Goal: Task Accomplishment & Management: Complete application form

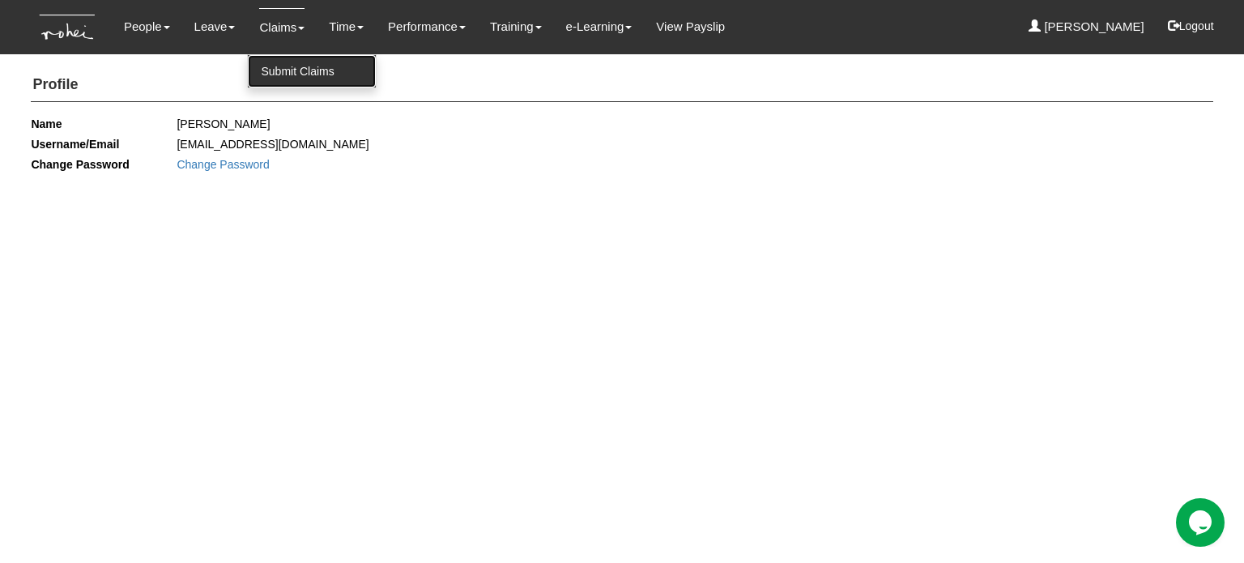
click at [262, 77] on link "Submit Claims" at bounding box center [312, 71] width 128 height 32
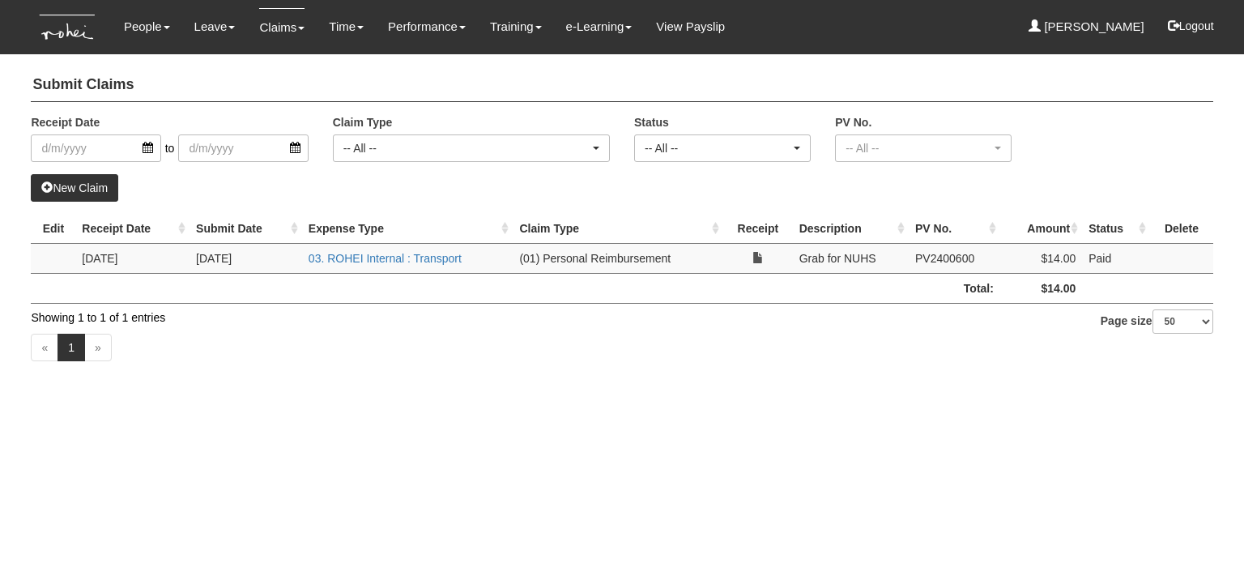
select select "50"
click at [100, 184] on link "New Claim" at bounding box center [74, 188] width 87 height 28
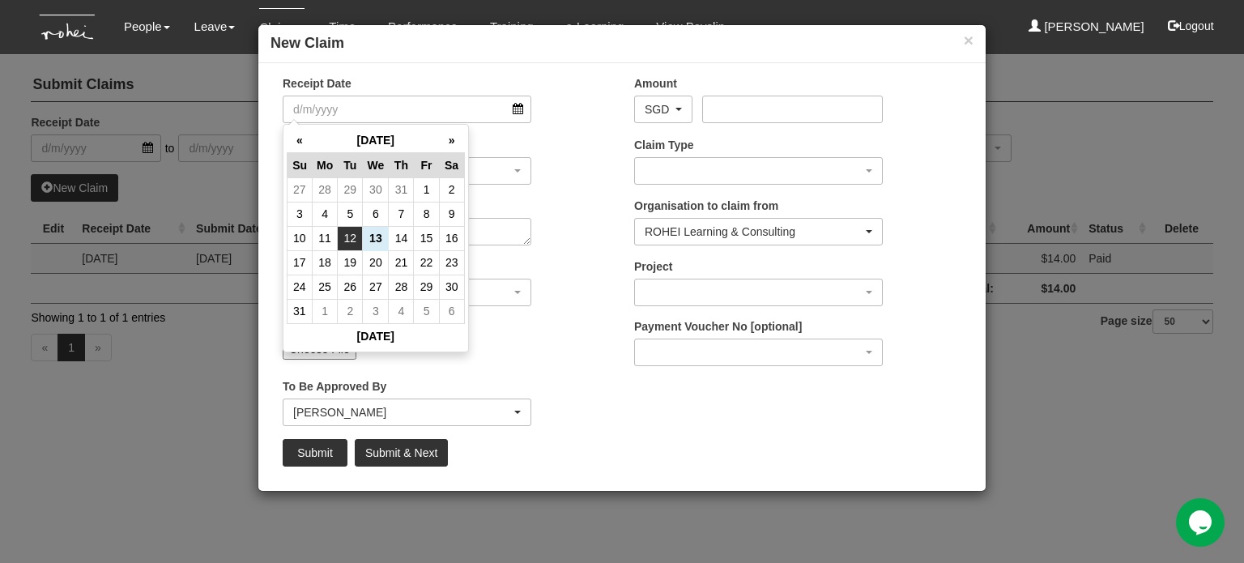
click at [353, 234] on td "12" at bounding box center [350, 238] width 25 height 24
type input "[DATE]"
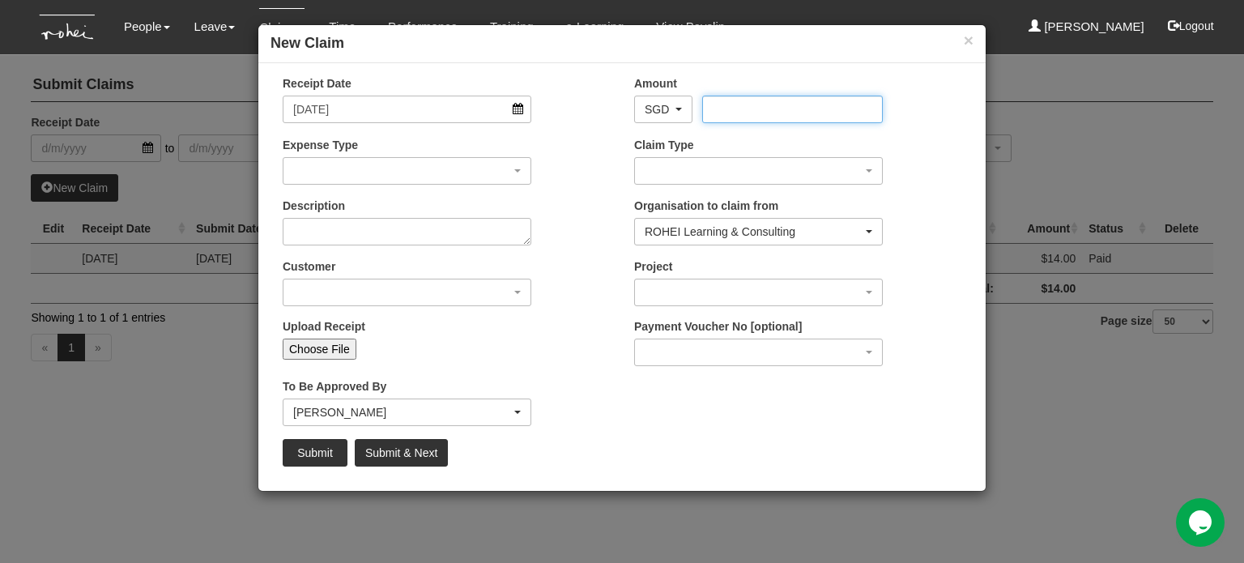
click at [732, 110] on input "Amount" at bounding box center [792, 110] width 180 height 28
type input "23.50"
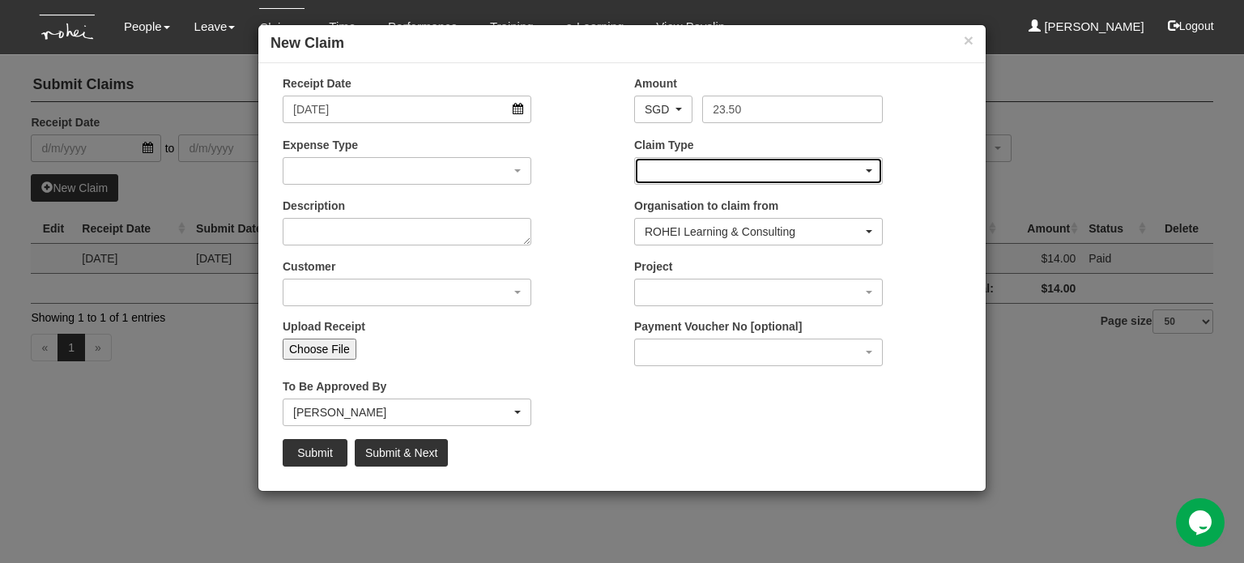
click at [717, 161] on div "button" at bounding box center [758, 171] width 247 height 26
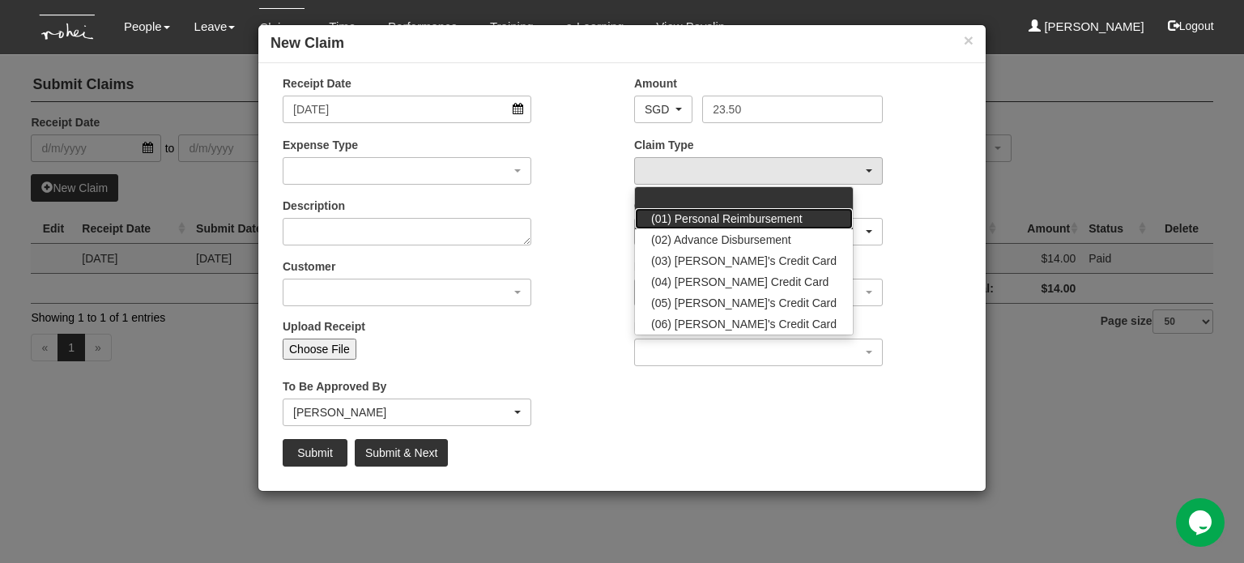
click at [771, 216] on span "(01) Personal Reimbursement" at bounding box center [726, 218] width 151 height 16
select select "14"
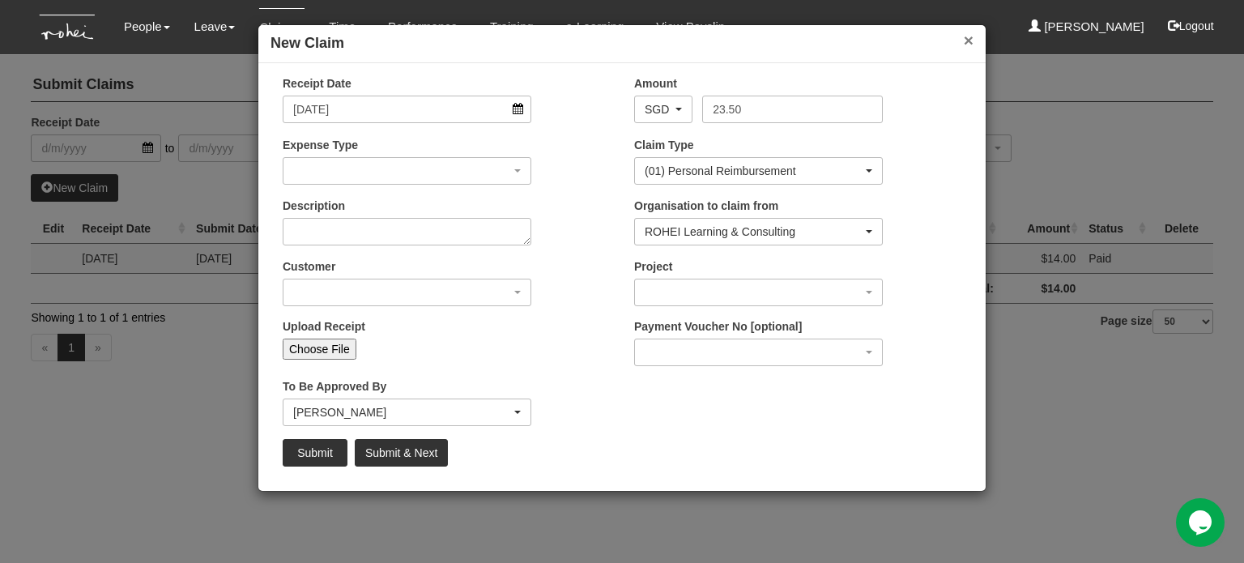
click at [963, 41] on button "×" at bounding box center [968, 40] width 10 height 17
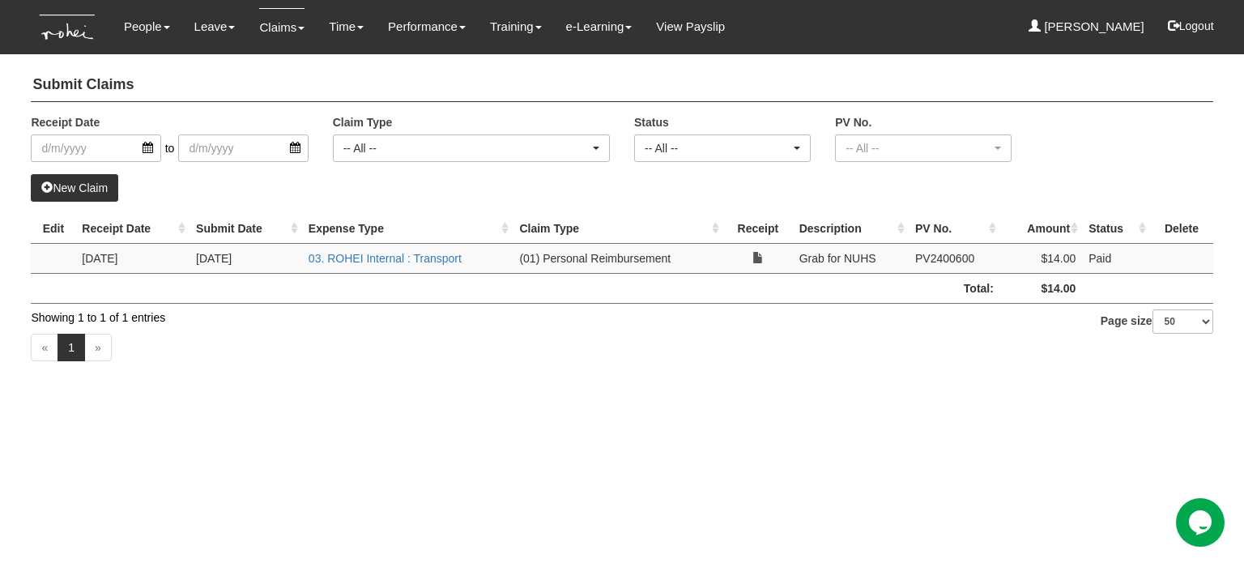
click at [98, 181] on link "New Claim" at bounding box center [74, 188] width 87 height 28
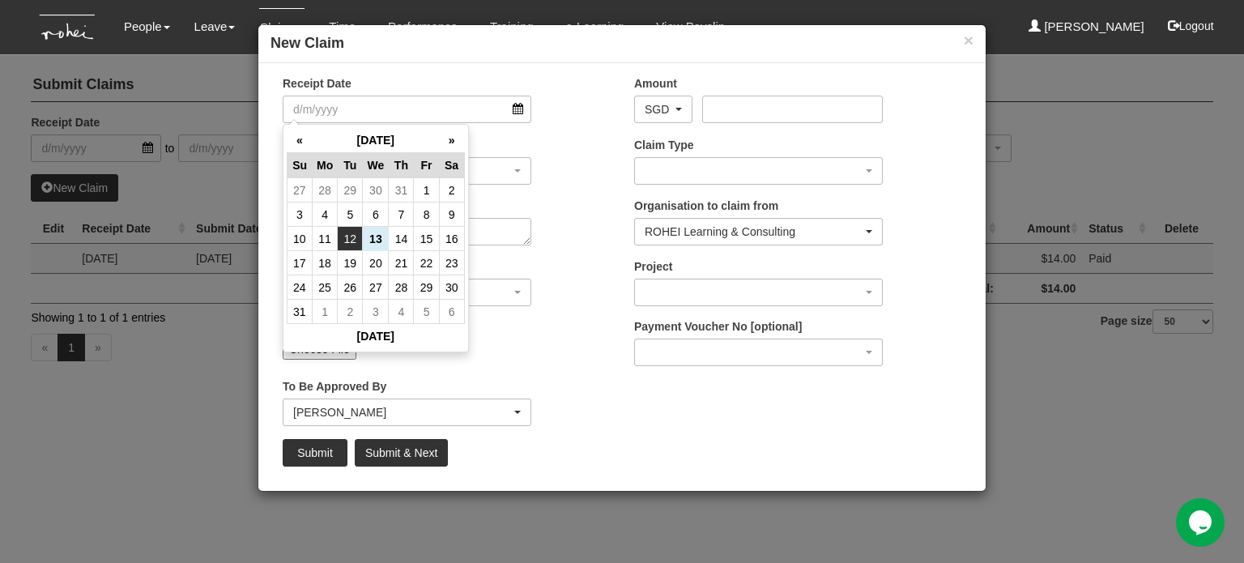
click at [353, 241] on td "12" at bounding box center [350, 239] width 25 height 24
type input "[DATE]"
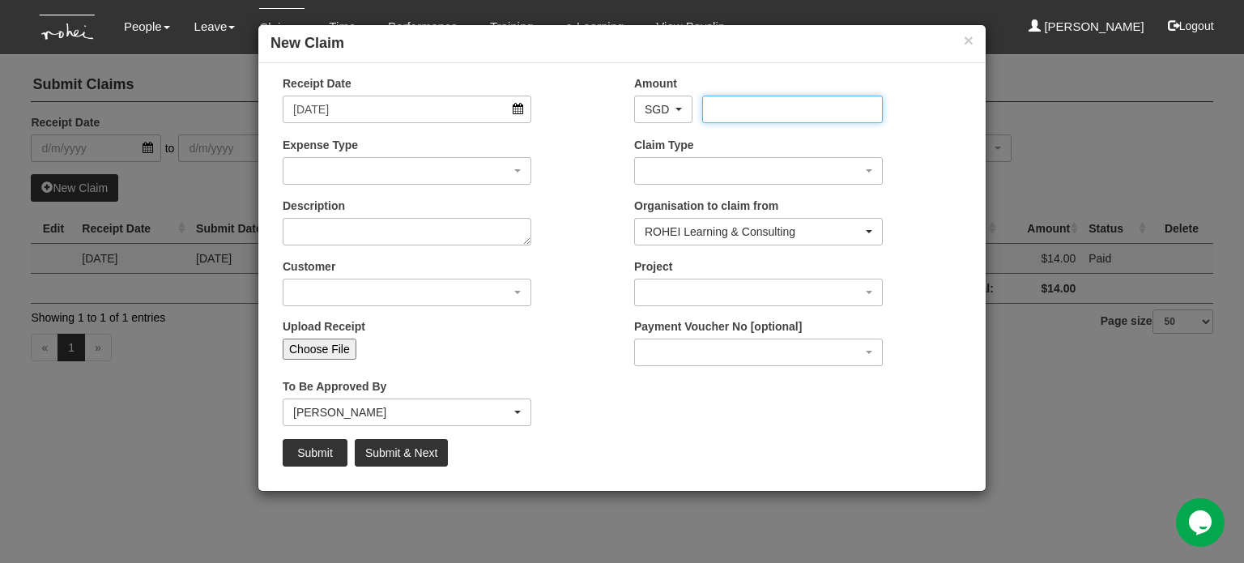
click at [725, 106] on input "Amount" at bounding box center [792, 110] width 180 height 28
type input "23.50"
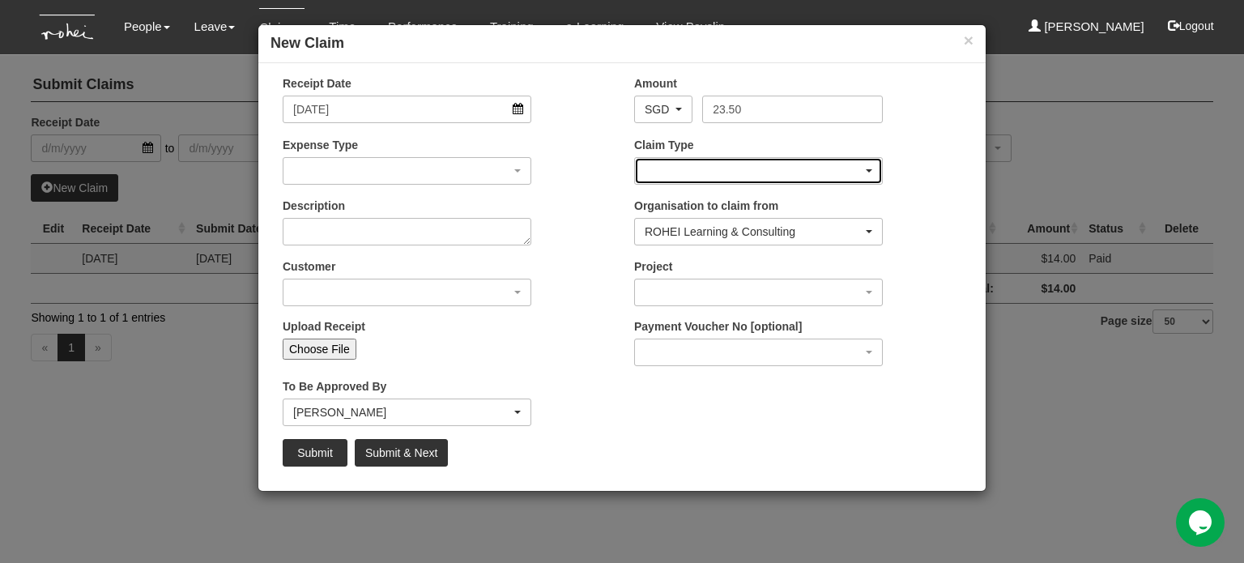
click at [698, 172] on div "button" at bounding box center [758, 171] width 247 height 26
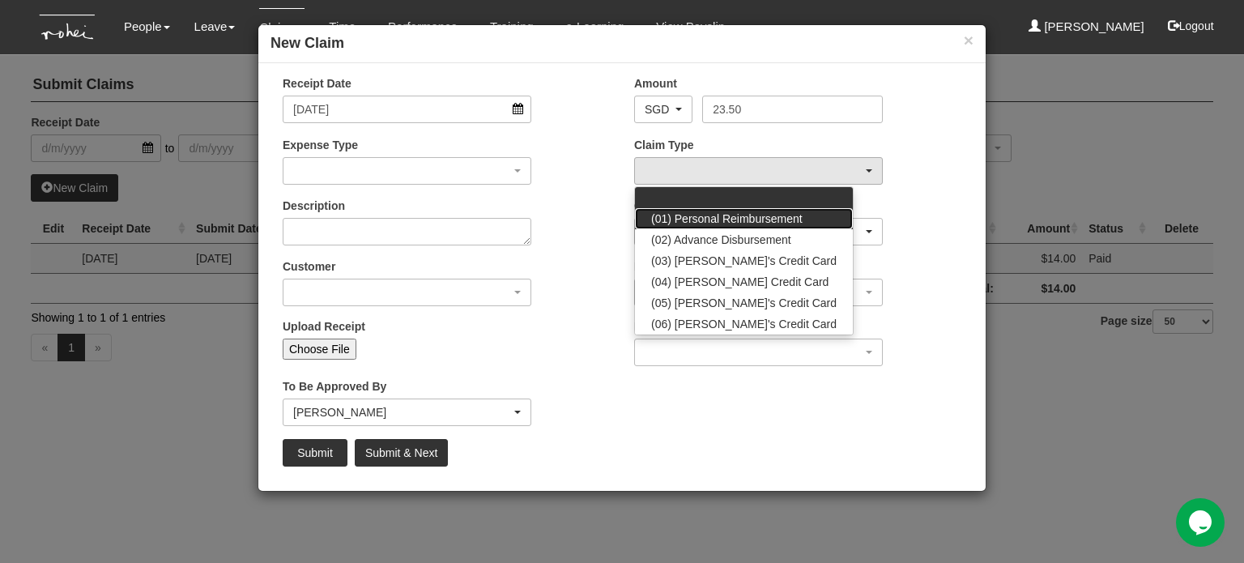
click at [704, 223] on span "(01) Personal Reimbursement" at bounding box center [726, 218] width 151 height 16
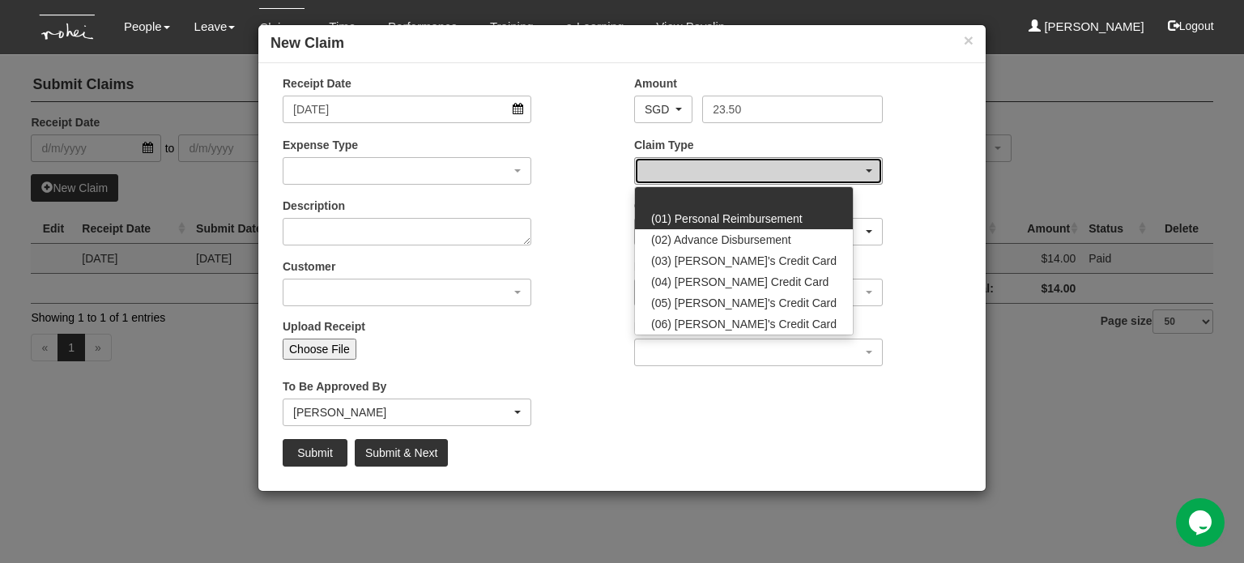
select select "14"
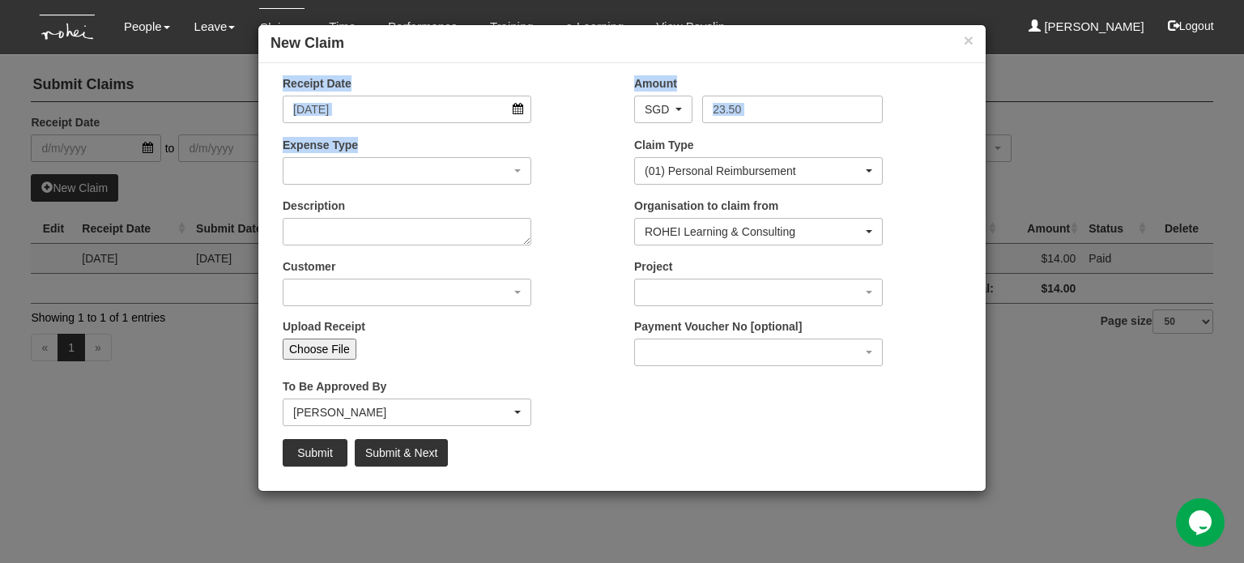
drag, startPoint x: 779, startPoint y: 39, endPoint x: 514, endPoint y: 138, distance: 282.8
click at [514, 138] on div "× New Claim Receipt Date [DATE] Amount AED AFN ALL AMD ANG AOA ARS AUD AWG AZN …" at bounding box center [621, 257] width 729 height 467
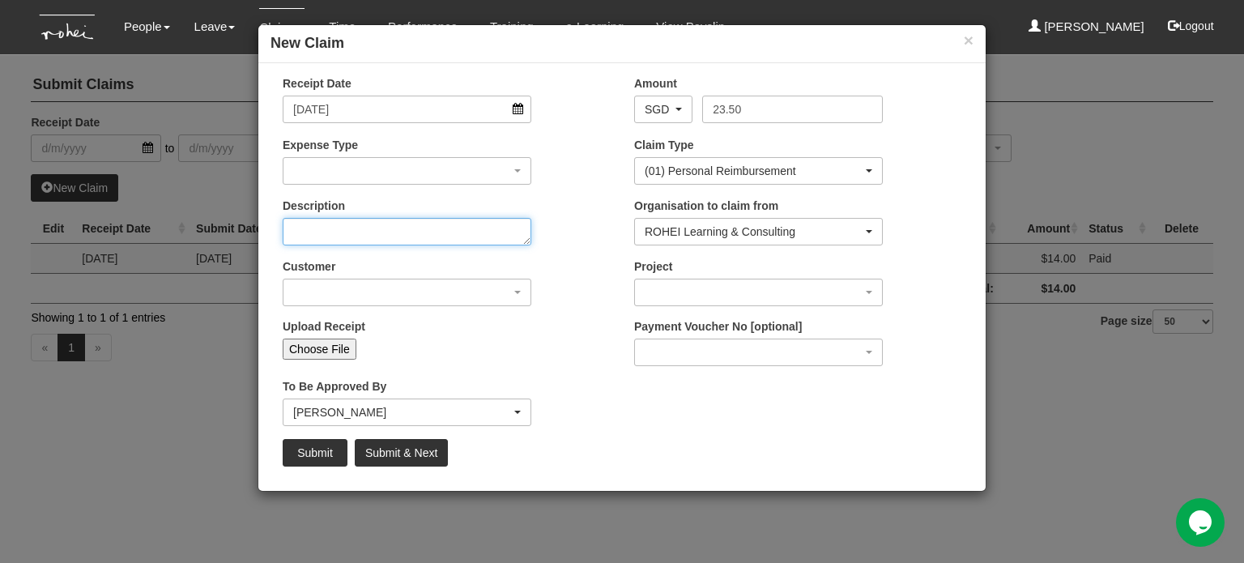
click at [345, 232] on textarea "Description" at bounding box center [407, 232] width 249 height 28
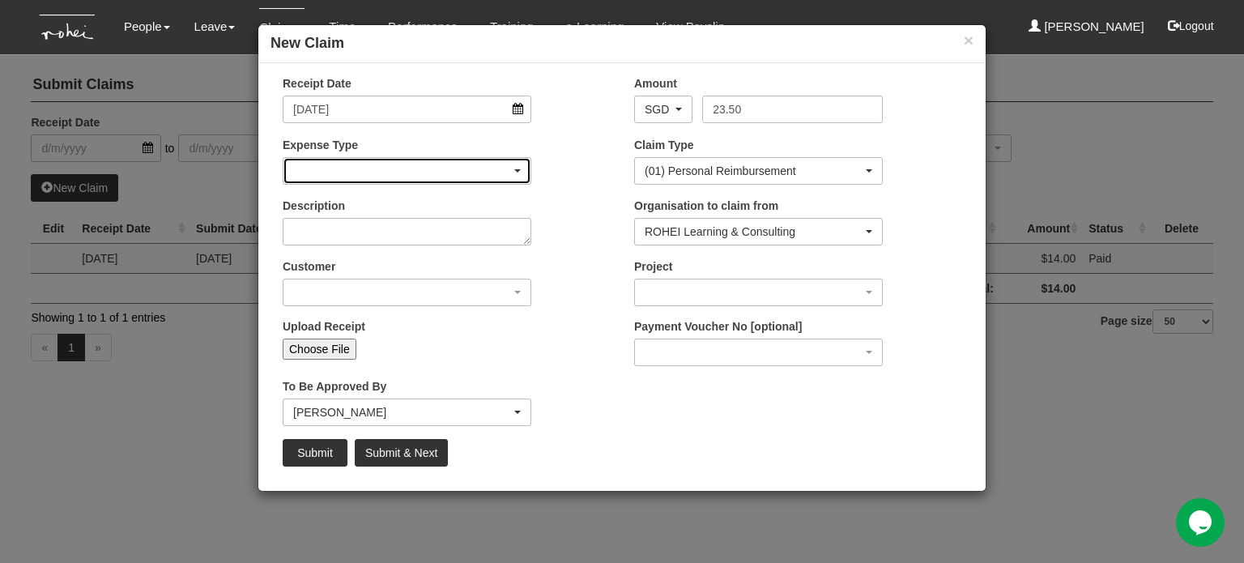
click at [381, 172] on div "button" at bounding box center [406, 171] width 247 height 26
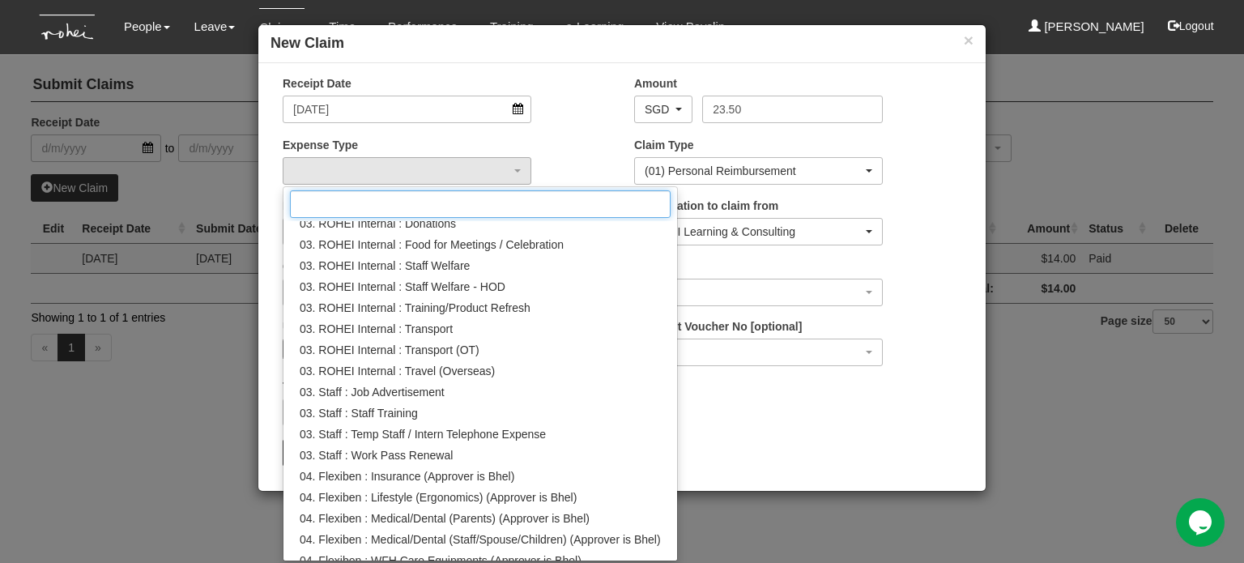
scroll to position [324, 0]
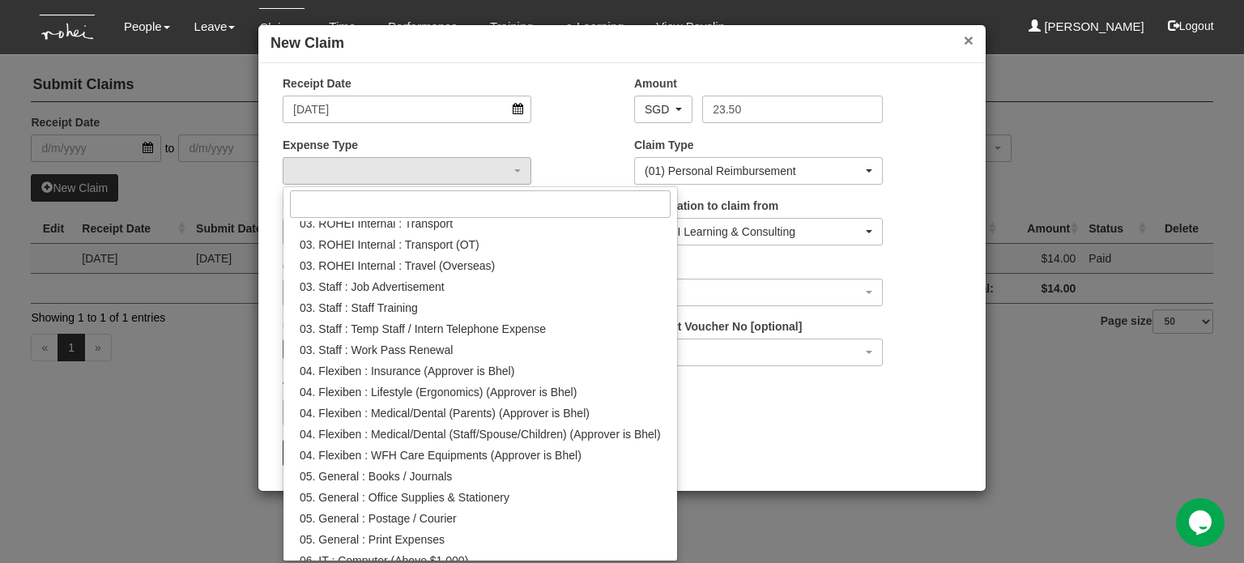
click at [963, 39] on button "×" at bounding box center [968, 40] width 10 height 17
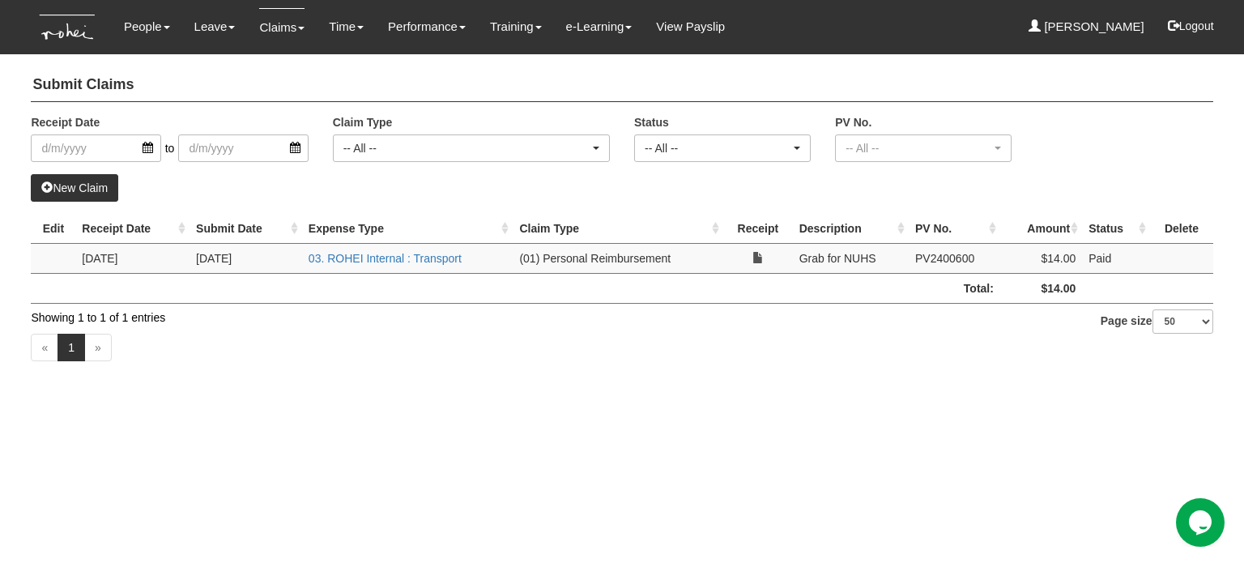
drag, startPoint x: 984, startPoint y: 256, endPoint x: 911, endPoint y: 257, distance: 73.7
click at [911, 257] on td "PV2400600" at bounding box center [953, 258] width 91 height 30
click at [390, 260] on link "03. ROHEI Internal : Transport" at bounding box center [384, 258] width 153 height 13
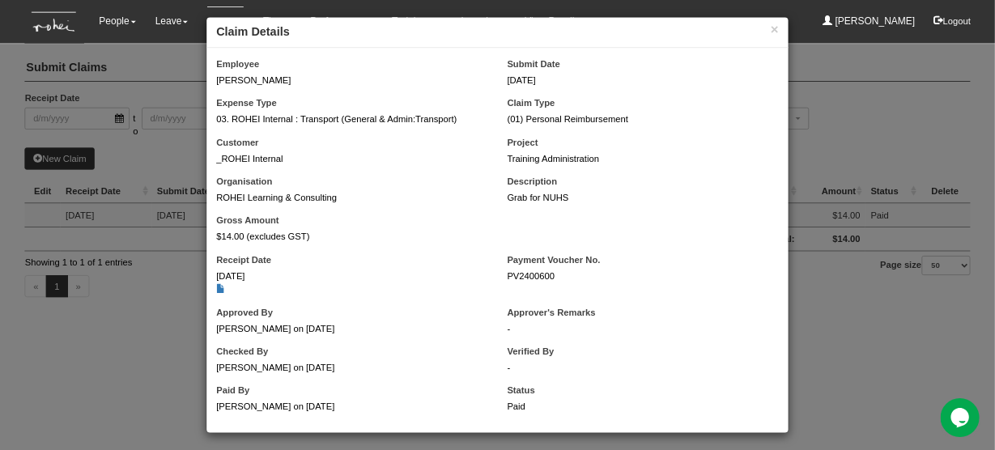
scroll to position [6, 0]
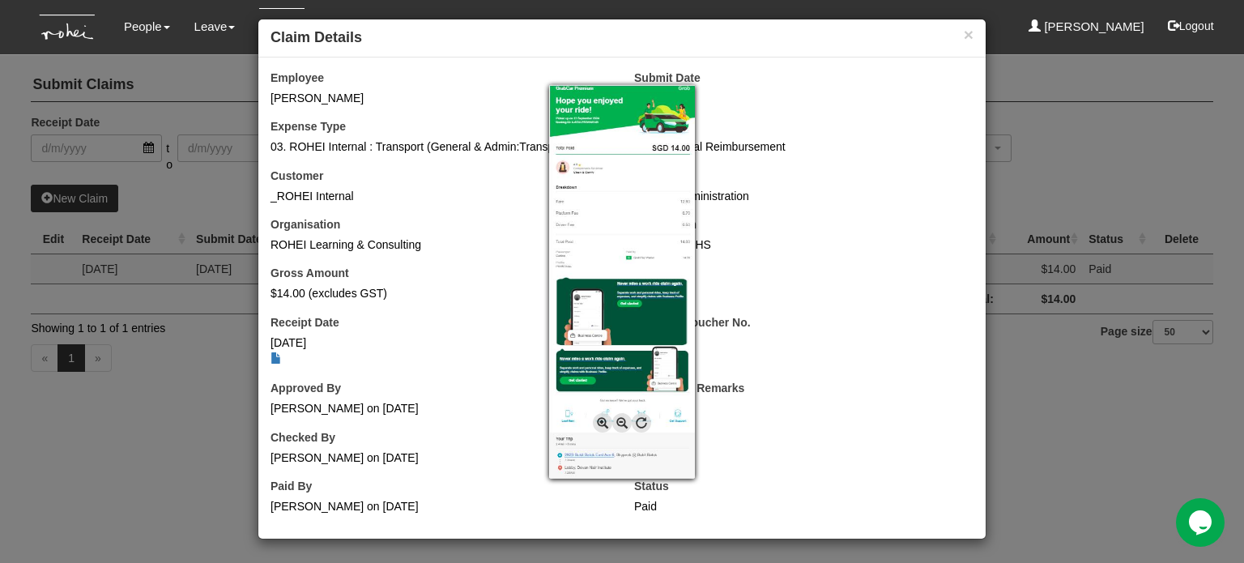
click at [272, 353] on div at bounding box center [622, 281] width 1244 height 563
click at [596, 239] on img at bounding box center [622, 281] width 146 height 394
click at [268, 362] on div at bounding box center [622, 281] width 1244 height 563
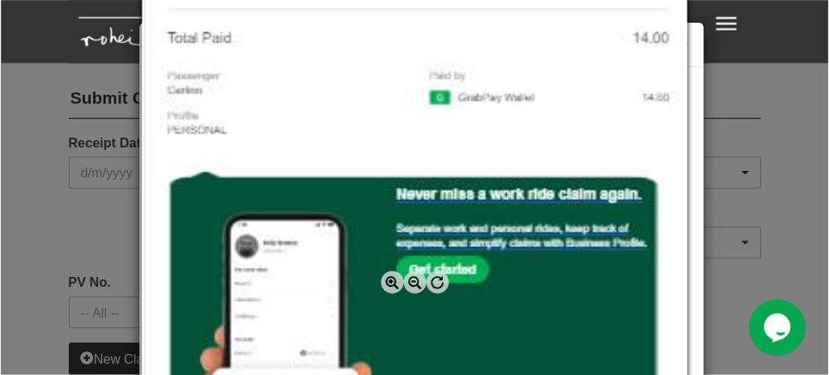
scroll to position [5, 0]
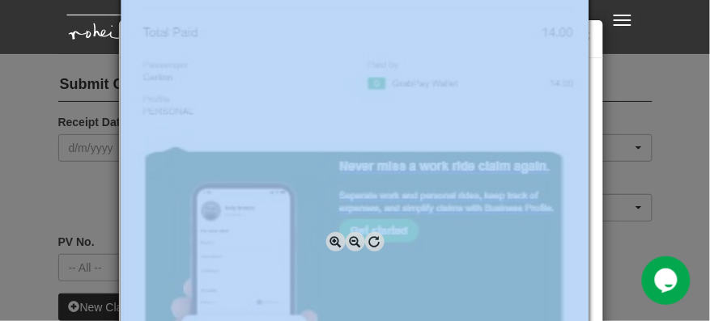
drag, startPoint x: 355, startPoint y: 244, endPoint x: 365, endPoint y: 146, distance: 98.4
click at [365, 146] on div at bounding box center [355, 160] width 710 height 321
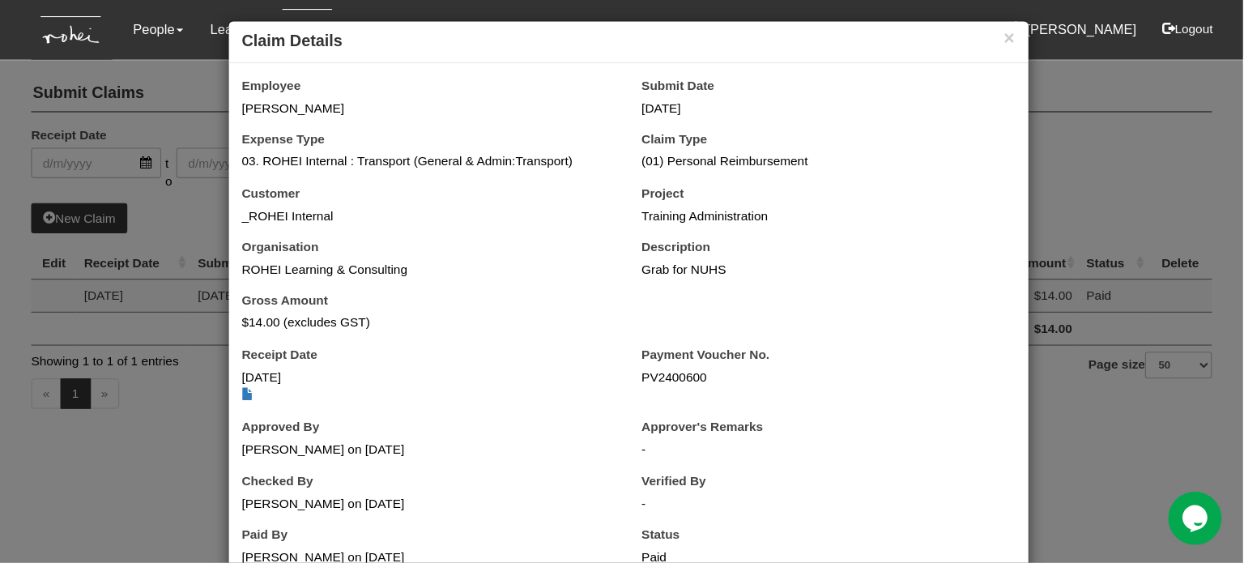
scroll to position [6, 0]
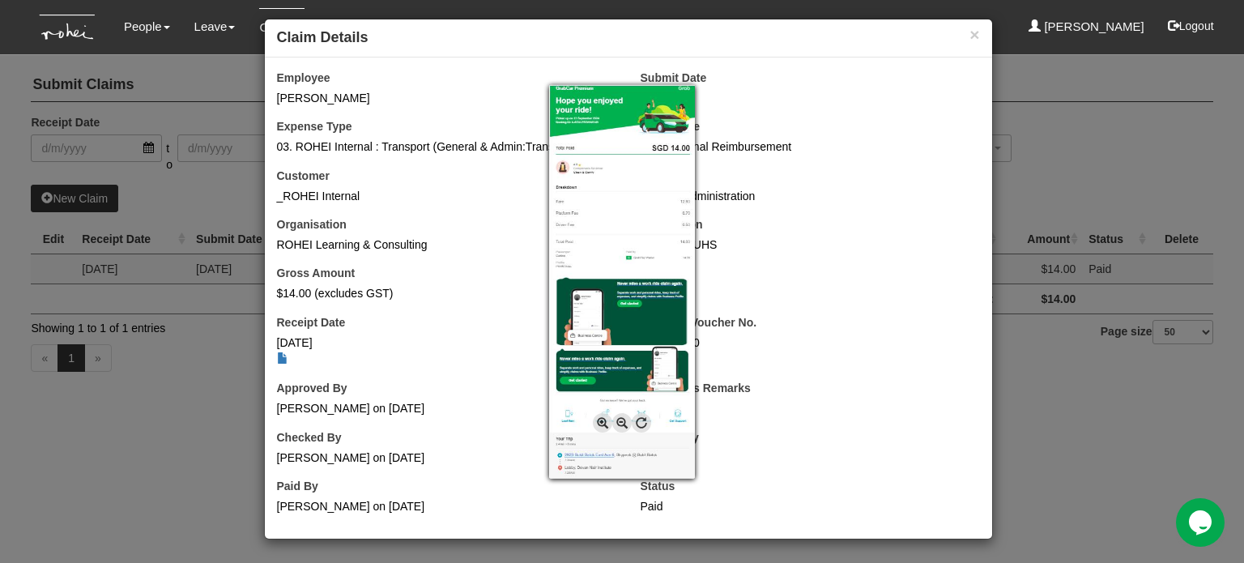
click at [279, 357] on div at bounding box center [622, 281] width 1244 height 563
click at [597, 420] on span at bounding box center [602, 422] width 19 height 19
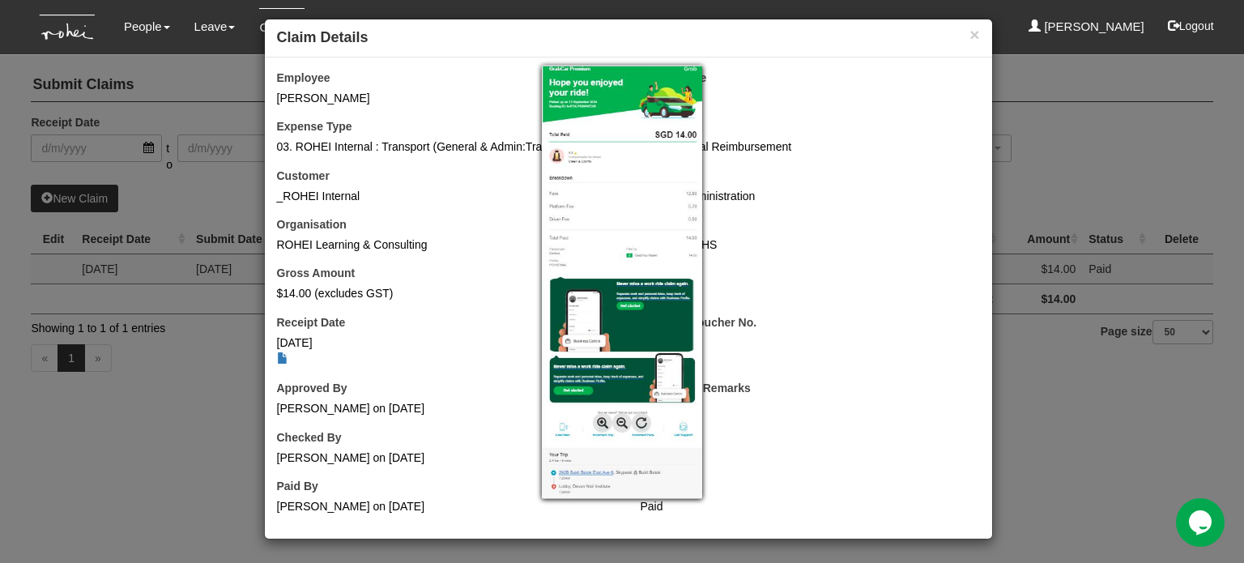
click at [597, 419] on span at bounding box center [602, 422] width 19 height 19
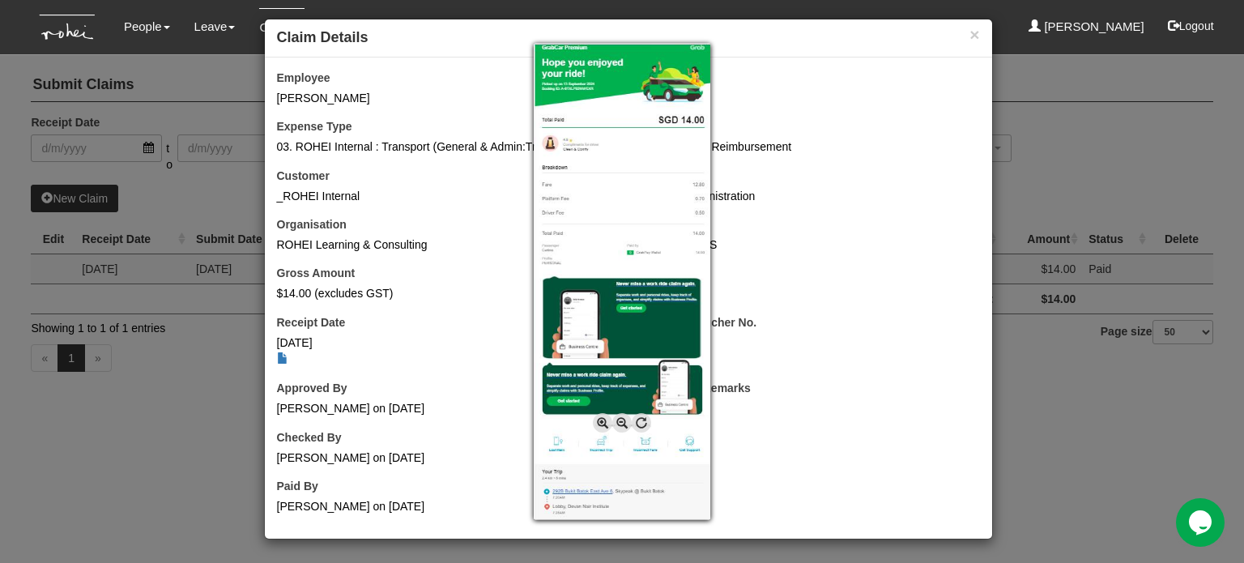
click at [597, 419] on span at bounding box center [602, 422] width 19 height 19
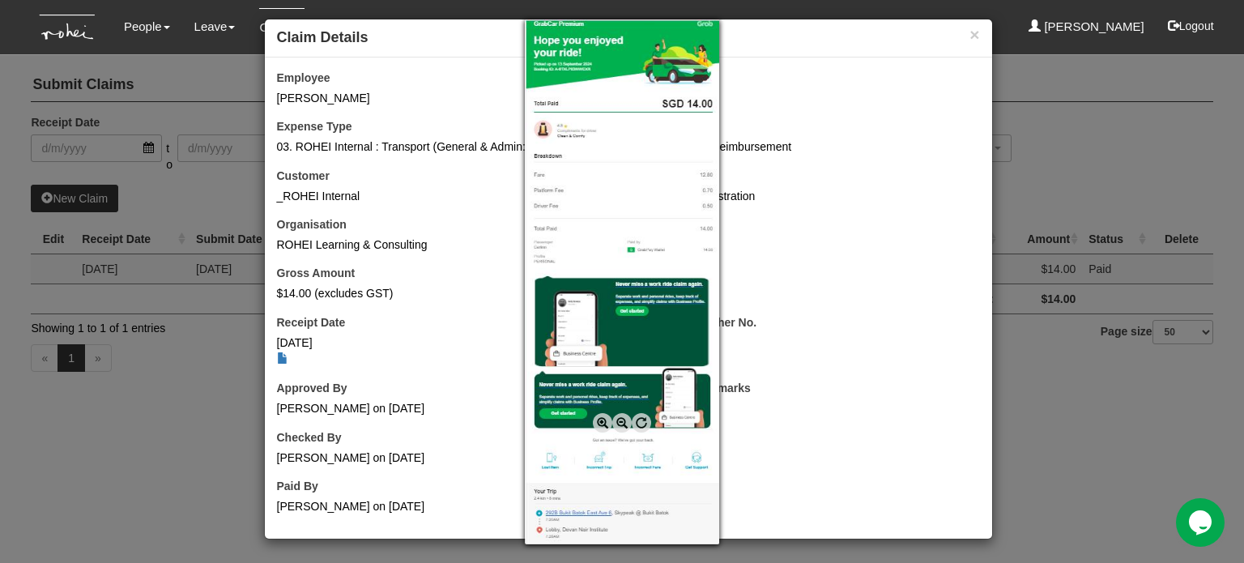
click at [597, 419] on span at bounding box center [602, 422] width 19 height 19
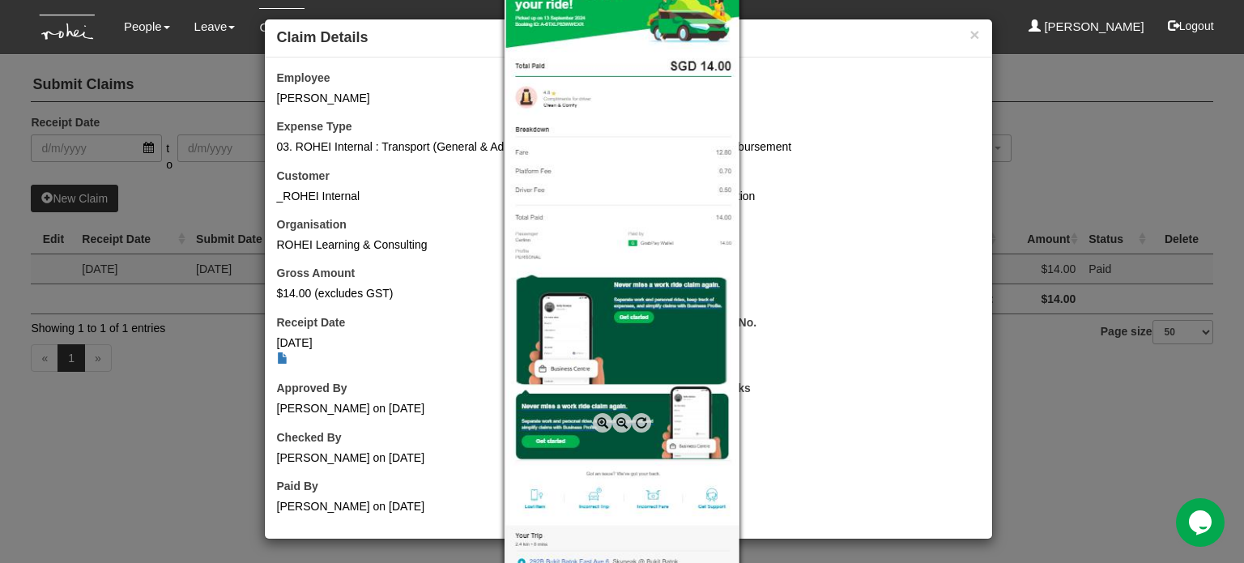
click at [597, 419] on span at bounding box center [602, 422] width 19 height 19
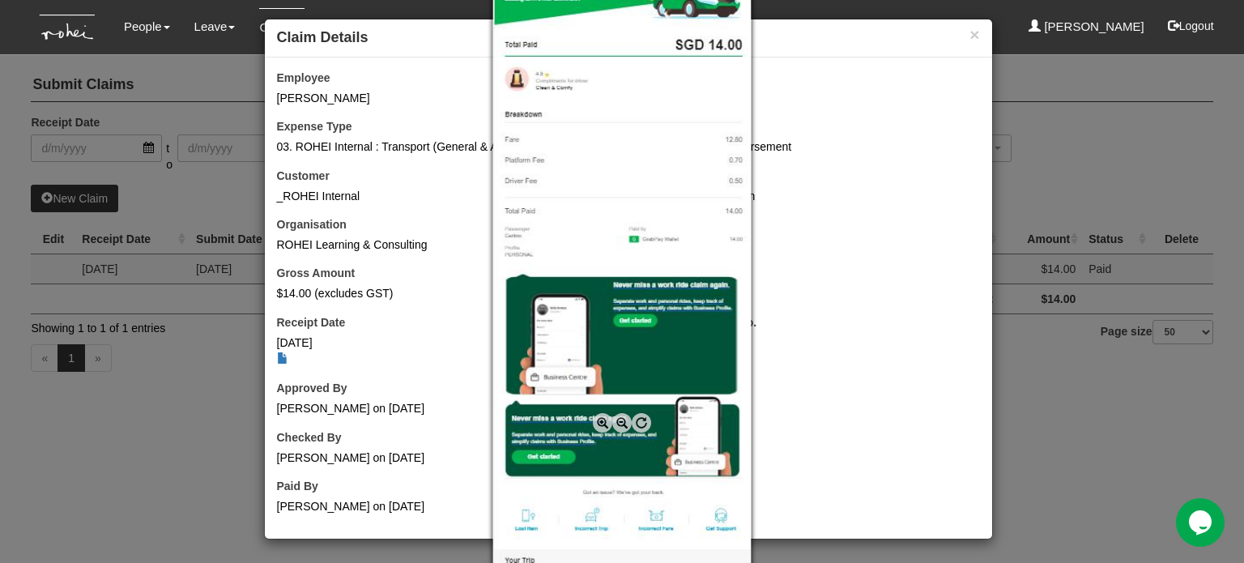
click at [597, 419] on span at bounding box center [602, 422] width 19 height 19
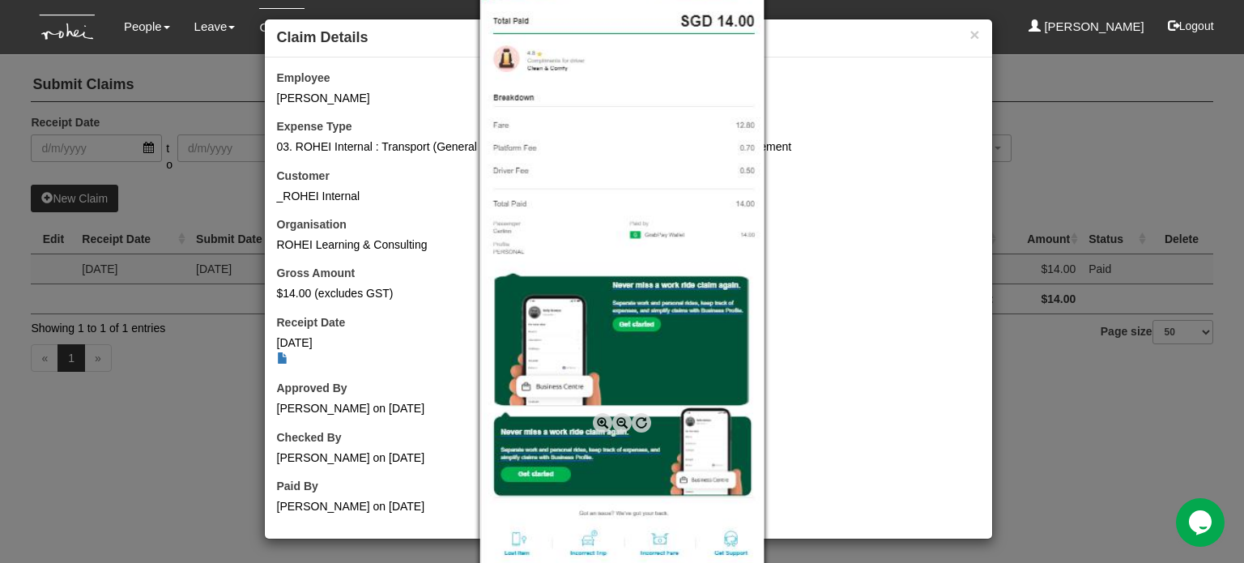
click at [597, 419] on span at bounding box center [602, 422] width 19 height 19
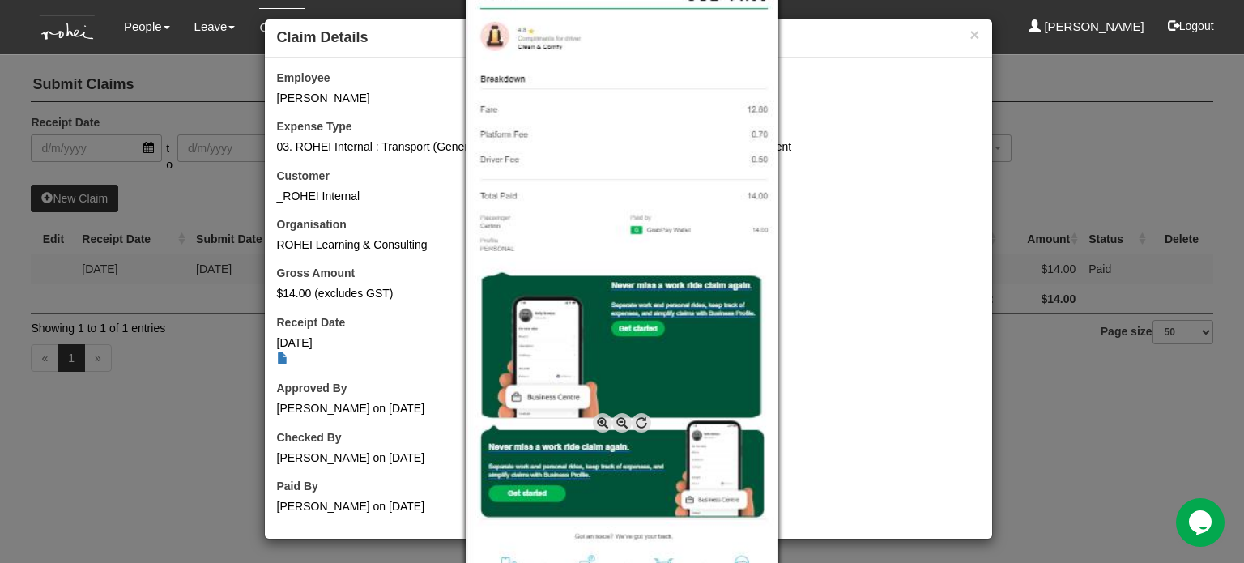
click at [597, 419] on span at bounding box center [602, 422] width 19 height 19
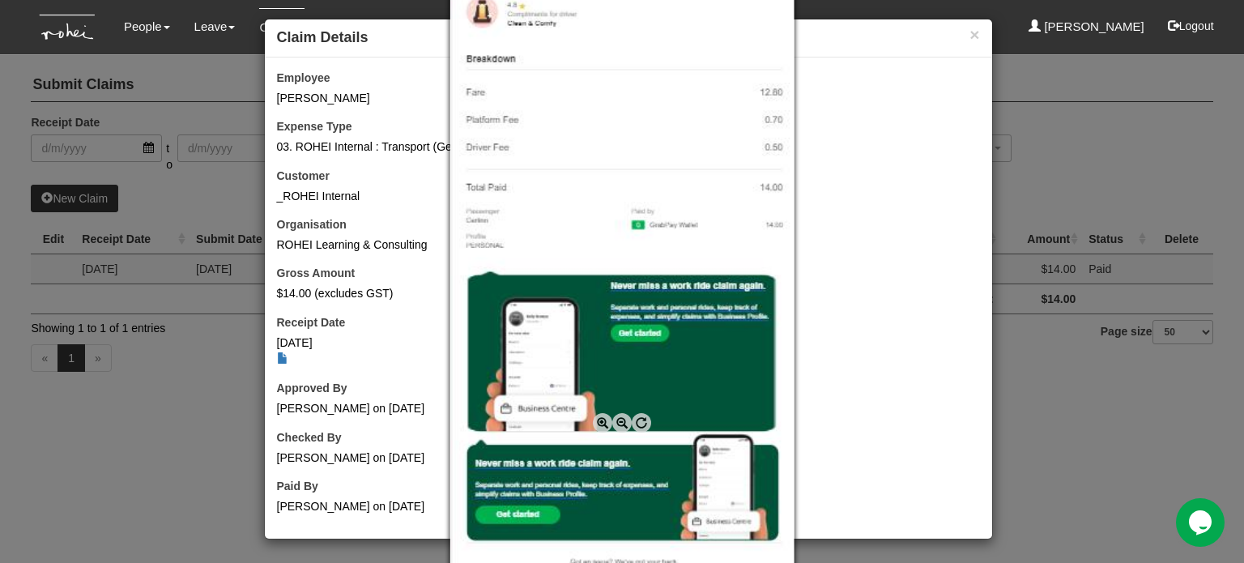
click at [621, 423] on span at bounding box center [621, 422] width 19 height 19
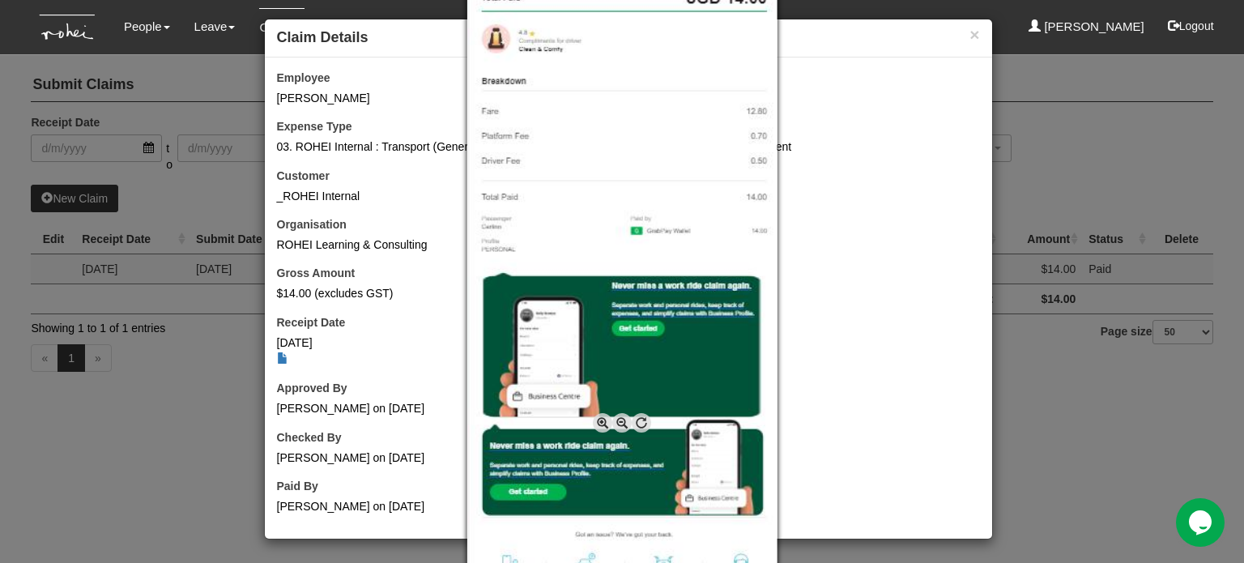
click at [625, 422] on span at bounding box center [621, 422] width 19 height 19
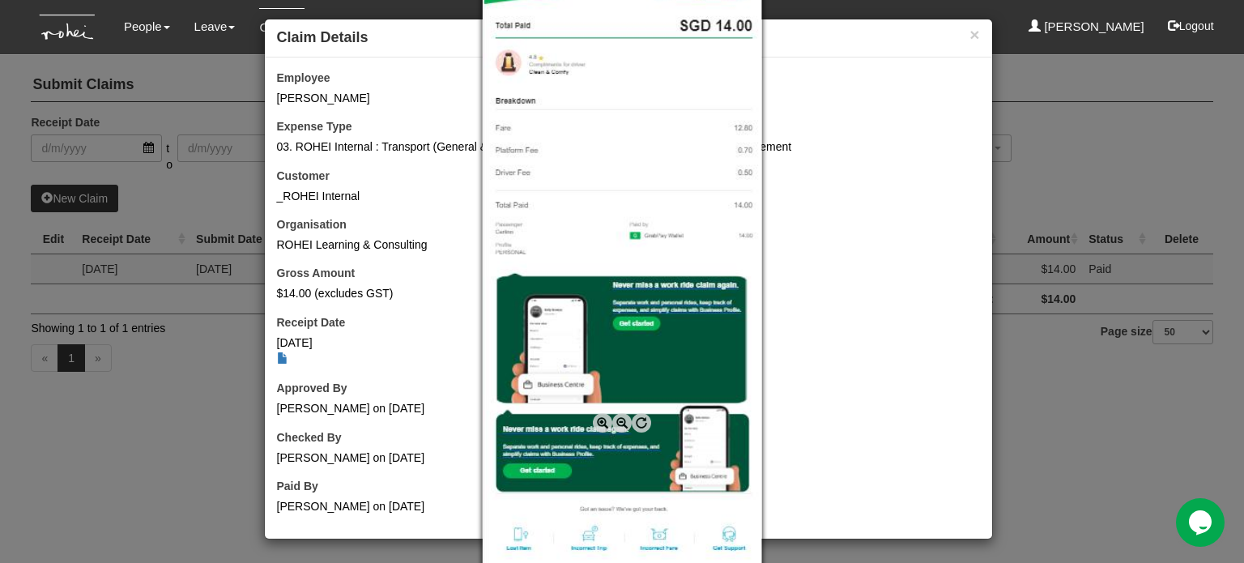
click at [625, 422] on span at bounding box center [621, 422] width 19 height 19
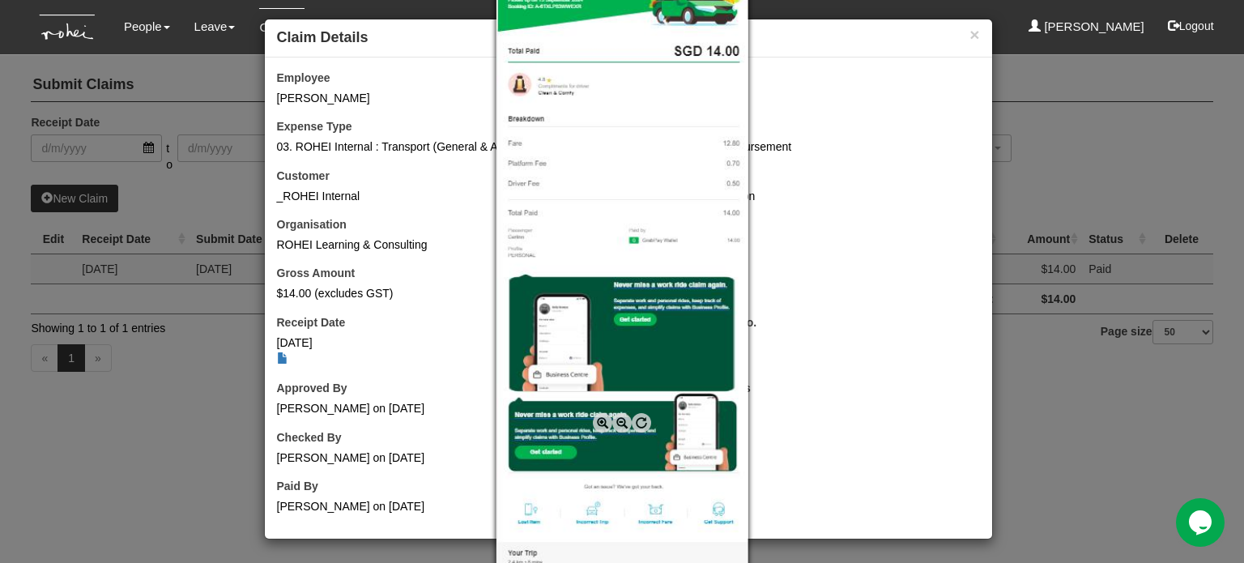
click at [625, 422] on span at bounding box center [621, 422] width 19 height 19
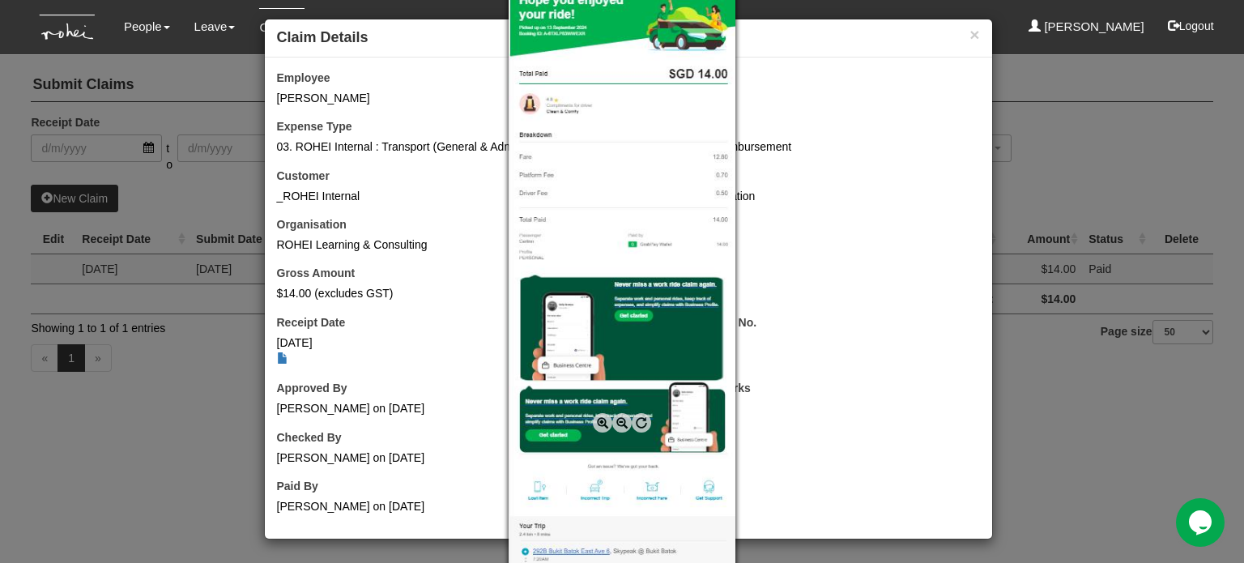
click at [619, 422] on span at bounding box center [621, 422] width 19 height 19
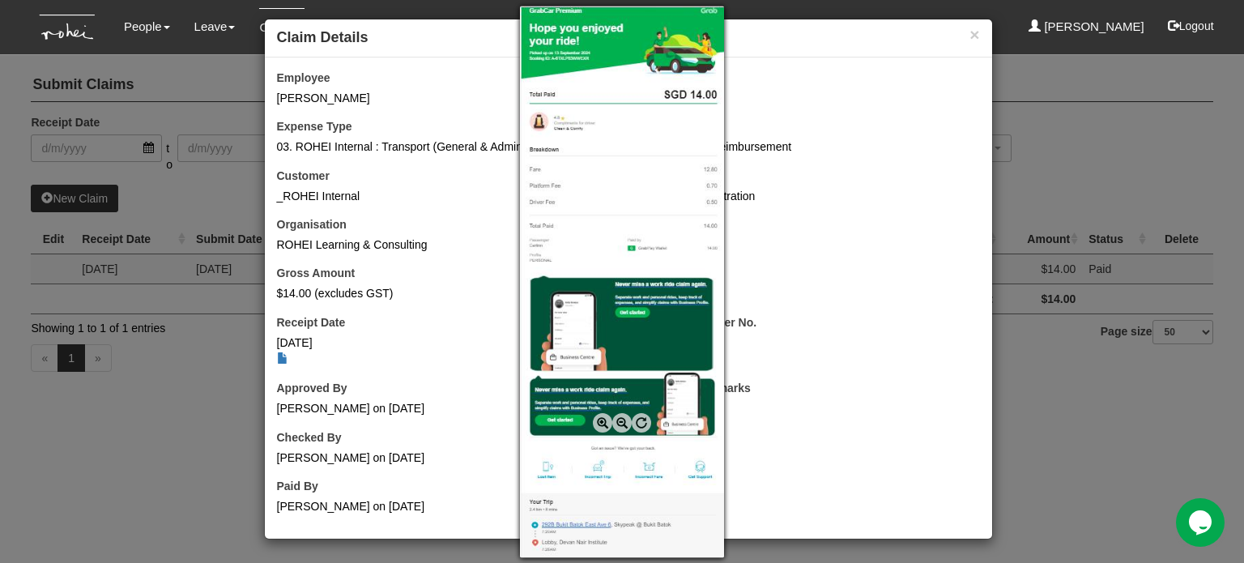
click at [619, 422] on span at bounding box center [621, 422] width 19 height 19
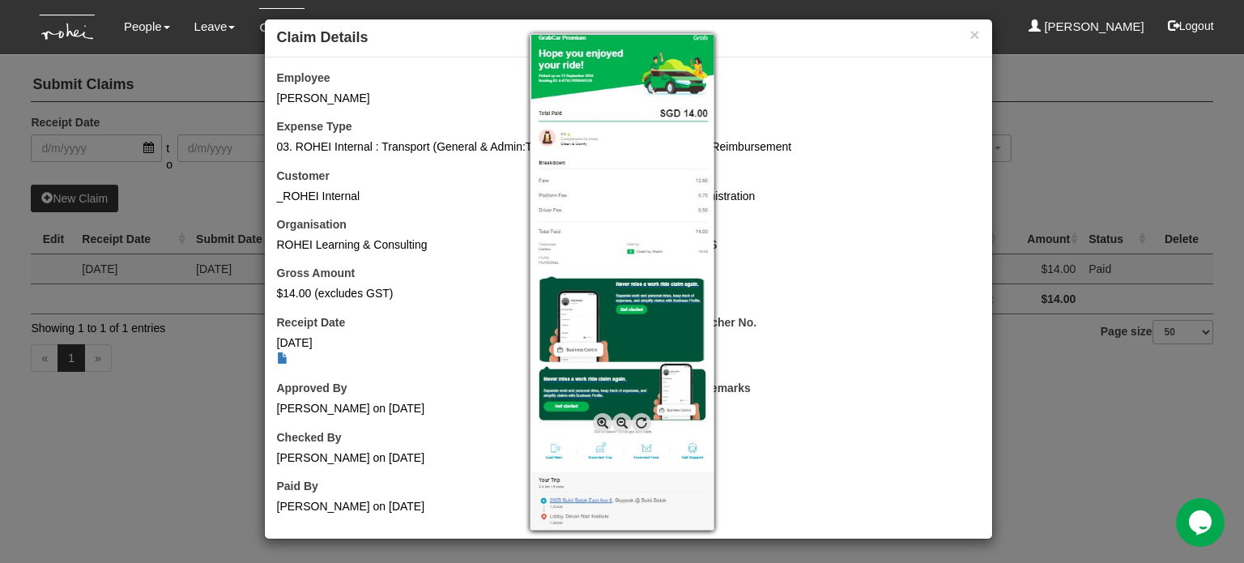
click at [1112, 313] on div at bounding box center [622, 281] width 1244 height 563
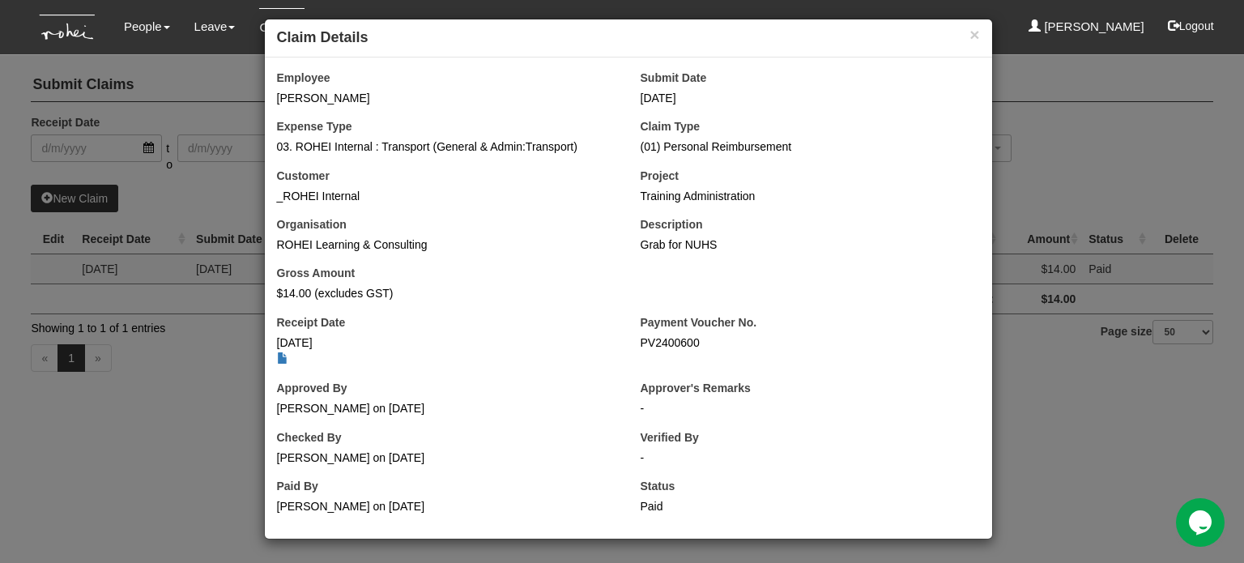
drag, startPoint x: 699, startPoint y: 342, endPoint x: 626, endPoint y: 342, distance: 73.7
click at [628, 342] on div "Payment Voucher No. PV2400600" at bounding box center [810, 332] width 364 height 36
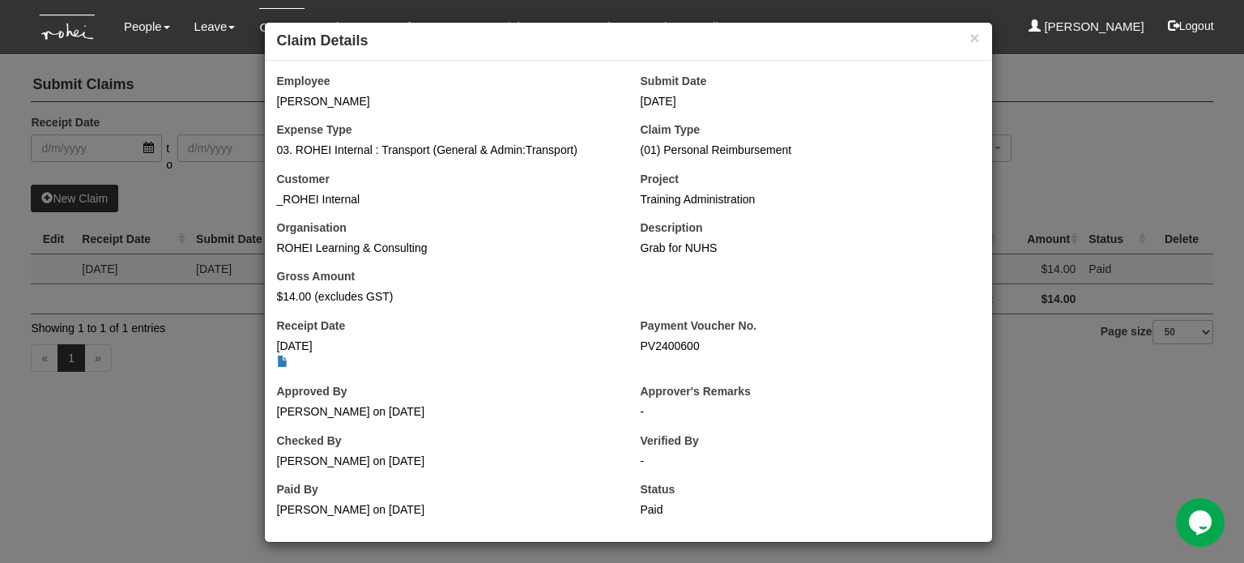
scroll to position [0, 0]
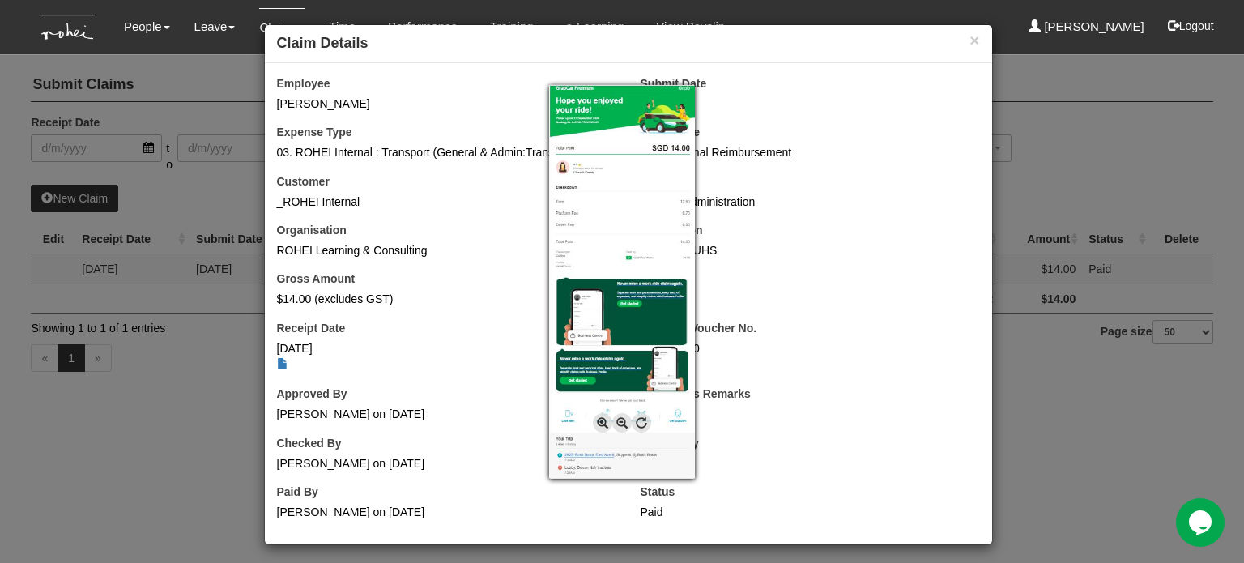
click at [273, 360] on div at bounding box center [622, 281] width 1244 height 563
click at [605, 427] on span at bounding box center [602, 422] width 19 height 19
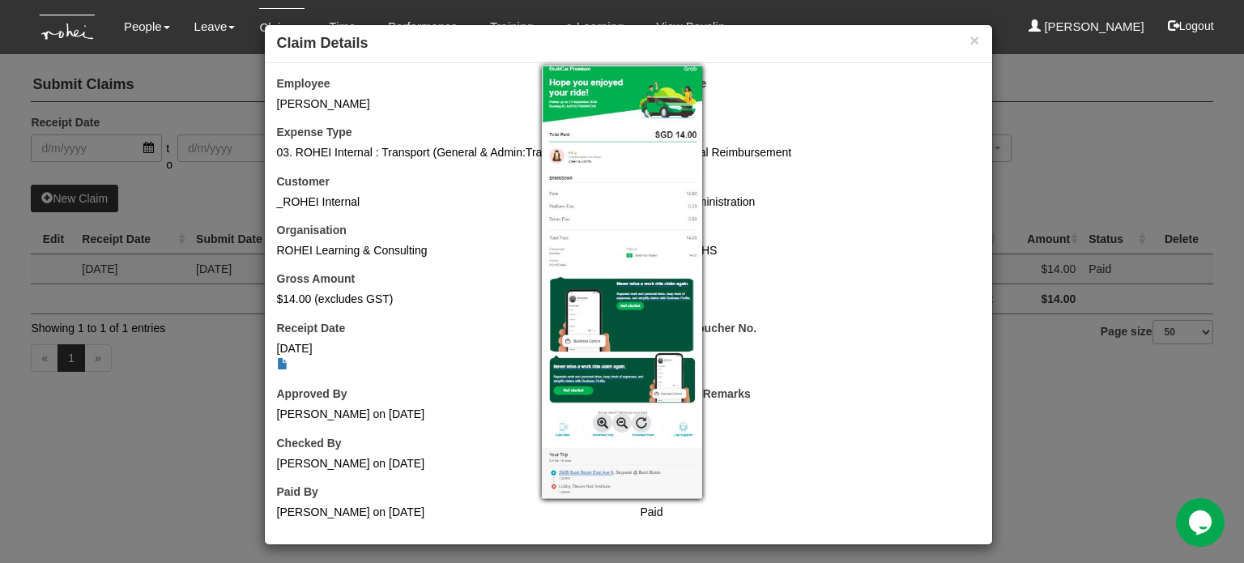
click at [605, 426] on span at bounding box center [602, 422] width 19 height 19
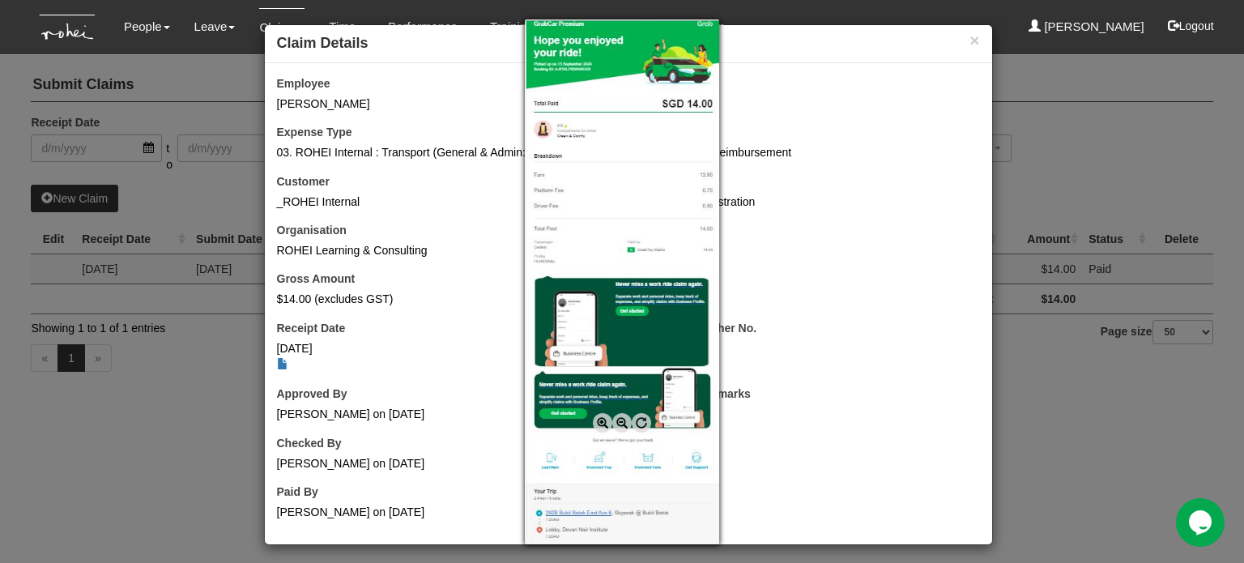
click at [605, 426] on span at bounding box center [602, 422] width 19 height 19
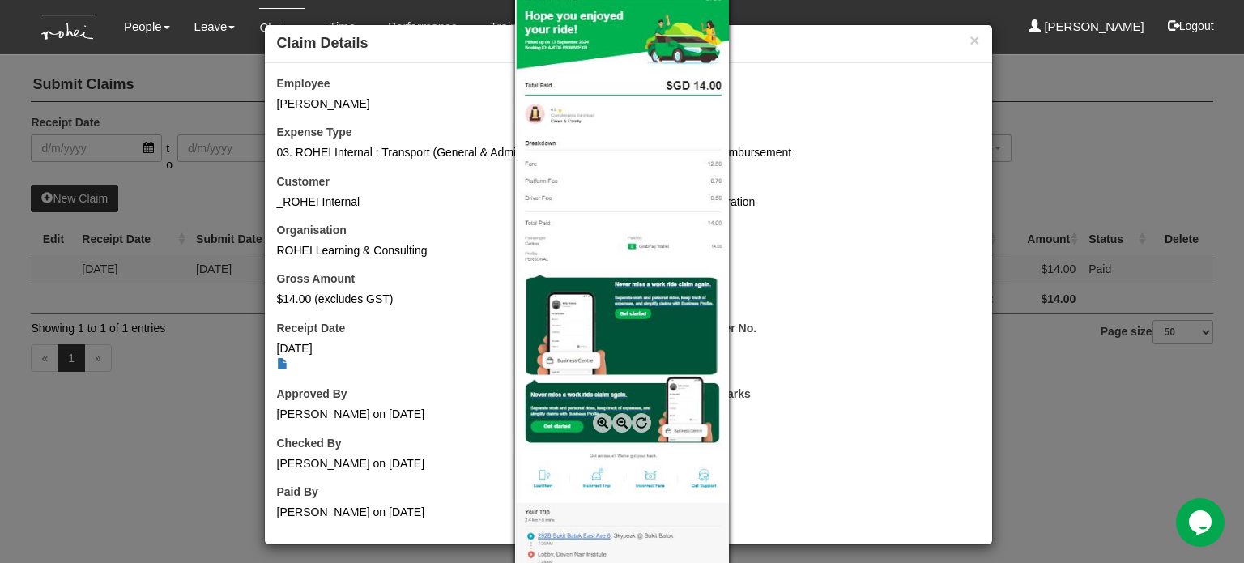
click at [605, 426] on span at bounding box center [602, 422] width 19 height 19
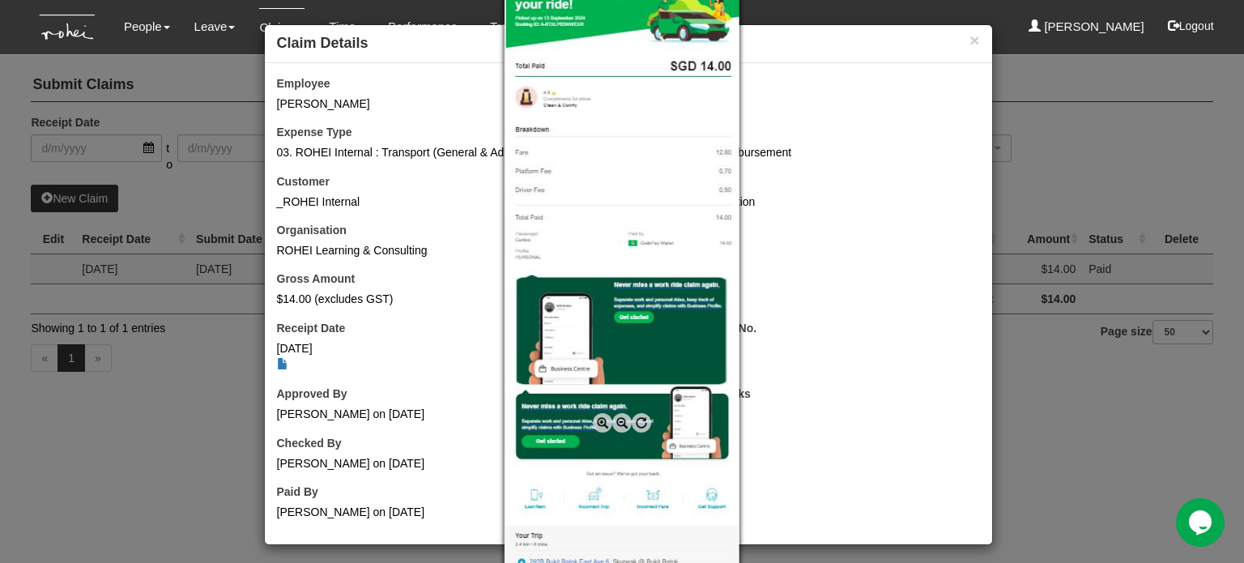
click at [605, 426] on span at bounding box center [602, 422] width 19 height 19
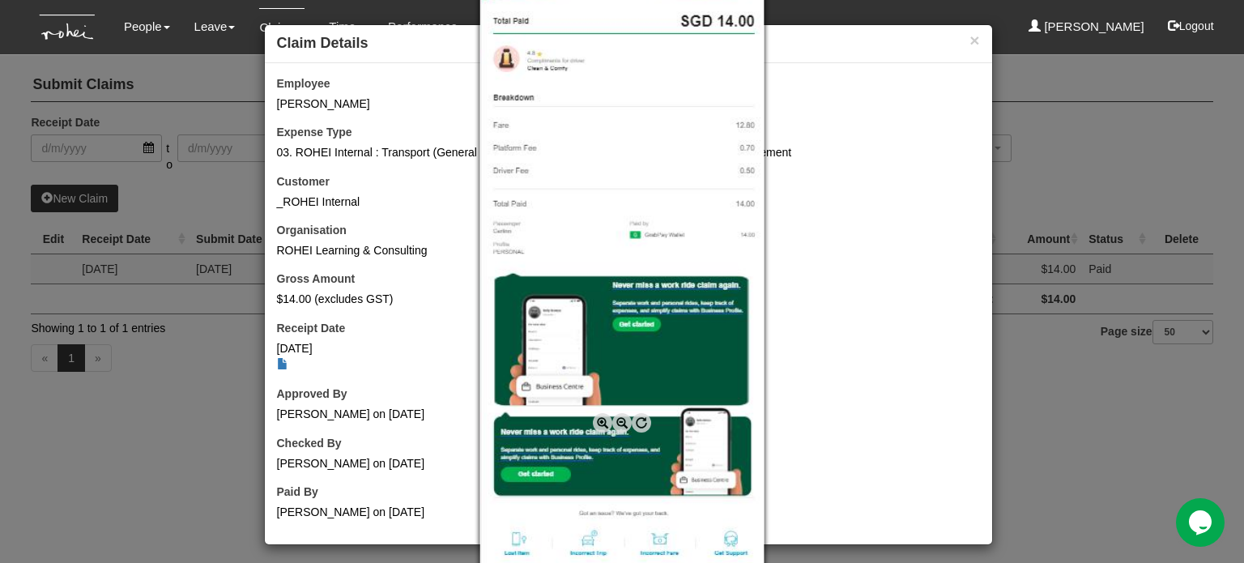
click at [605, 426] on span at bounding box center [602, 422] width 19 height 19
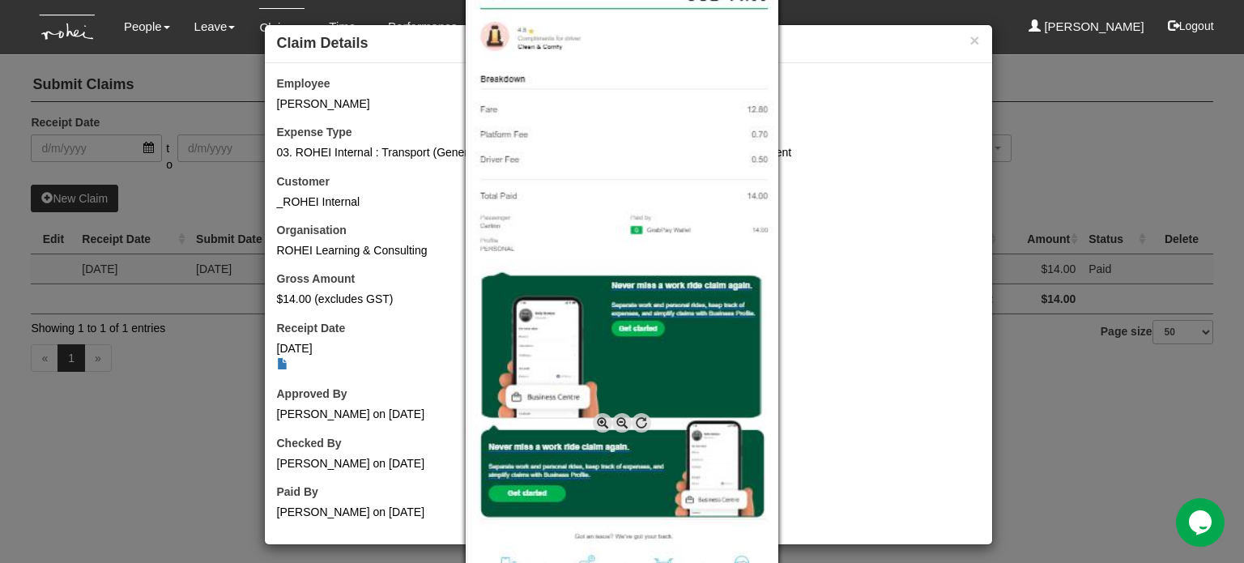
click at [605, 426] on span at bounding box center [602, 422] width 19 height 19
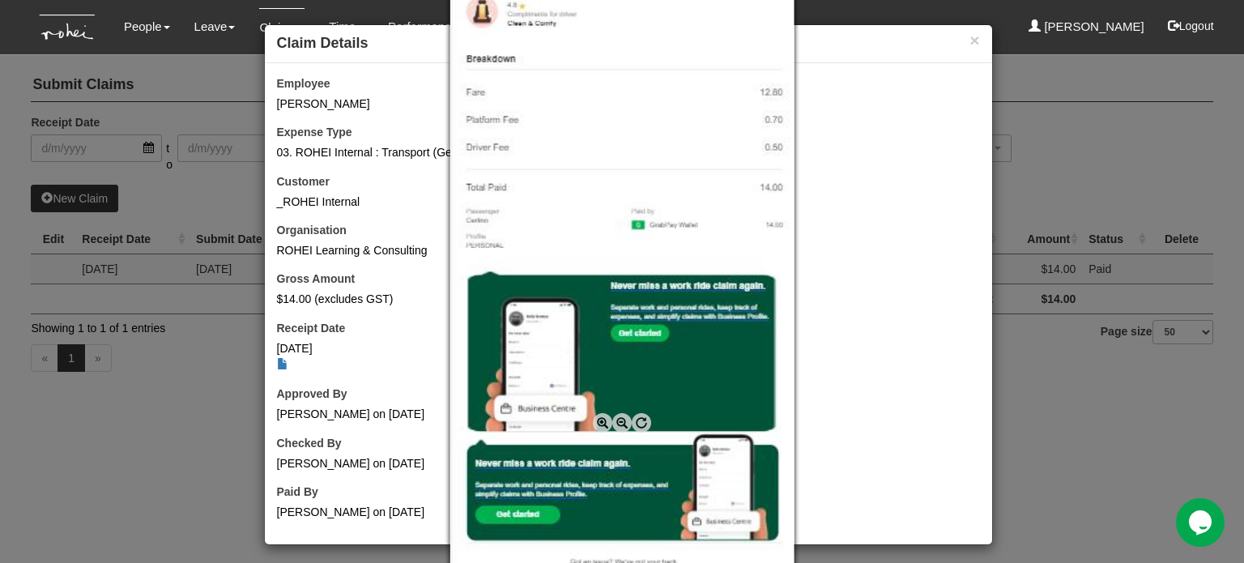
click at [605, 426] on span at bounding box center [602, 422] width 19 height 19
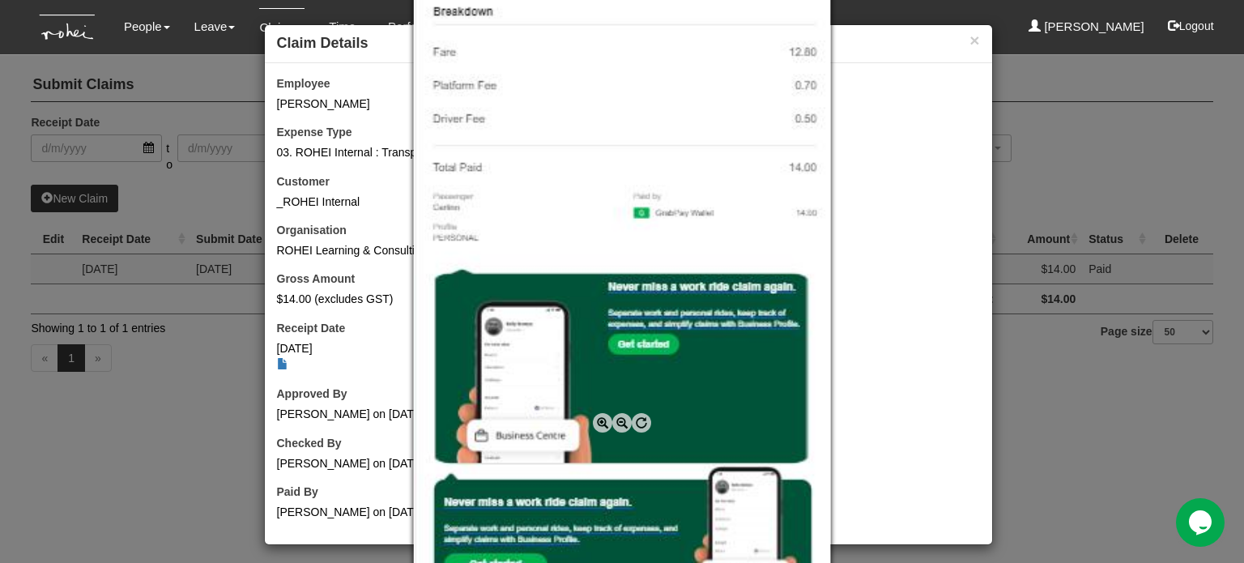
click at [619, 420] on span at bounding box center [621, 422] width 19 height 19
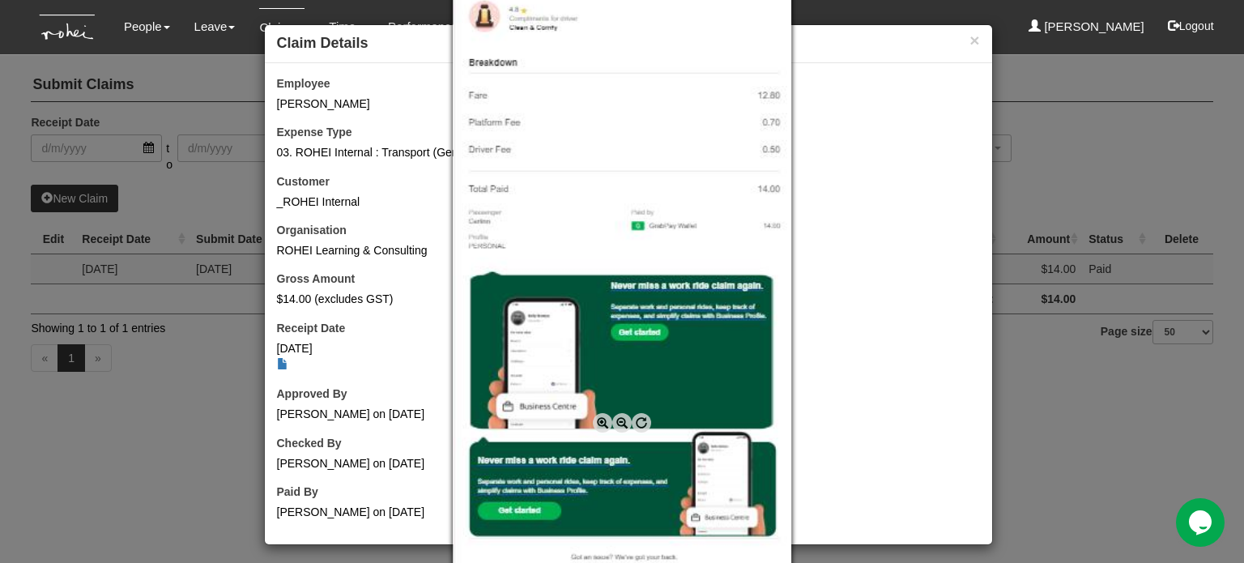
click at [619, 420] on span at bounding box center [621, 422] width 19 height 19
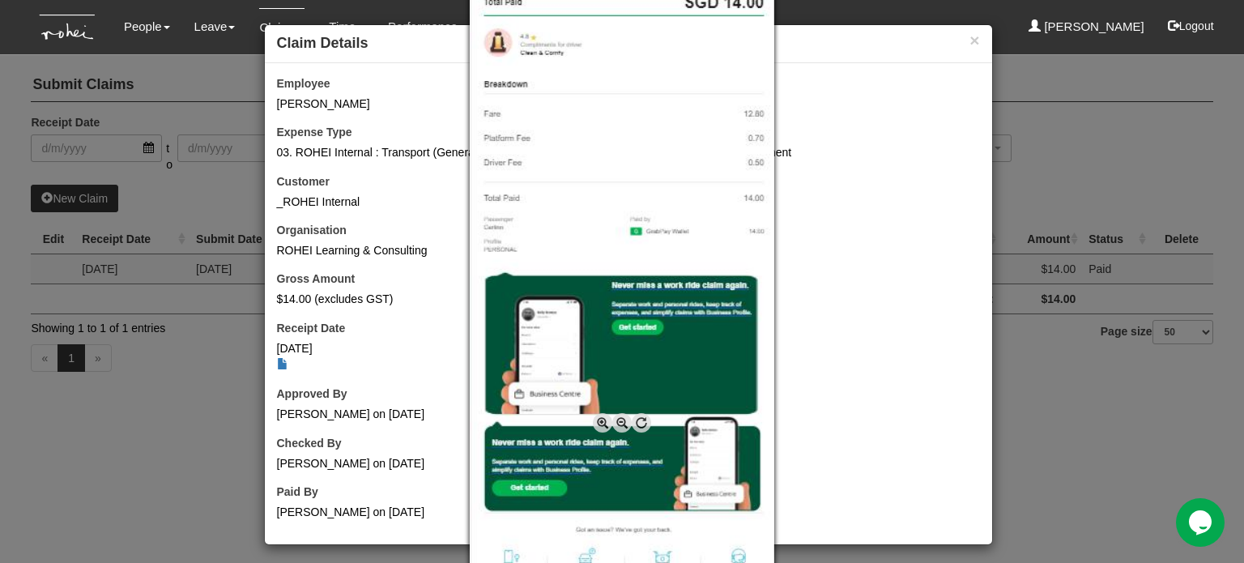
click at [619, 420] on span at bounding box center [621, 422] width 19 height 19
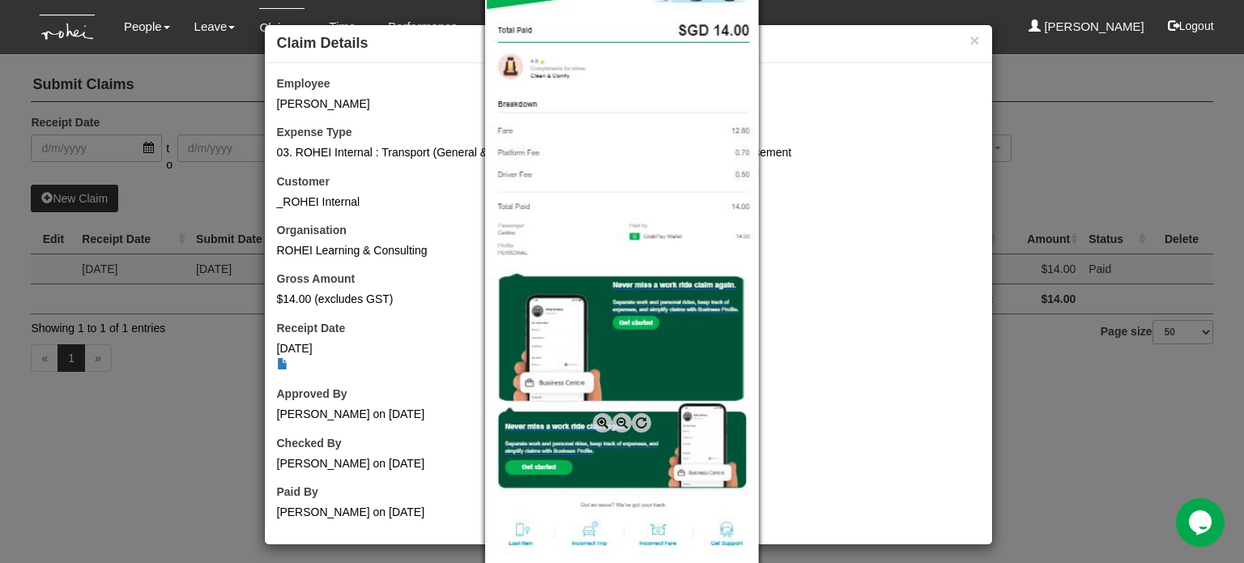
click at [619, 420] on span at bounding box center [621, 422] width 19 height 19
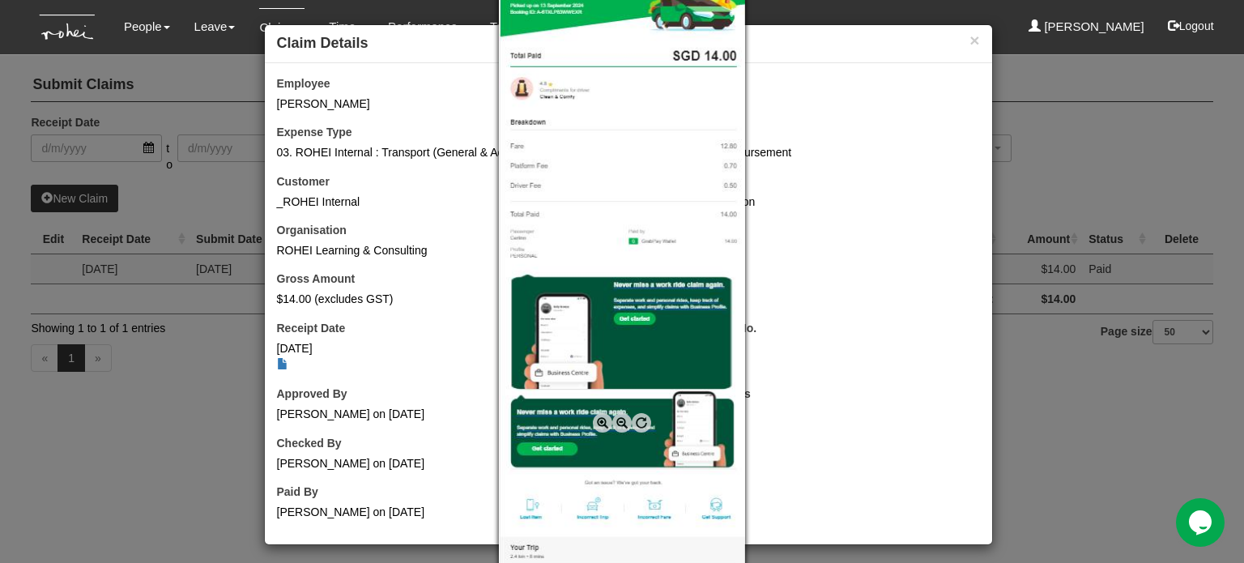
click at [619, 420] on span at bounding box center [621, 422] width 19 height 19
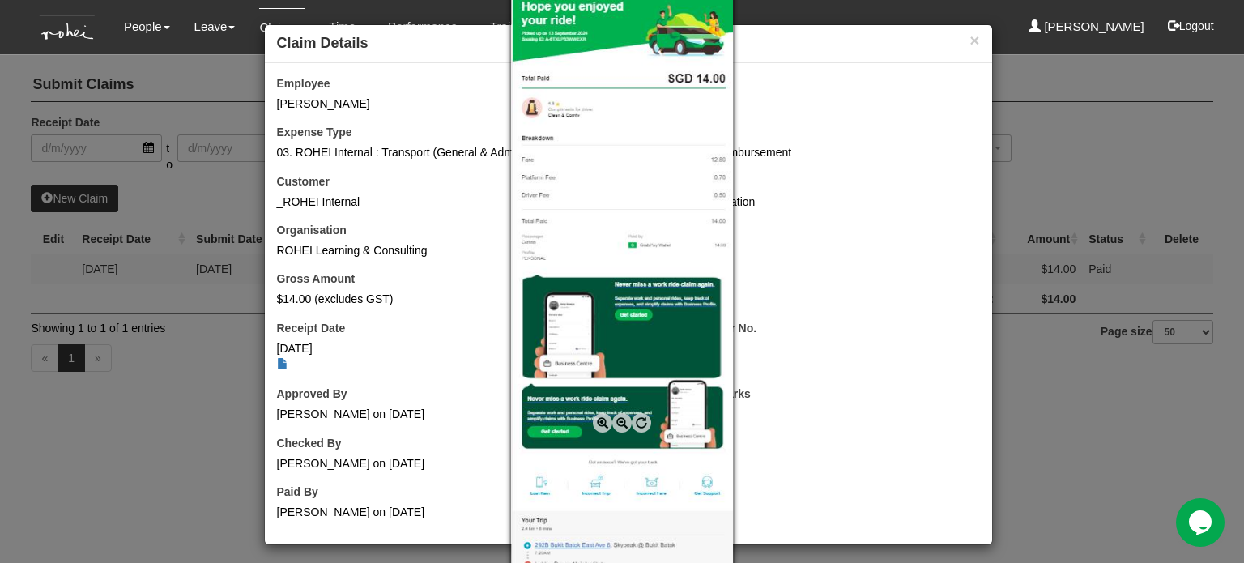
click at [619, 420] on span at bounding box center [621, 422] width 19 height 19
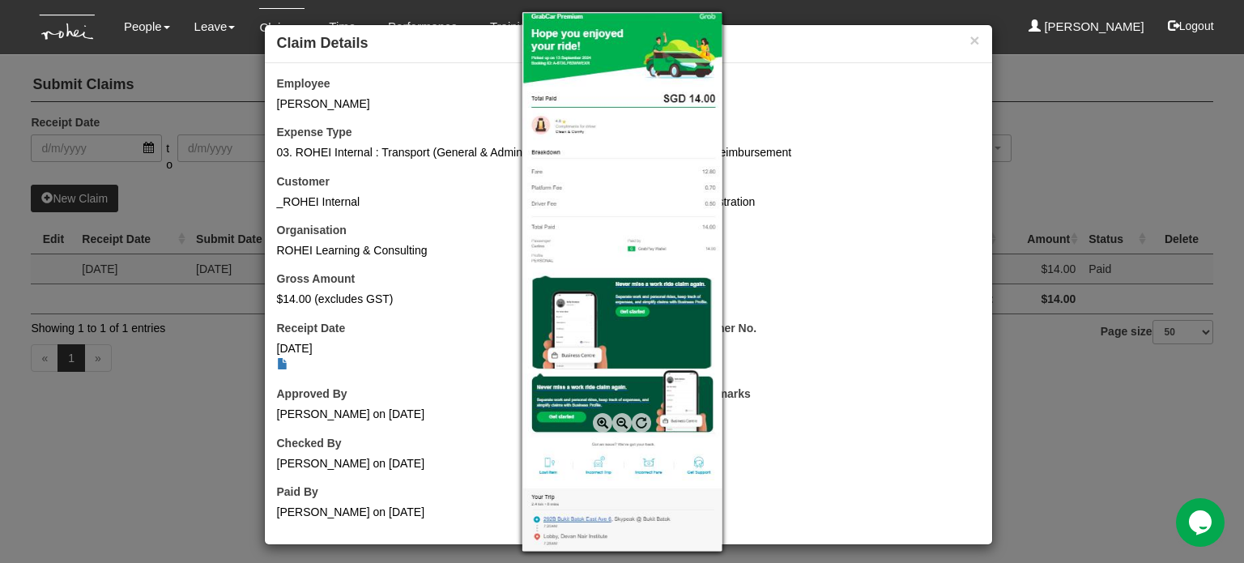
click at [616, 419] on span at bounding box center [621, 422] width 19 height 19
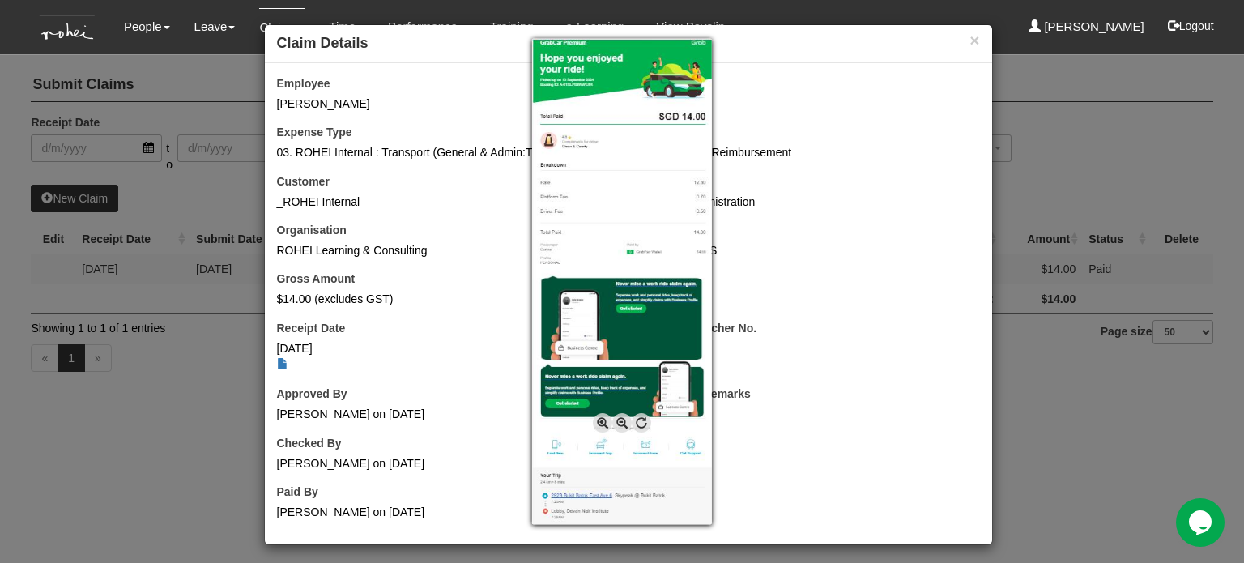
click at [601, 419] on span at bounding box center [602, 422] width 19 height 19
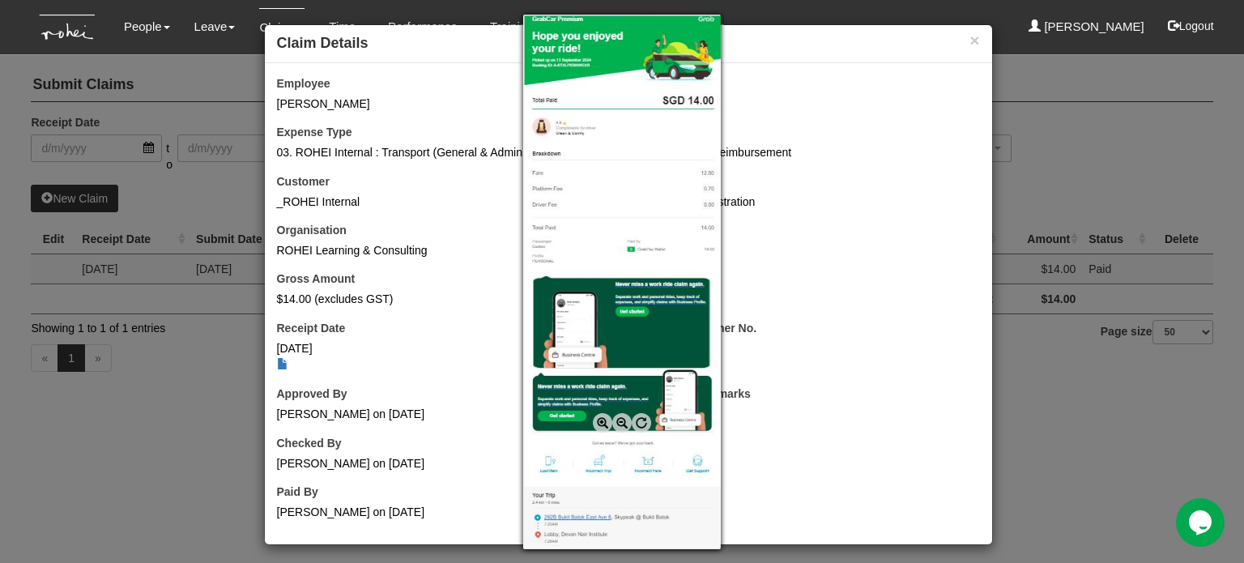
click at [601, 419] on span at bounding box center [602, 422] width 19 height 19
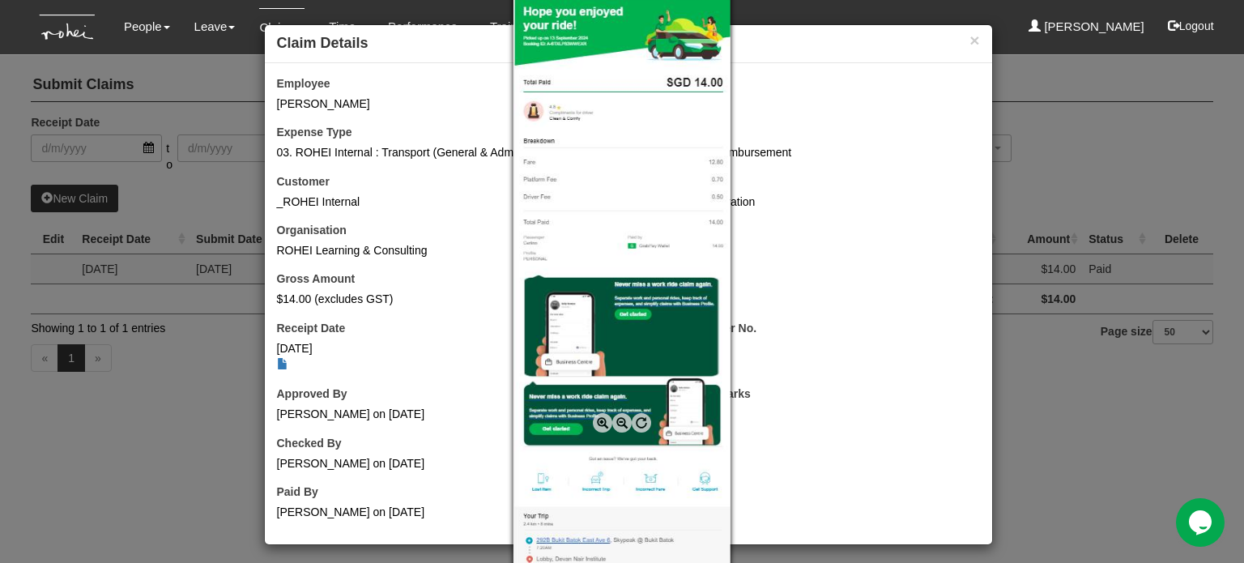
click at [601, 419] on span at bounding box center [602, 422] width 19 height 19
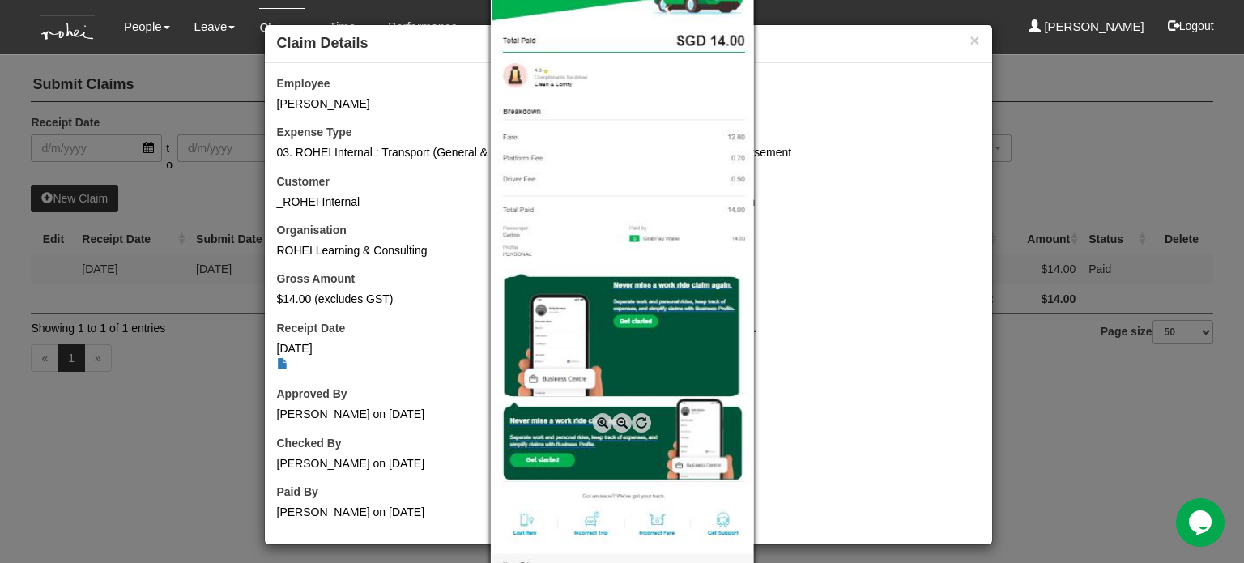
click at [601, 419] on span at bounding box center [602, 422] width 19 height 19
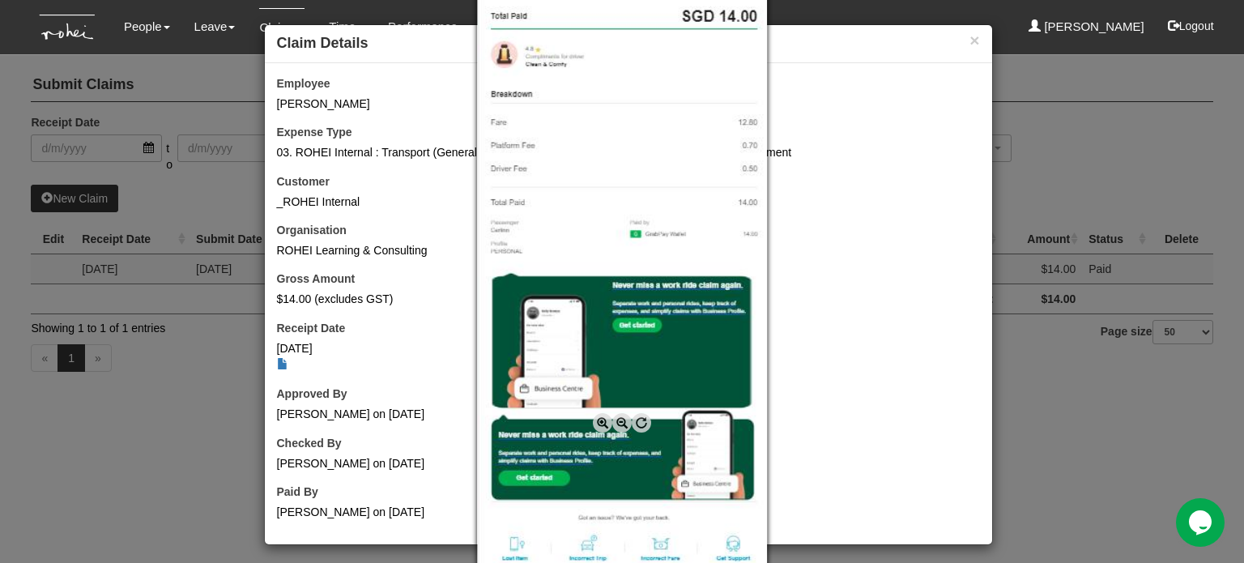
click at [619, 427] on span at bounding box center [621, 422] width 19 height 19
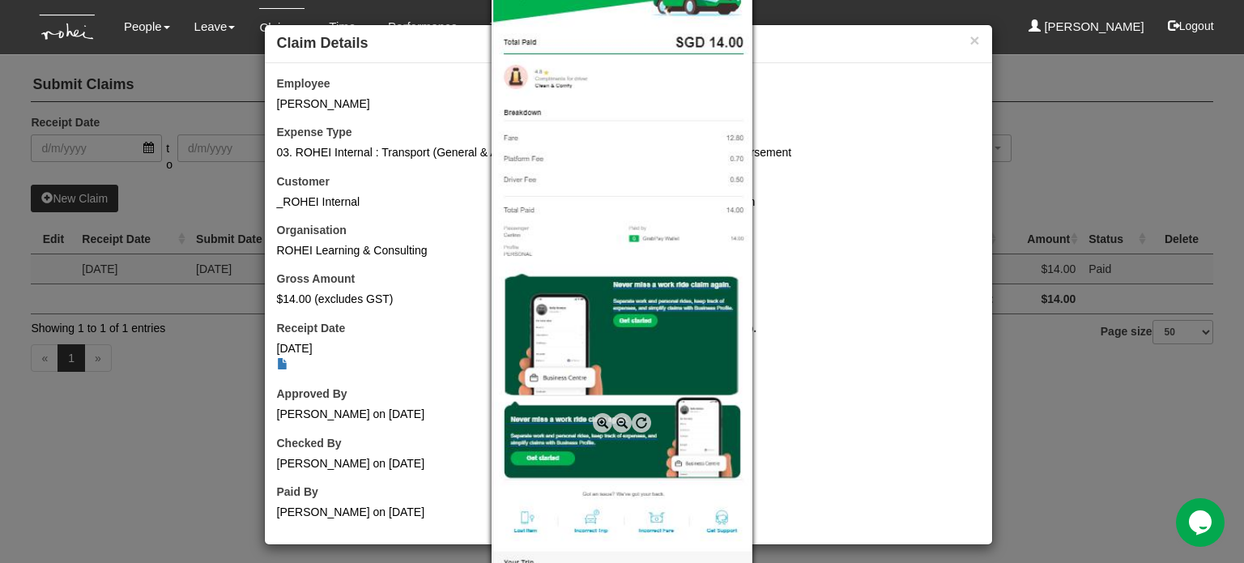
click at [599, 156] on img at bounding box center [621, 281] width 261 height 705
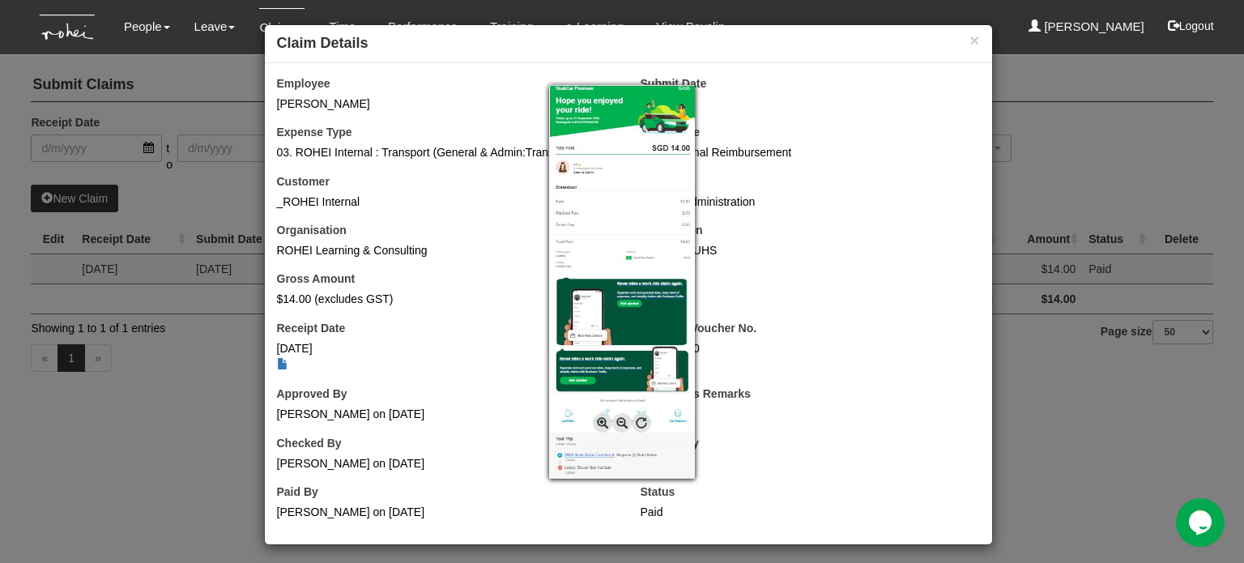
click at [275, 365] on div at bounding box center [622, 281] width 1244 height 563
click at [1143, 420] on div at bounding box center [622, 281] width 1244 height 563
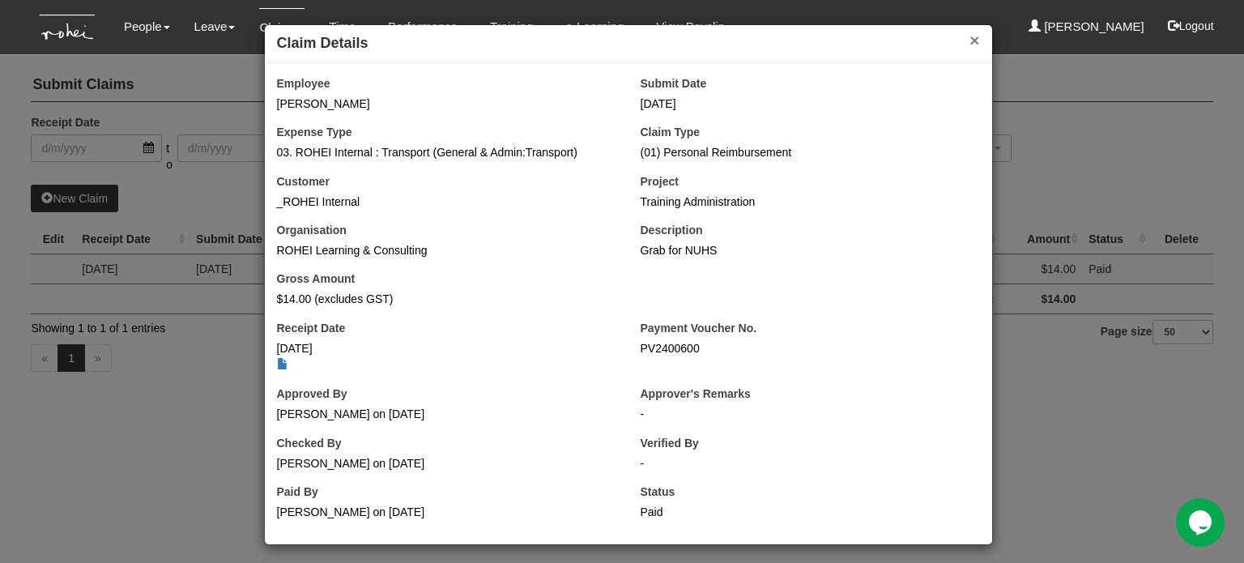
click at [969, 44] on button "×" at bounding box center [974, 40] width 10 height 17
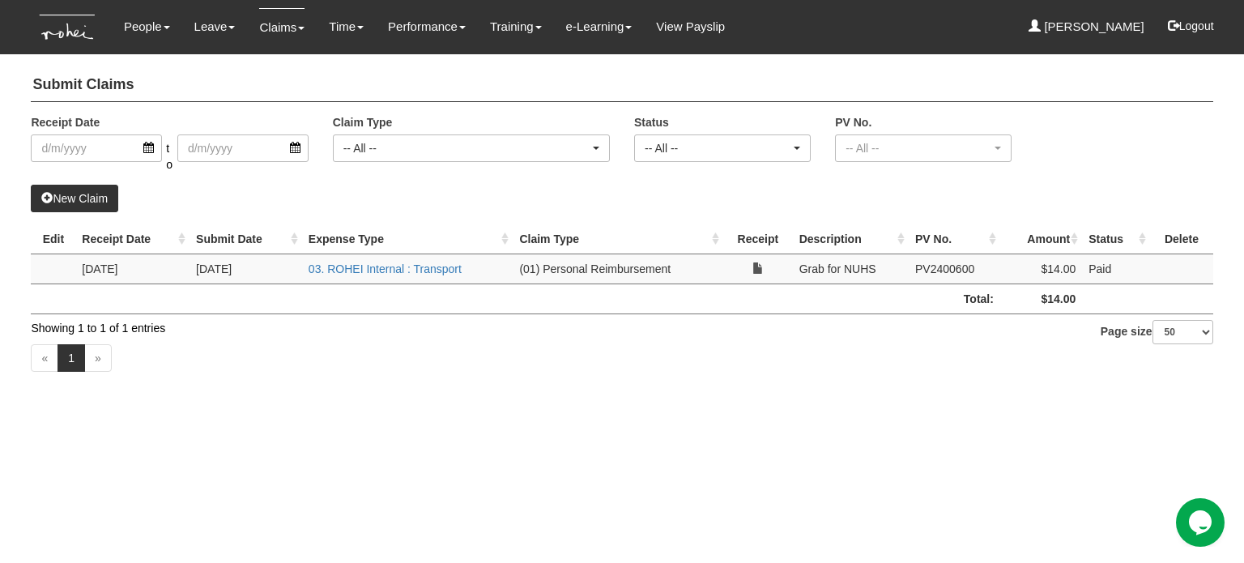
drag, startPoint x: 981, startPoint y: 263, endPoint x: 908, endPoint y: 265, distance: 72.9
click at [908, 265] on td "PV2400600" at bounding box center [953, 268] width 91 height 30
click at [368, 262] on link "03. ROHEI Internal : Transport" at bounding box center [384, 268] width 153 height 13
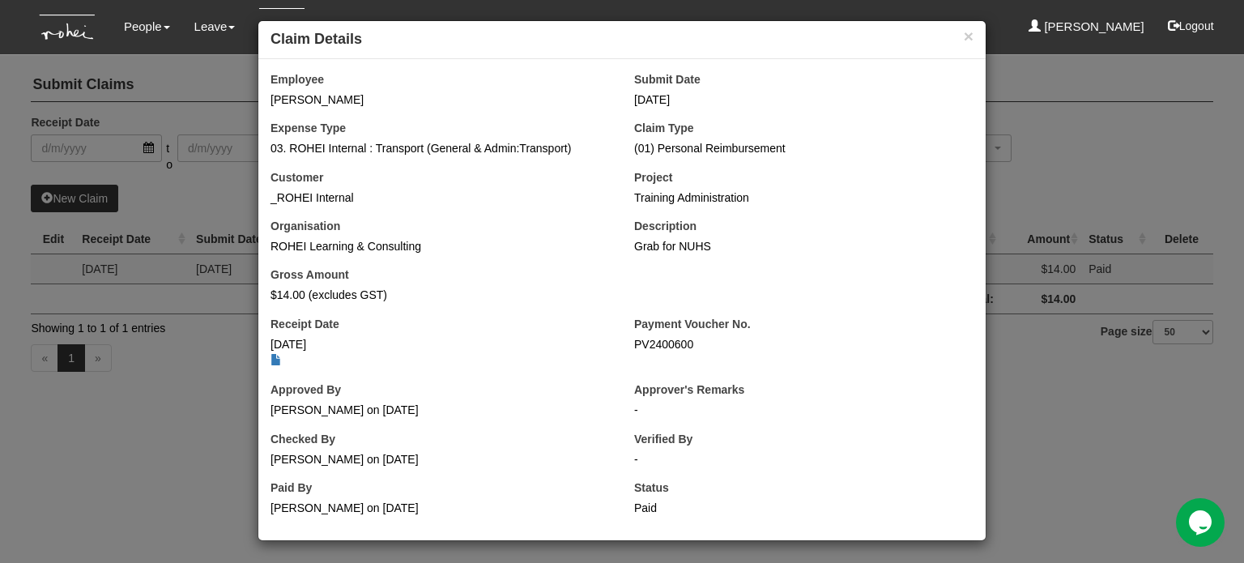
scroll to position [6, 0]
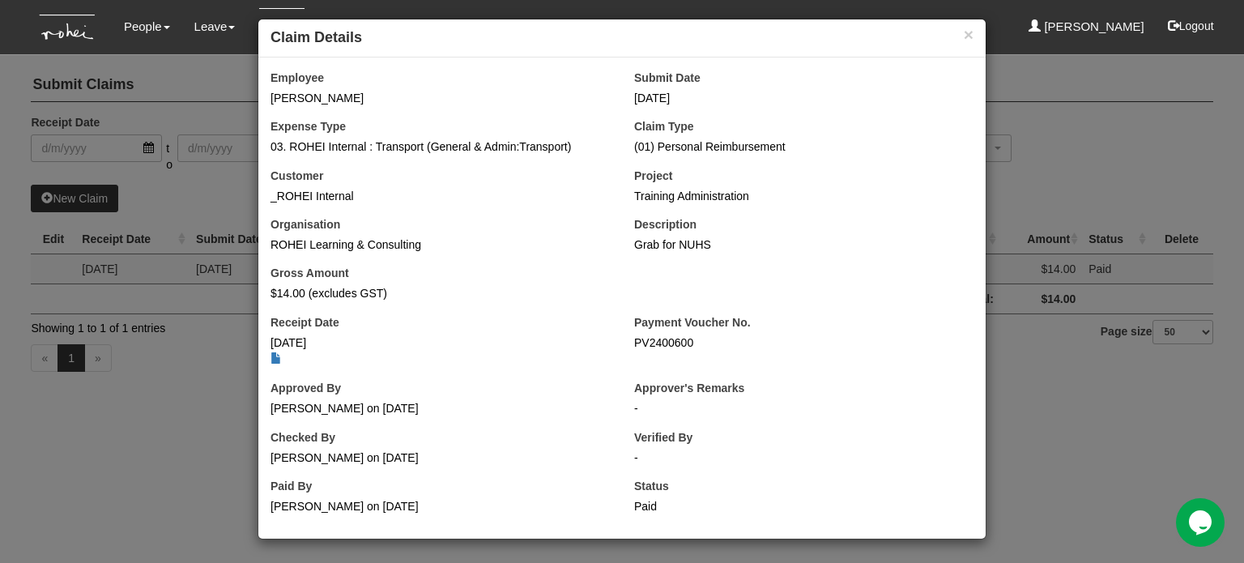
click at [137, 417] on div "× Claim Details Employee Teo Cerlin Submit Date [DATE] Expense Type 03. ROHEI I…" at bounding box center [622, 281] width 1244 height 563
click at [963, 32] on button "×" at bounding box center [968, 34] width 10 height 17
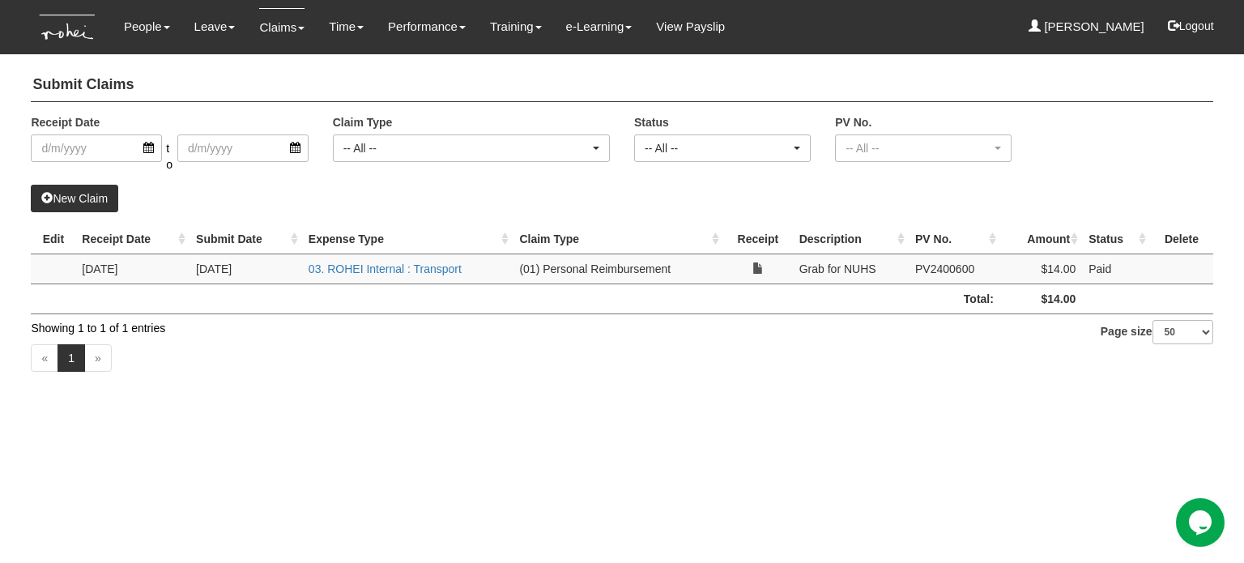
click at [103, 197] on link "New Claim" at bounding box center [74, 199] width 87 height 28
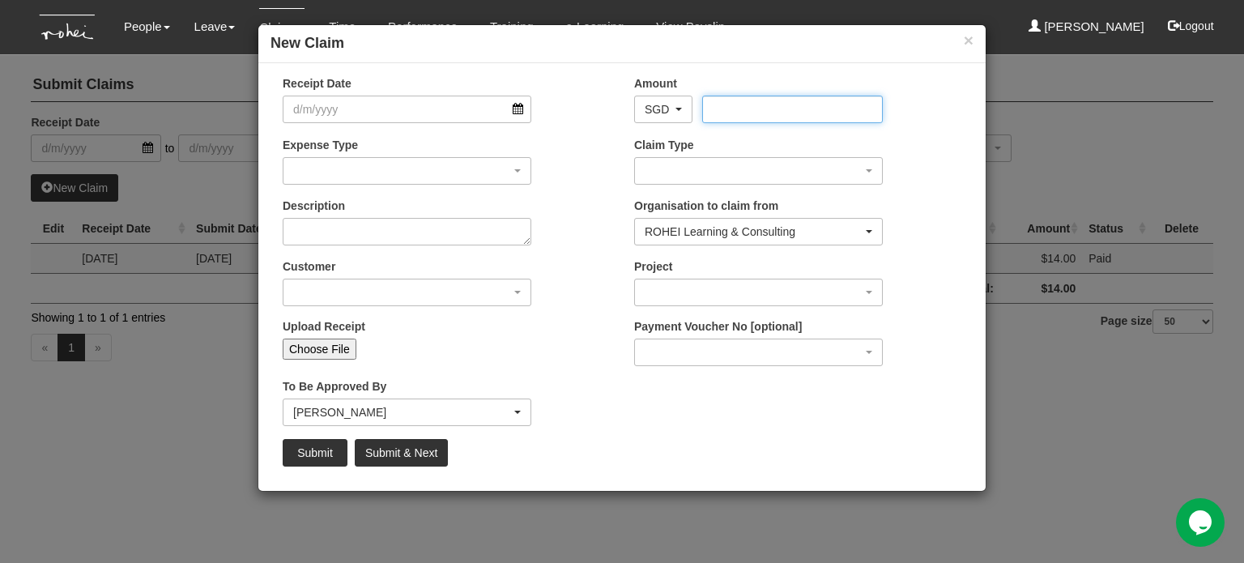
click at [767, 110] on input "Amount" at bounding box center [792, 110] width 180 height 28
type input "23.50"
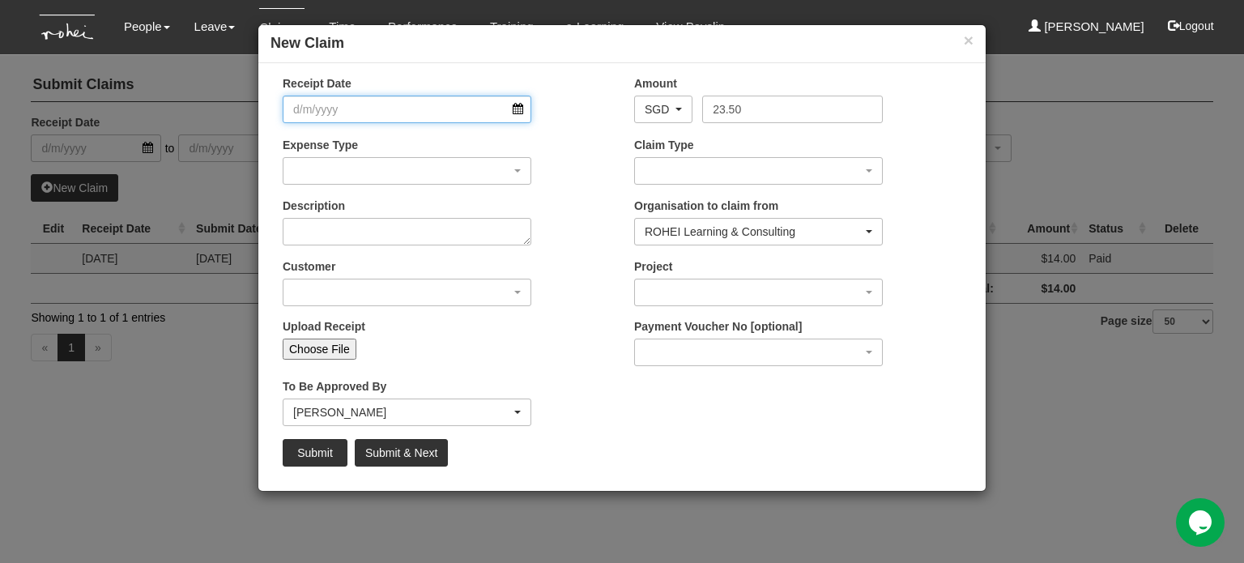
click at [416, 110] on input "Receipt Date" at bounding box center [407, 110] width 249 height 28
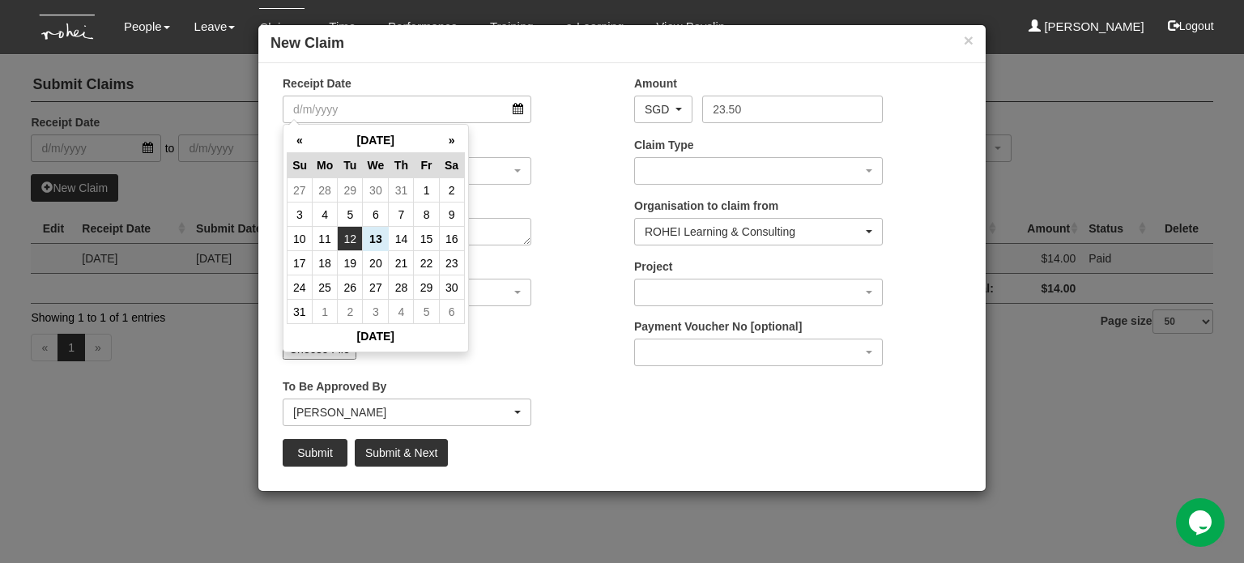
click at [354, 245] on td "12" at bounding box center [350, 239] width 25 height 24
type input "[DATE]"
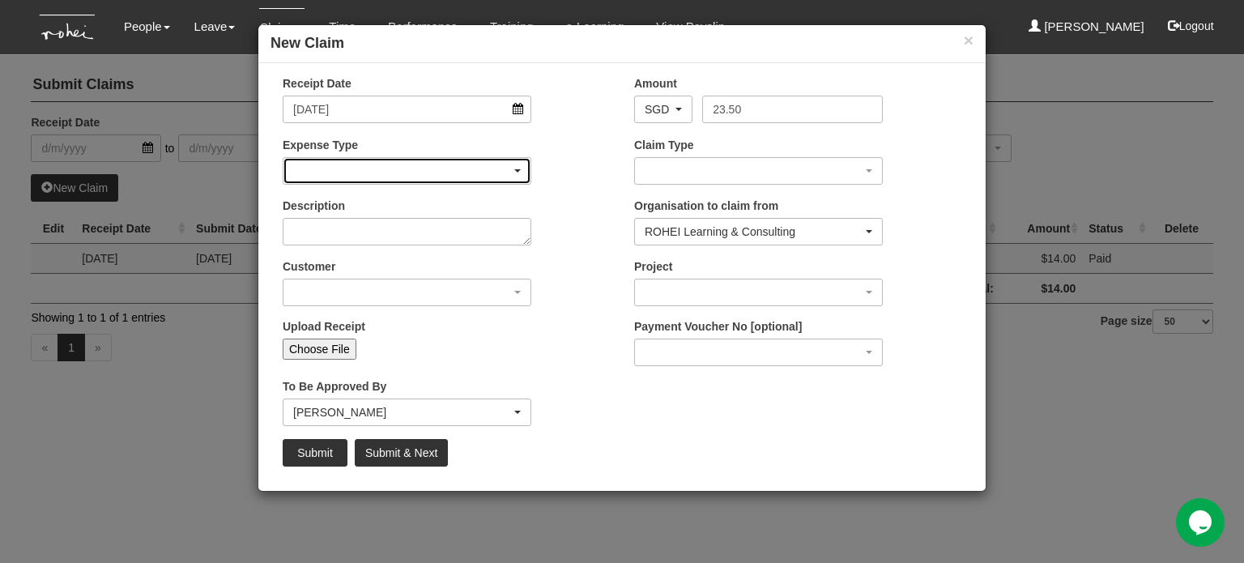
click at [330, 175] on div "button" at bounding box center [406, 171] width 247 height 26
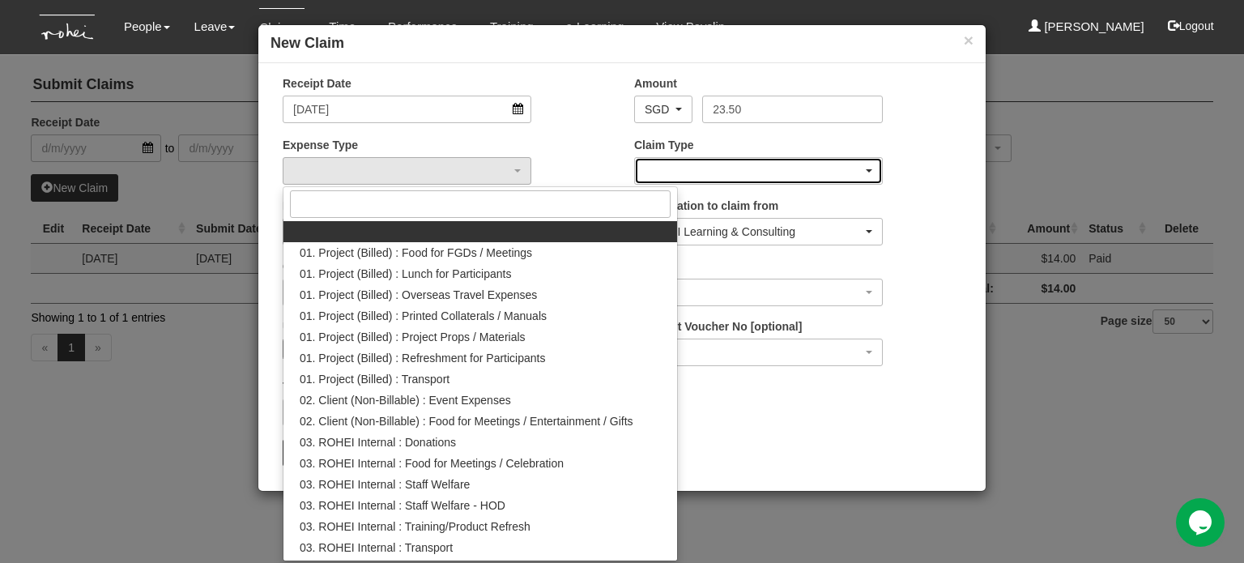
click at [751, 167] on div "button" at bounding box center [758, 171] width 247 height 26
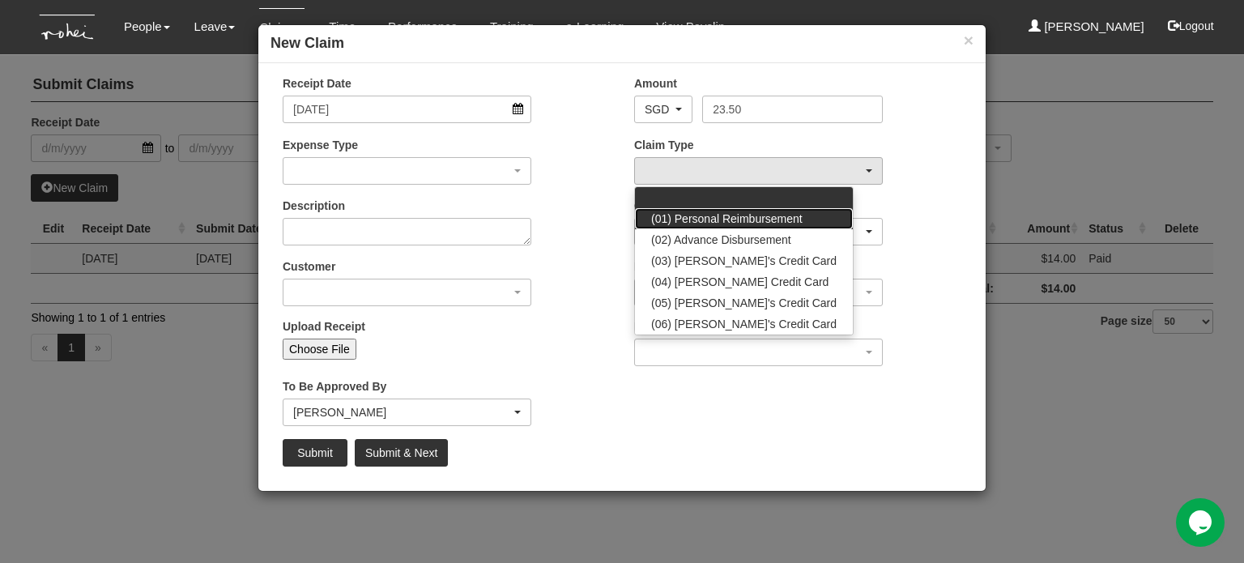
click at [725, 210] on span "(01) Personal Reimbursement" at bounding box center [726, 218] width 151 height 16
select select "14"
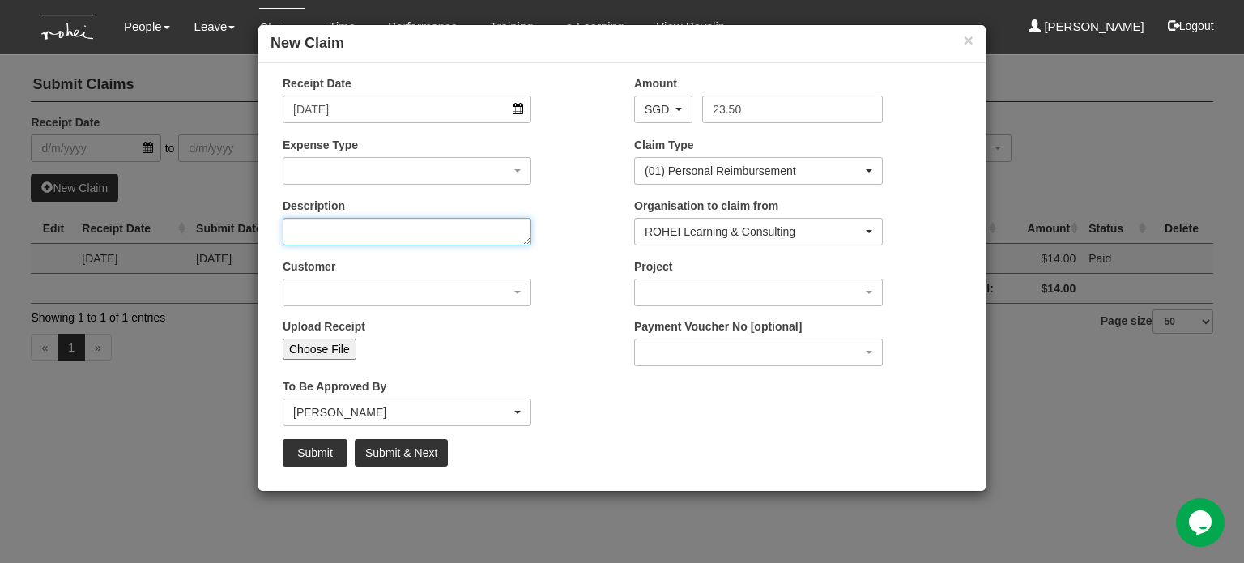
click at [385, 233] on textarea "Description" at bounding box center [407, 232] width 249 height 28
click at [965, 37] on button "×" at bounding box center [968, 40] width 10 height 17
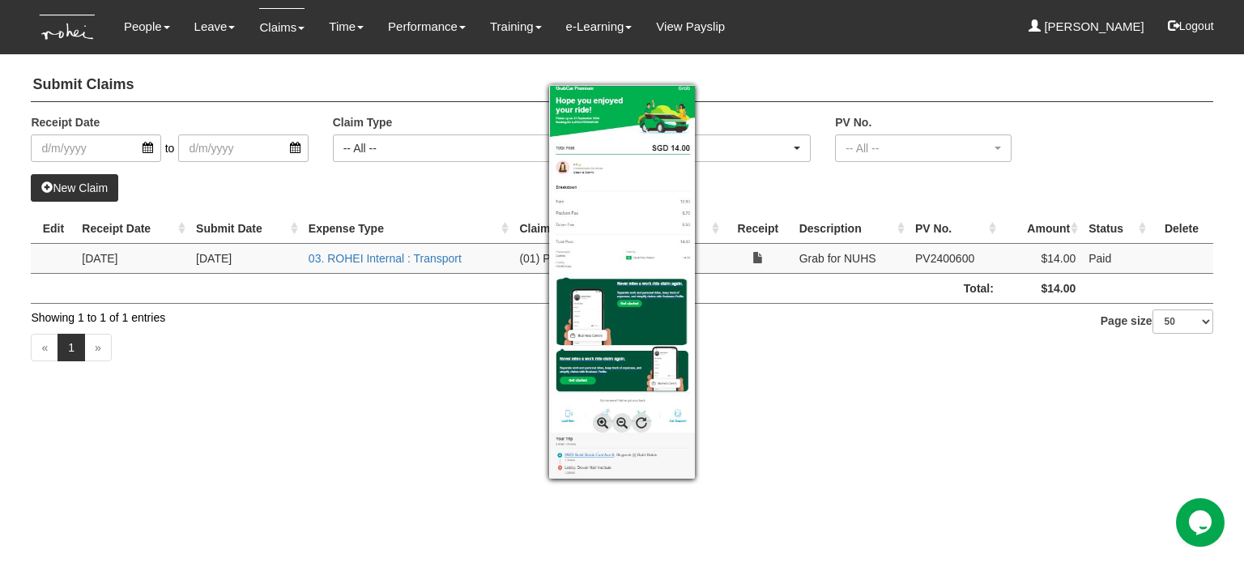
click at [827, 485] on div at bounding box center [622, 281] width 1244 height 563
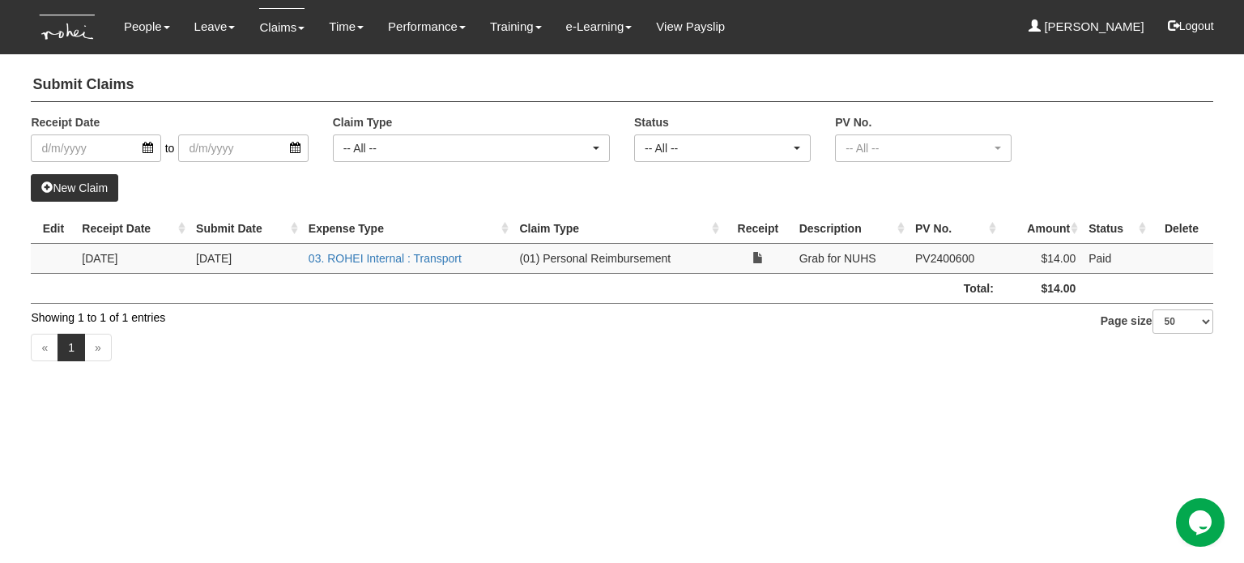
click at [67, 193] on link "New Claim" at bounding box center [74, 188] width 87 height 28
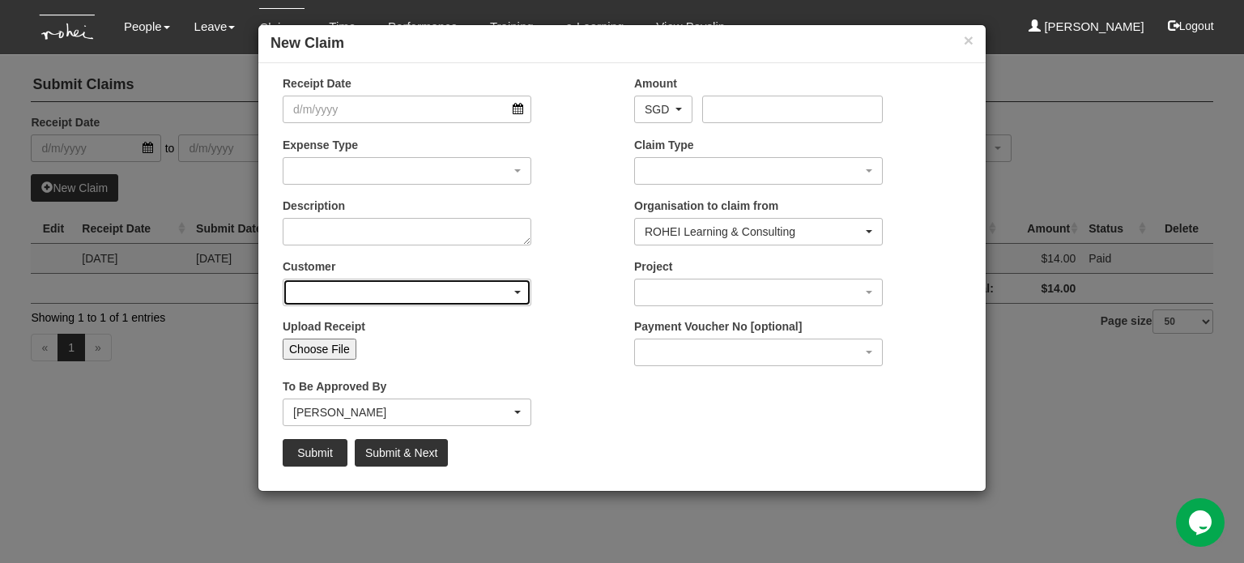
click at [376, 284] on div "button" at bounding box center [406, 292] width 247 height 26
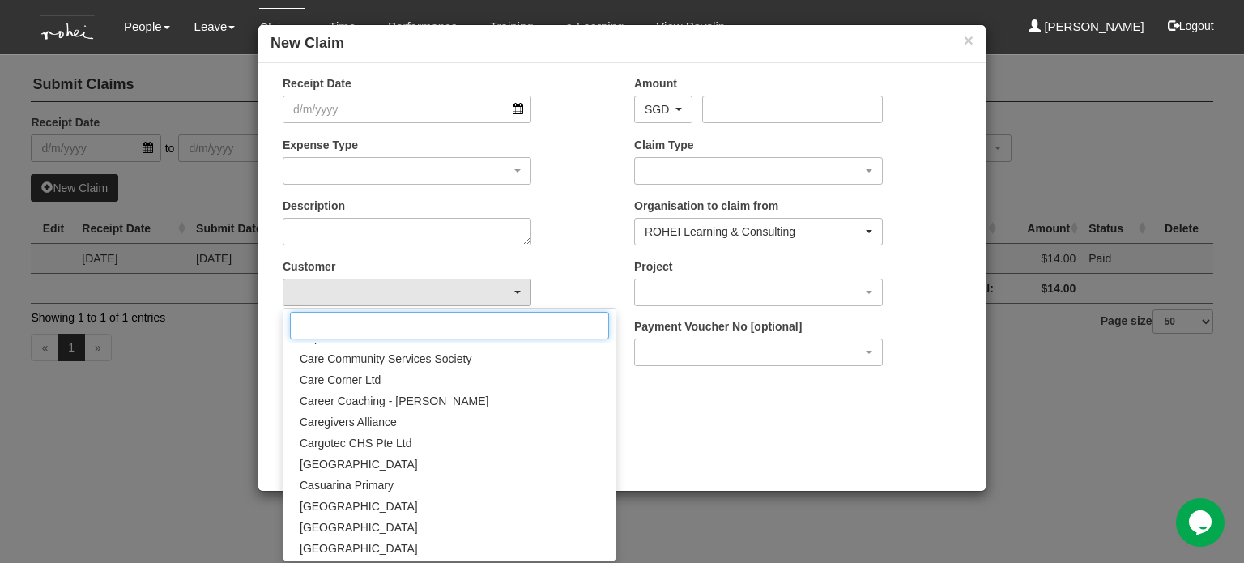
scroll to position [1943, 0]
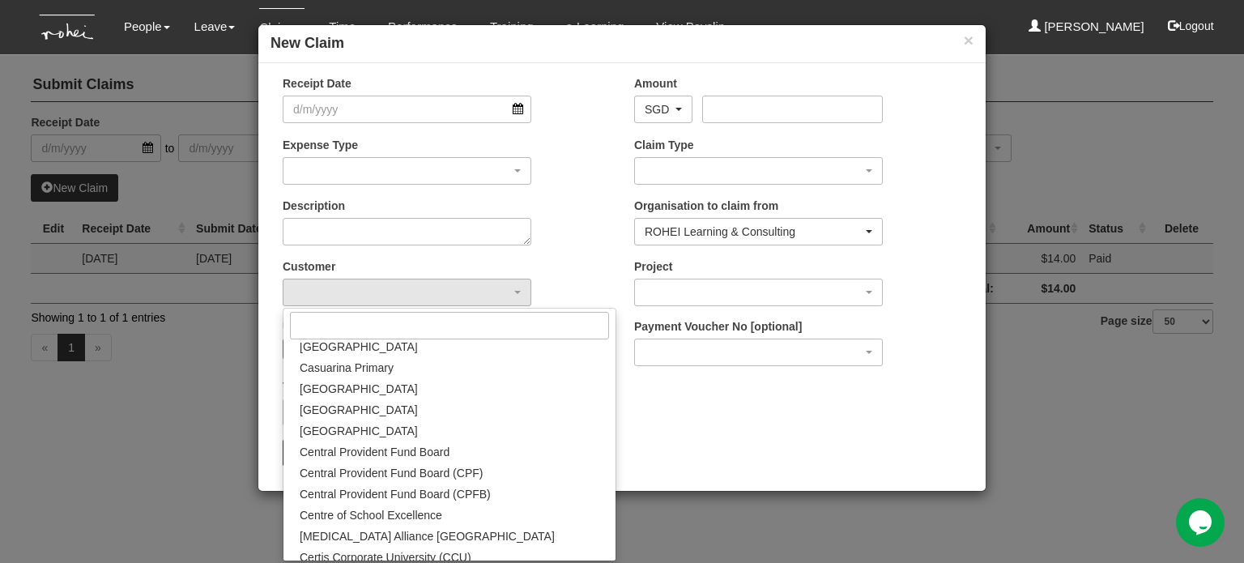
click at [570, 249] on div "Description" at bounding box center [445, 228] width 351 height 60
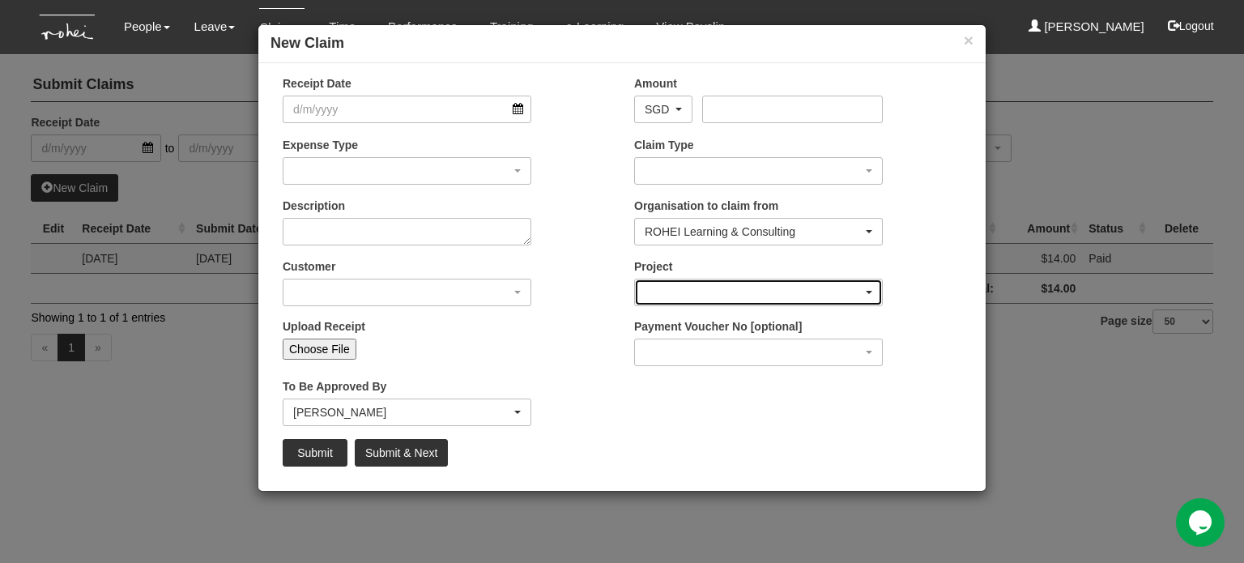
click at [668, 279] on div "button" at bounding box center [758, 292] width 247 height 26
click at [683, 300] on div "button" at bounding box center [758, 292] width 247 height 26
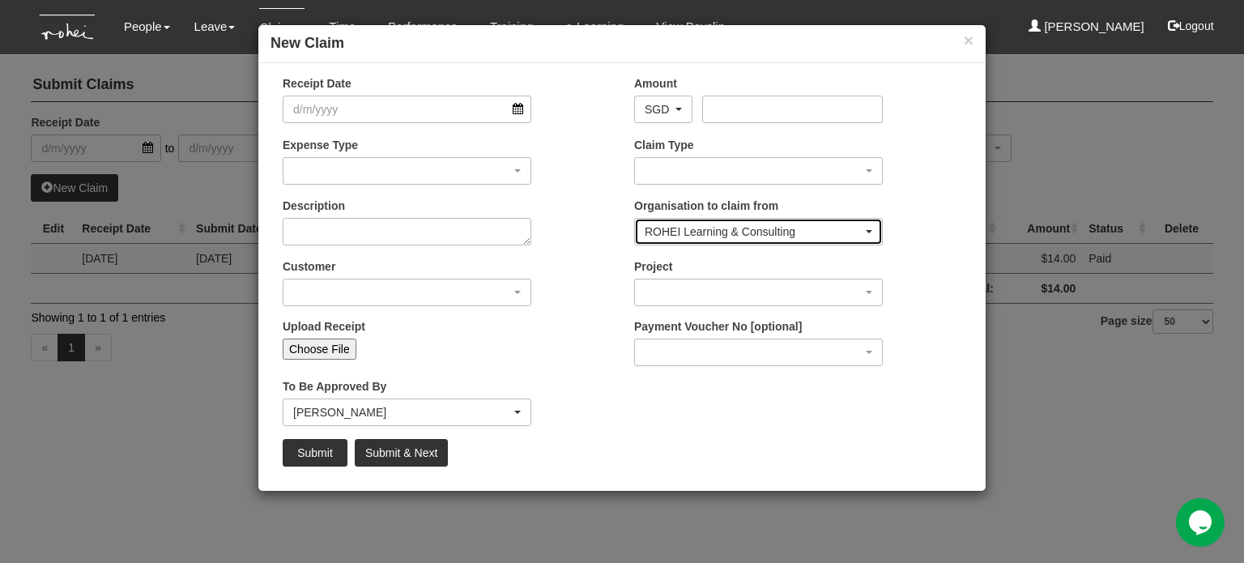
click at [693, 232] on div "ROHEI Learning & Consulting" at bounding box center [753, 231] width 218 height 16
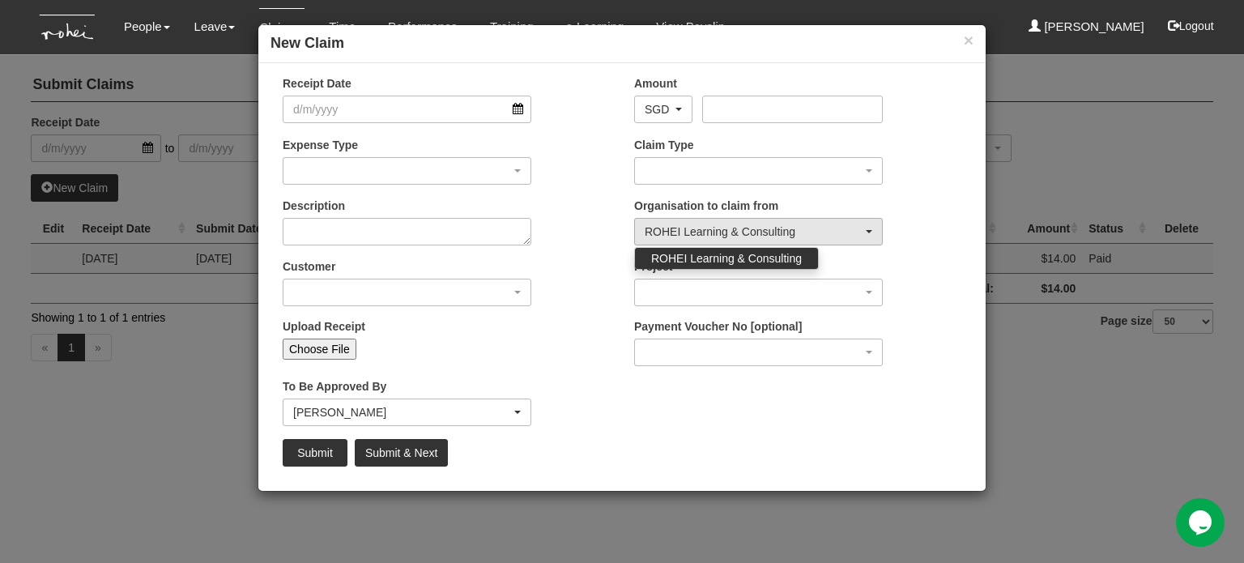
click at [602, 238] on div "Description" at bounding box center [445, 228] width 351 height 60
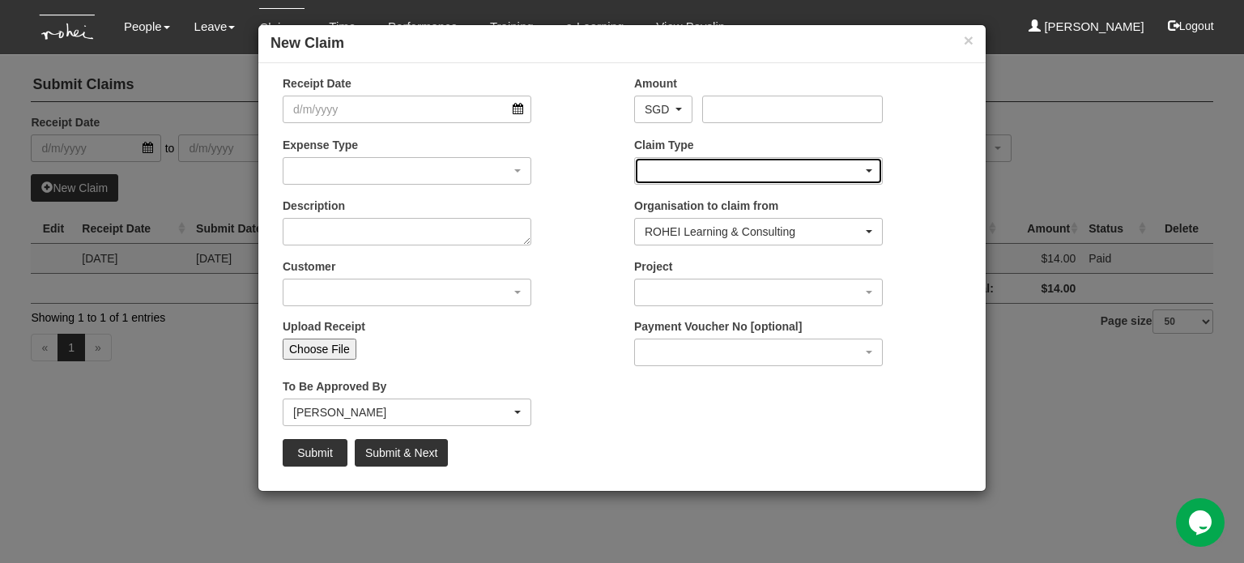
click at [677, 170] on div "button" at bounding box center [758, 171] width 247 height 26
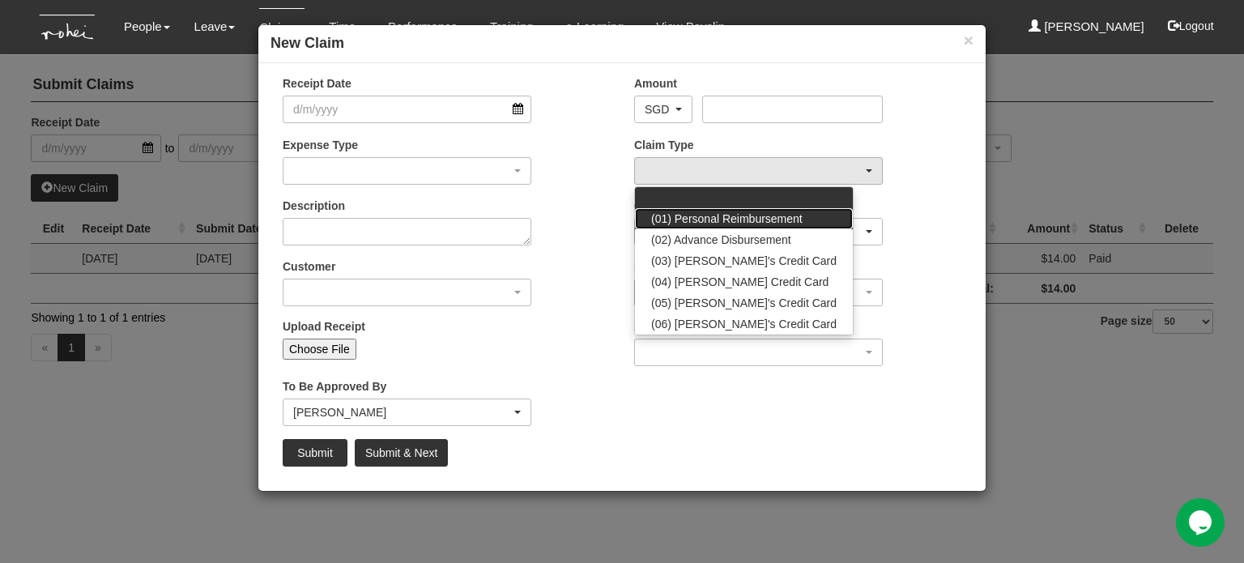
click at [721, 215] on span "(01) Personal Reimbursement" at bounding box center [726, 218] width 151 height 16
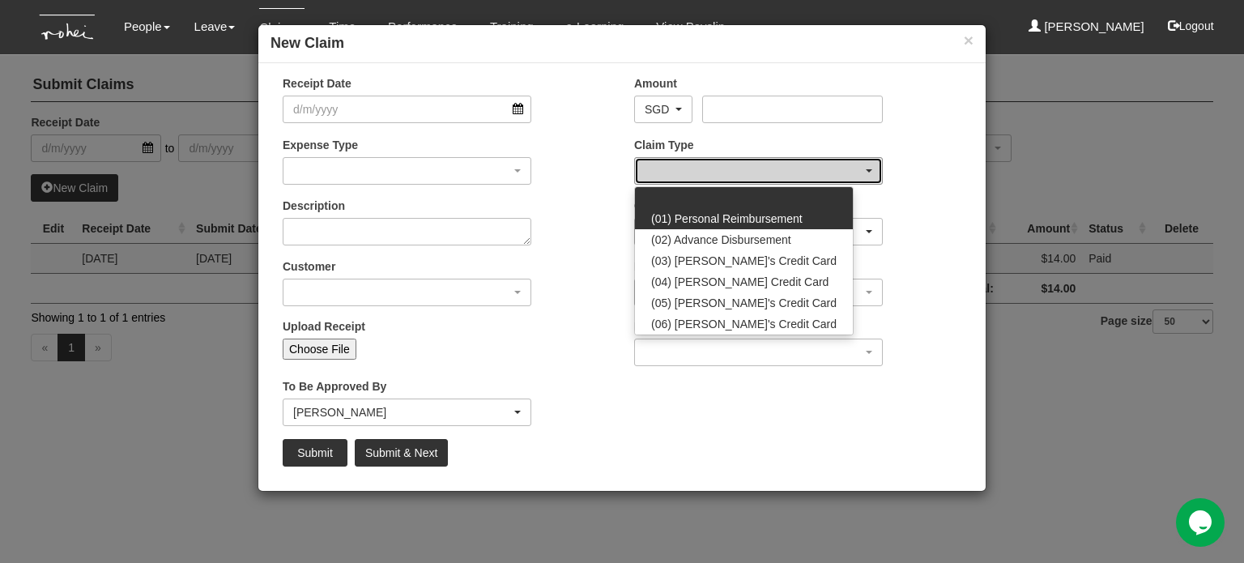
select select "14"
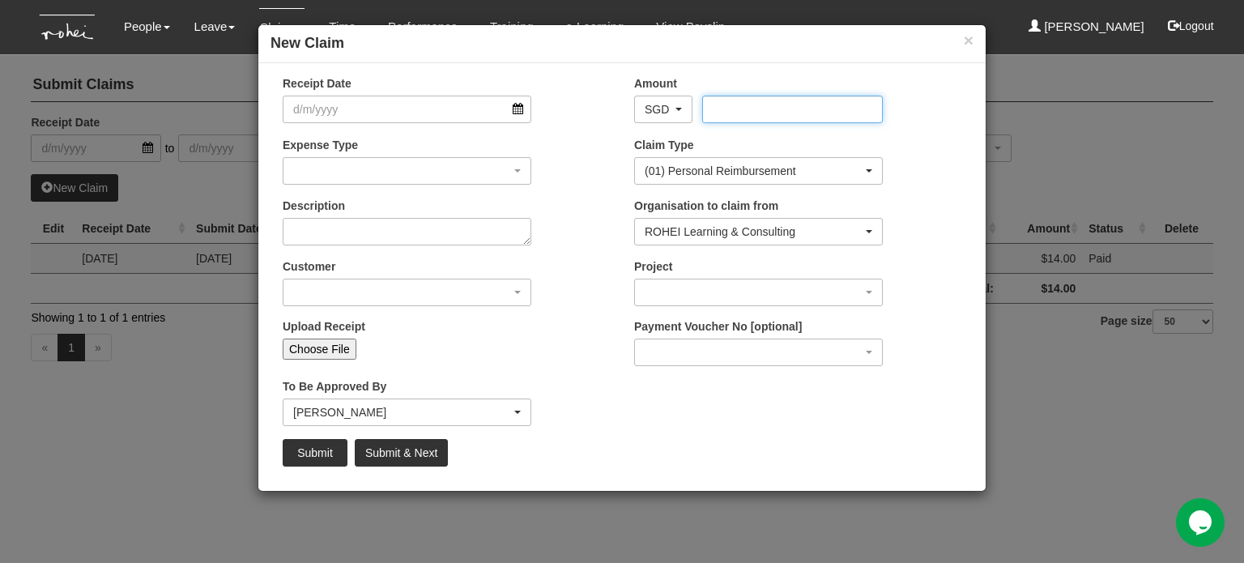
click at [733, 109] on input "Amount" at bounding box center [792, 110] width 180 height 28
type input "23.50"
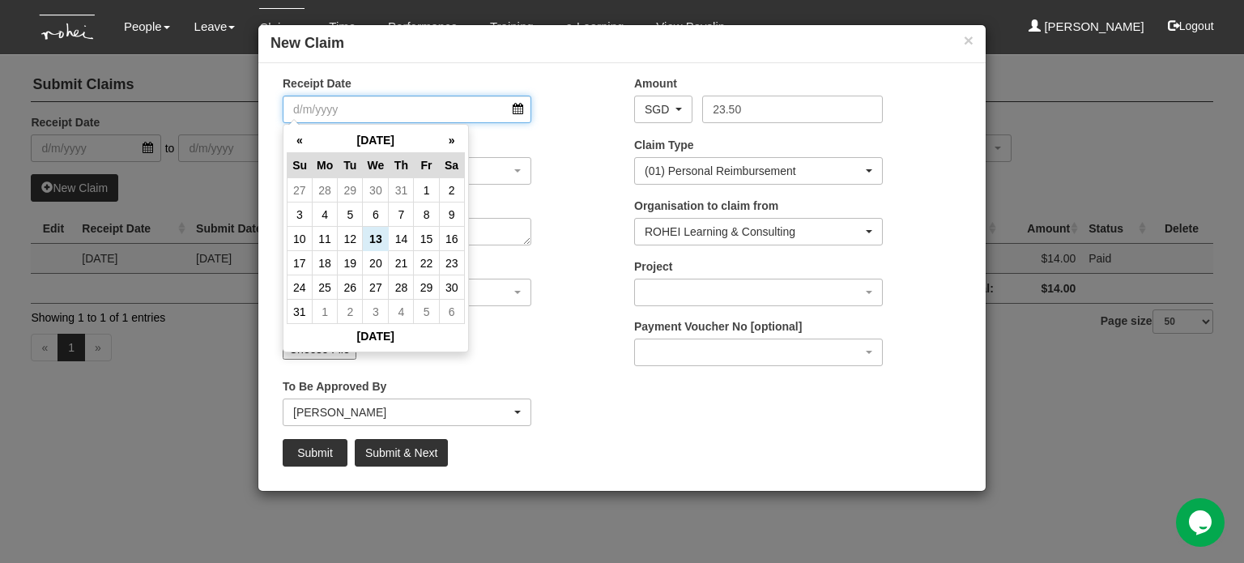
click at [359, 99] on input "Receipt Date" at bounding box center [407, 110] width 249 height 28
click at [353, 242] on td "12" at bounding box center [350, 239] width 25 height 24
type input "[DATE]"
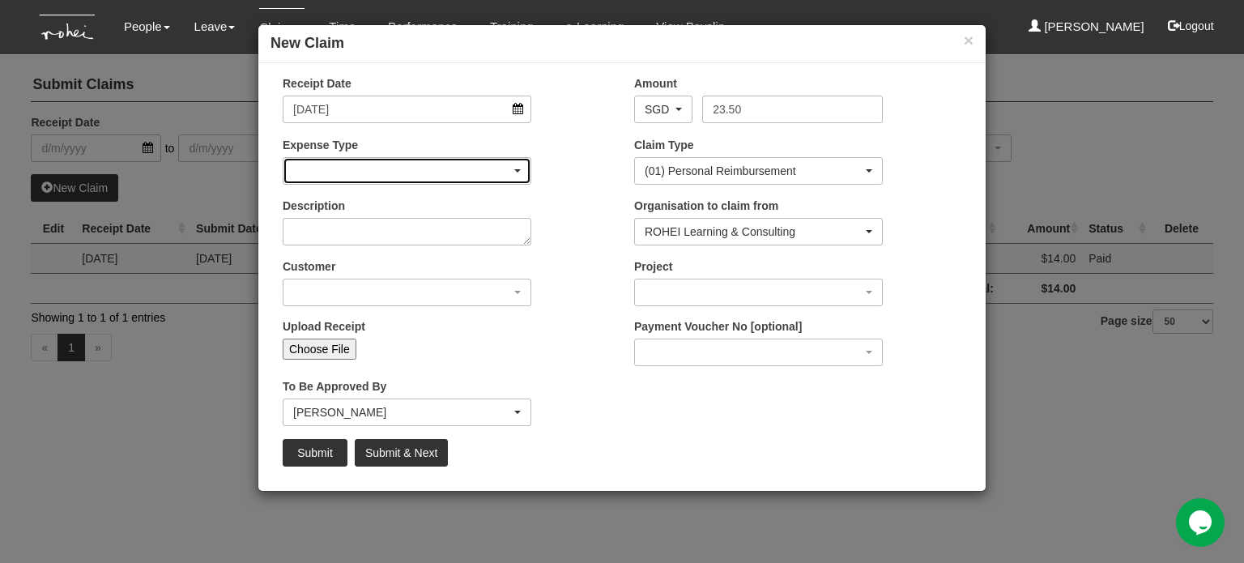
click at [366, 174] on div "button" at bounding box center [406, 171] width 247 height 26
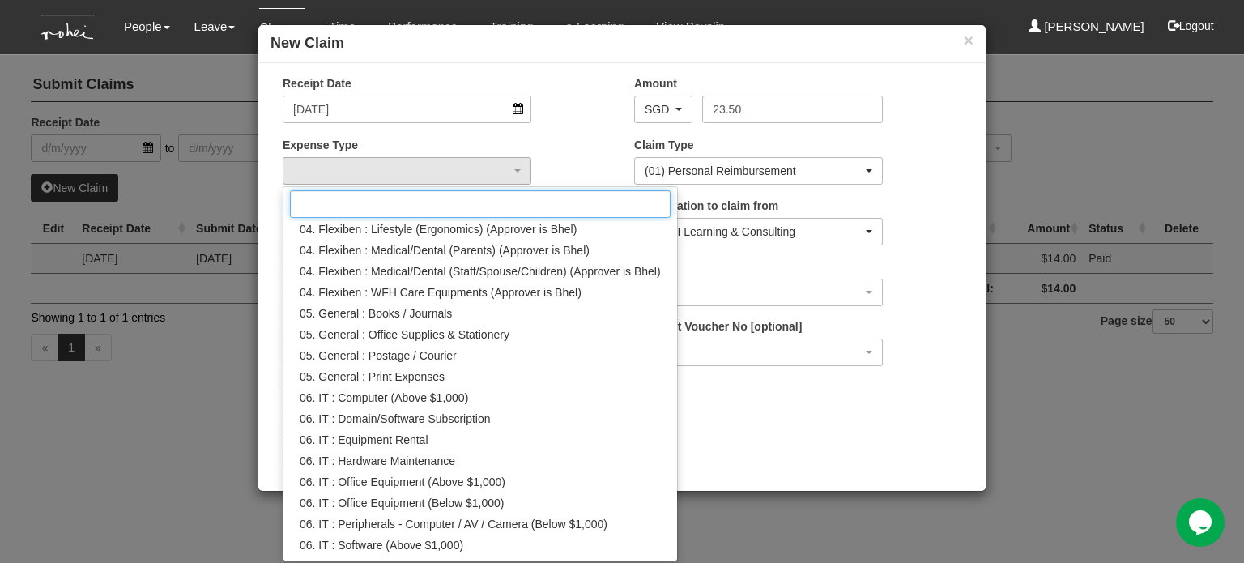
scroll to position [342, 0]
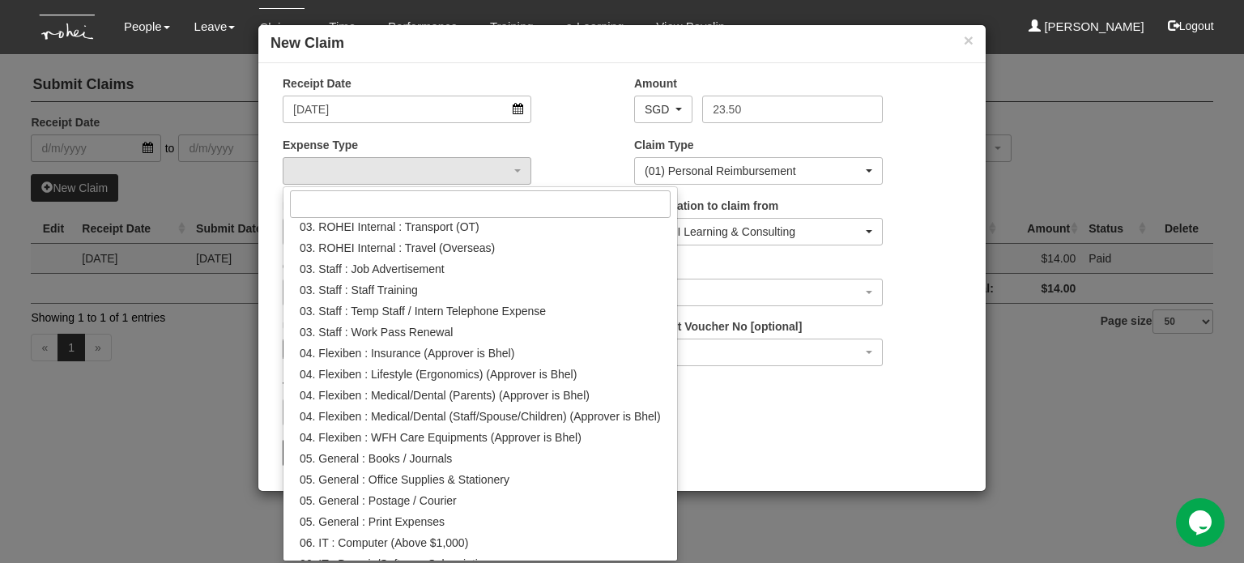
click at [826, 427] on div "Receipt Date [DATE] Amount AED AFN ALL AMD ANG AOA ARS AUD AWG AZN BAM BBD BDT …" at bounding box center [621, 276] width 727 height 403
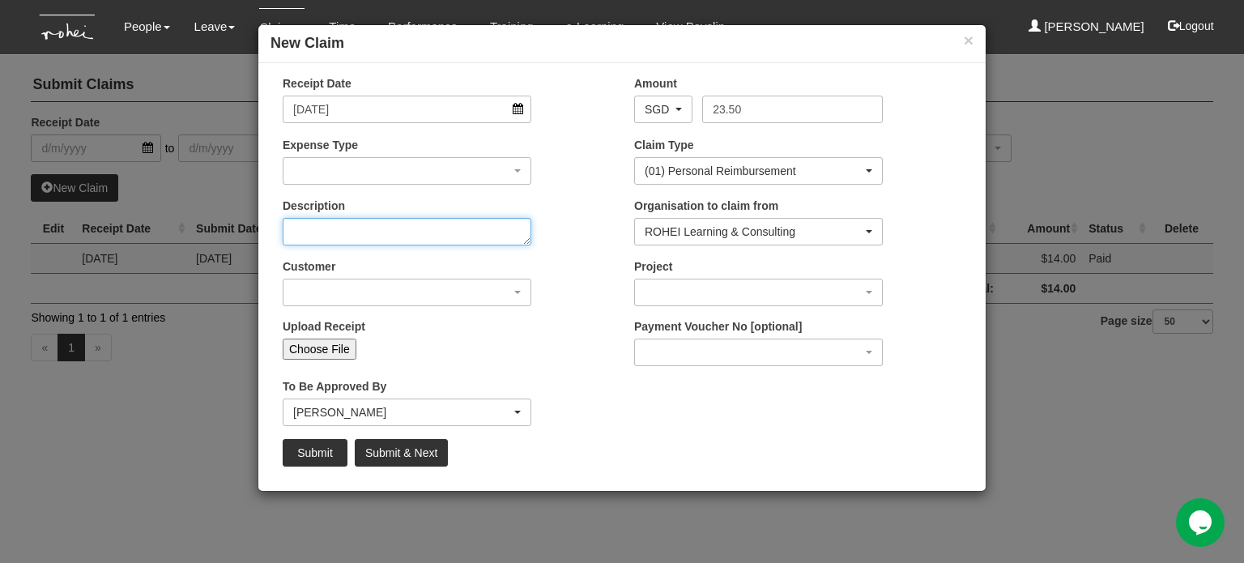
click at [364, 223] on textarea "Description" at bounding box center [407, 232] width 249 height 28
type textarea "Grab from OCE meeting to Office"
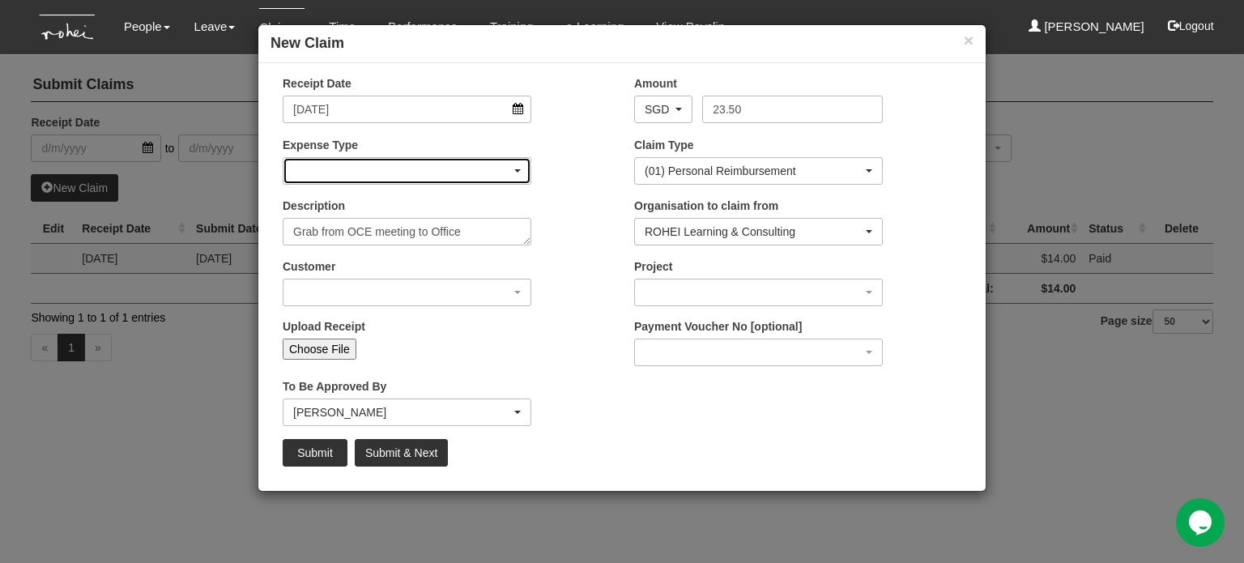
click at [381, 165] on div "button" at bounding box center [406, 171] width 247 height 26
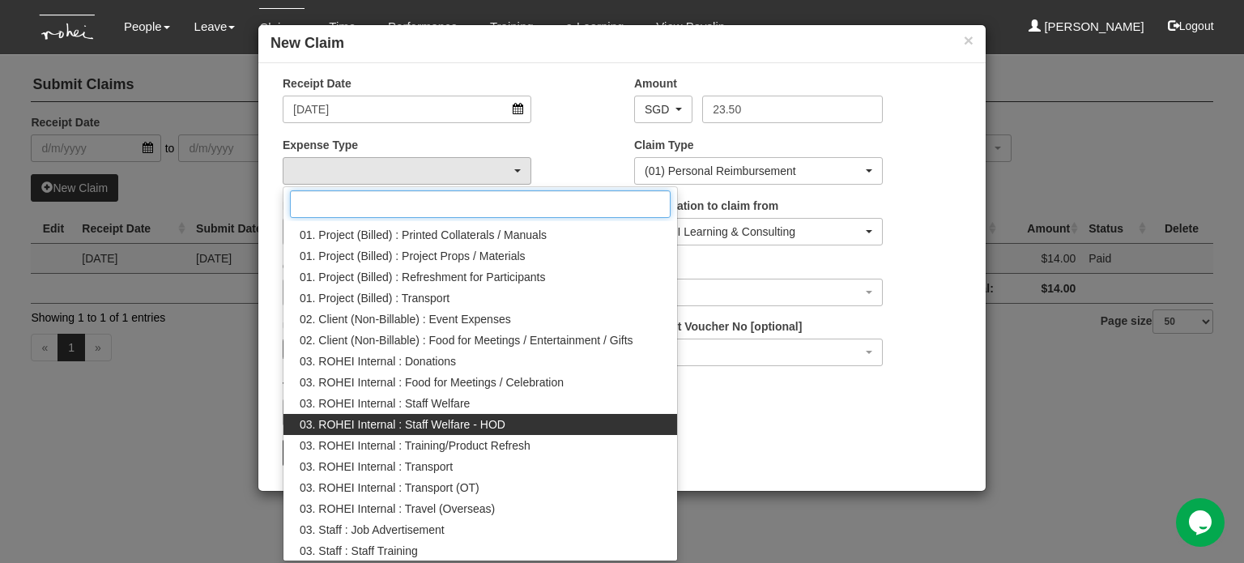
scroll to position [162, 0]
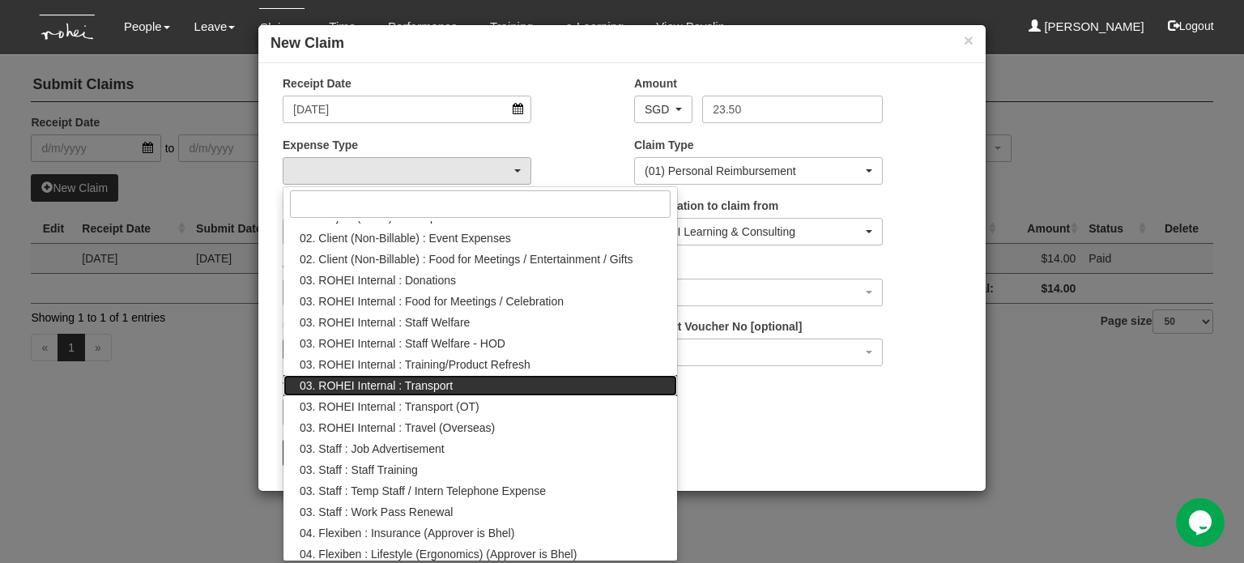
click at [492, 384] on link "03. ROHEI Internal : Transport" at bounding box center [479, 385] width 393 height 21
select select "140"
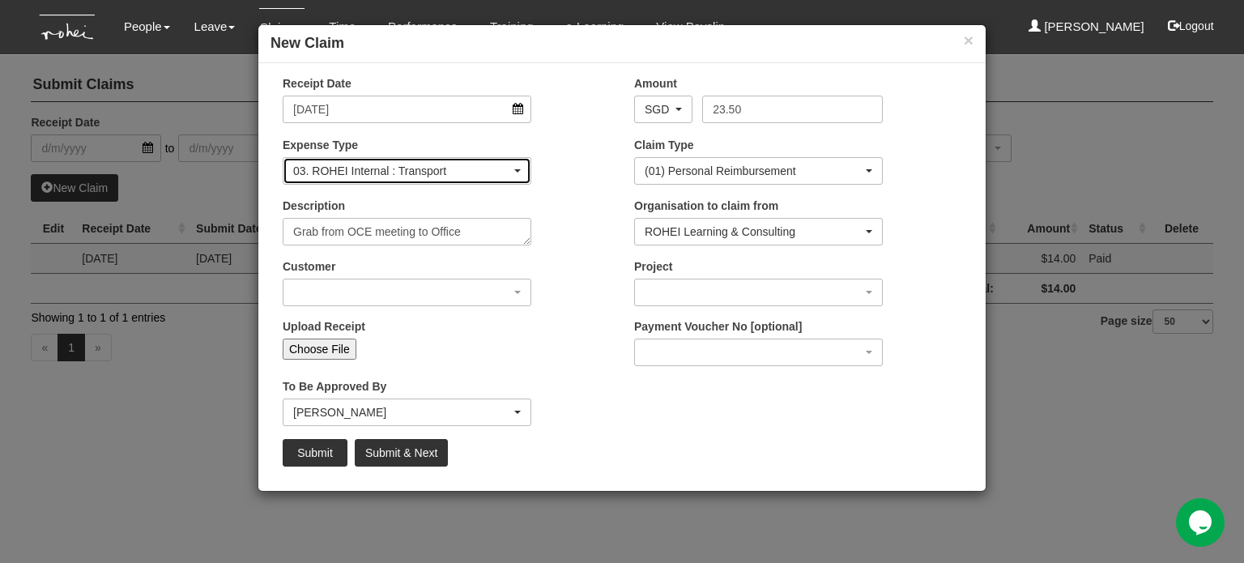
click at [497, 171] on div "03. ROHEI Internal : Transport" at bounding box center [402, 171] width 218 height 16
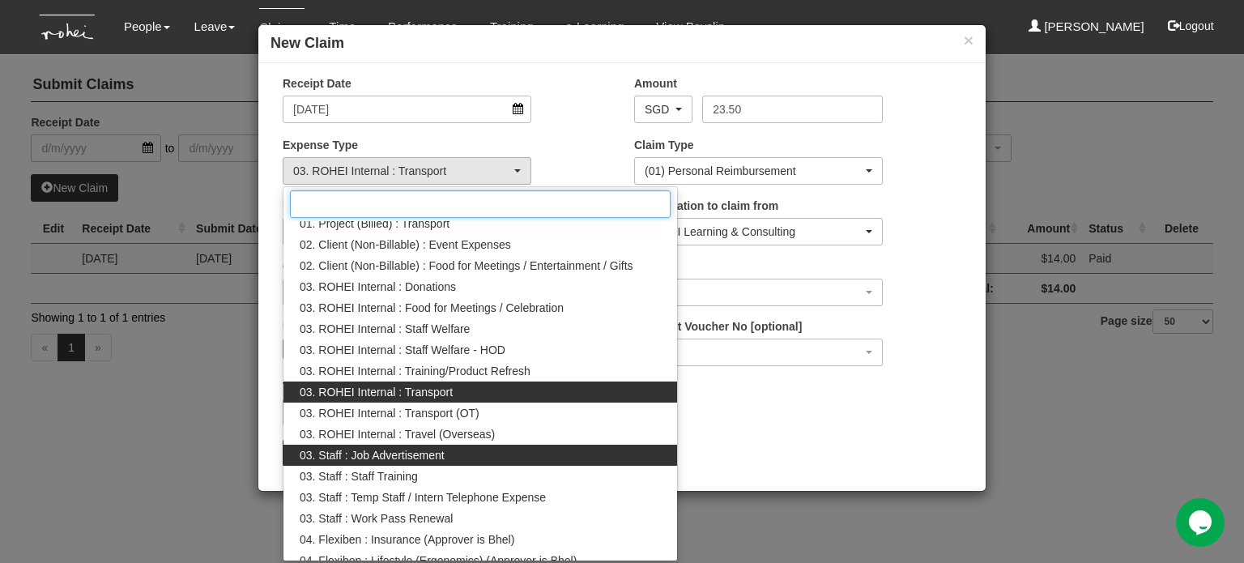
scroll to position [236, 0]
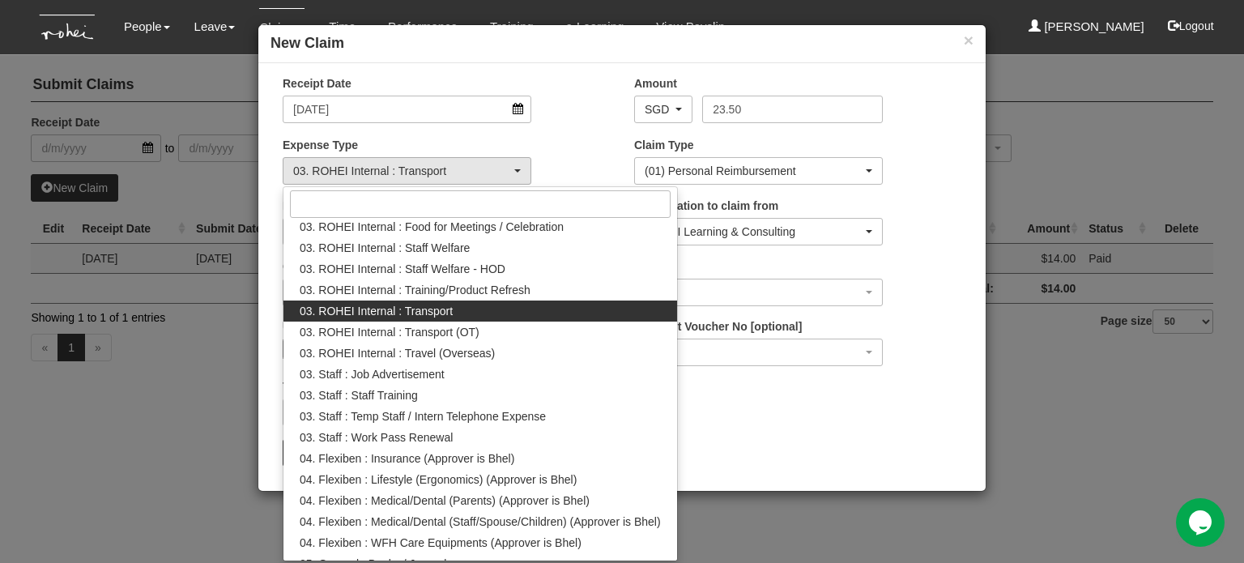
click at [839, 414] on div "Receipt Date [DATE] Amount AED AFN ALL AMD ANG AOA ARS AUD AWG AZN BAM BBD BDT …" at bounding box center [621, 276] width 727 height 403
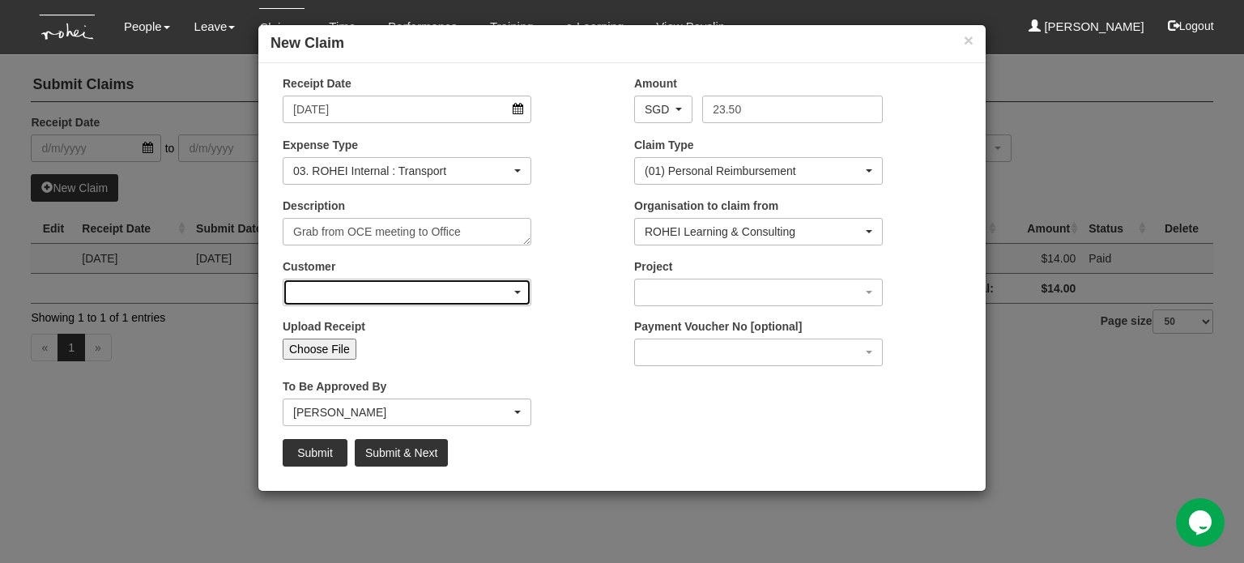
click at [370, 297] on div "button" at bounding box center [406, 292] width 247 height 26
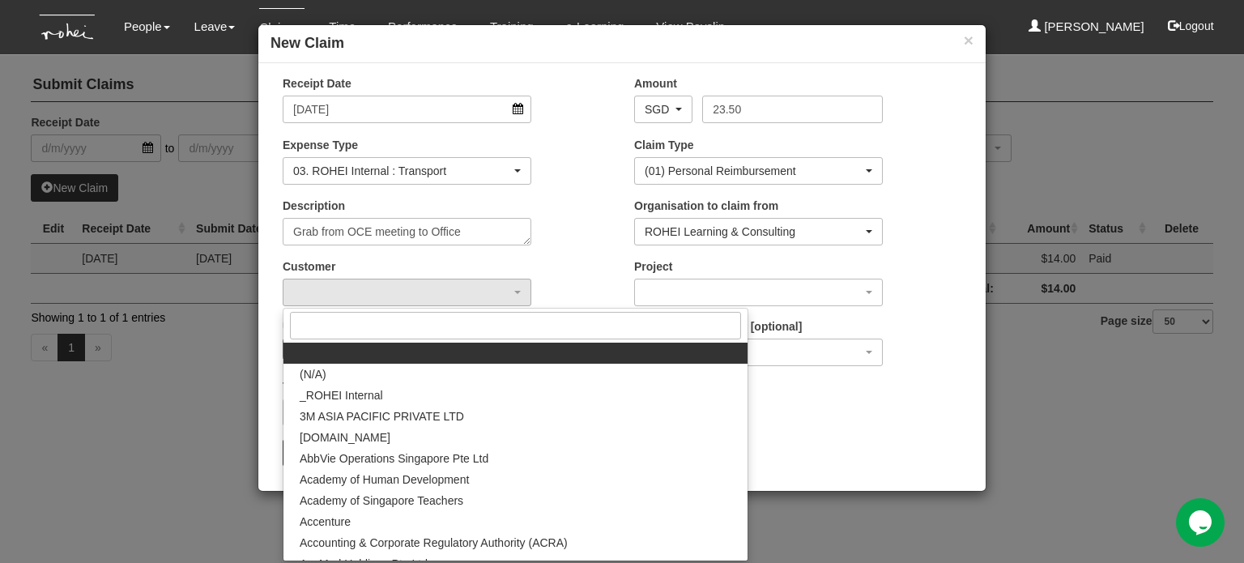
click at [591, 252] on div "Description Grab from OCE meeting to Office" at bounding box center [445, 228] width 351 height 60
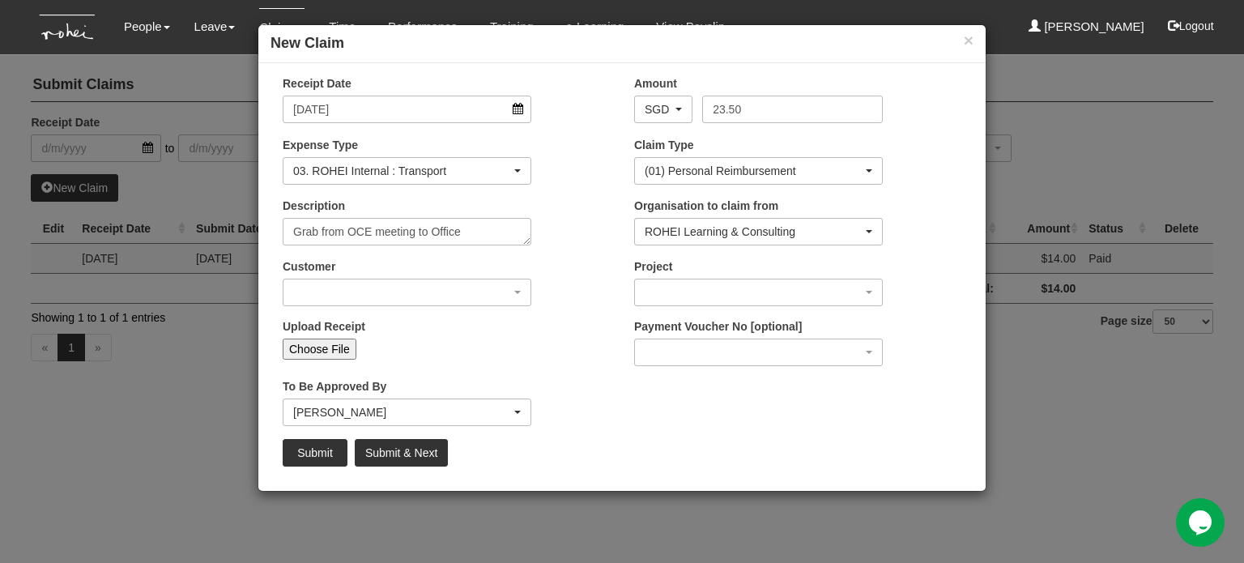
click at [334, 350] on input "Choose File" at bounding box center [320, 348] width 74 height 21
type input "C:\fakepath\Grab [DATE].pdf"
type input "Choose Another File"
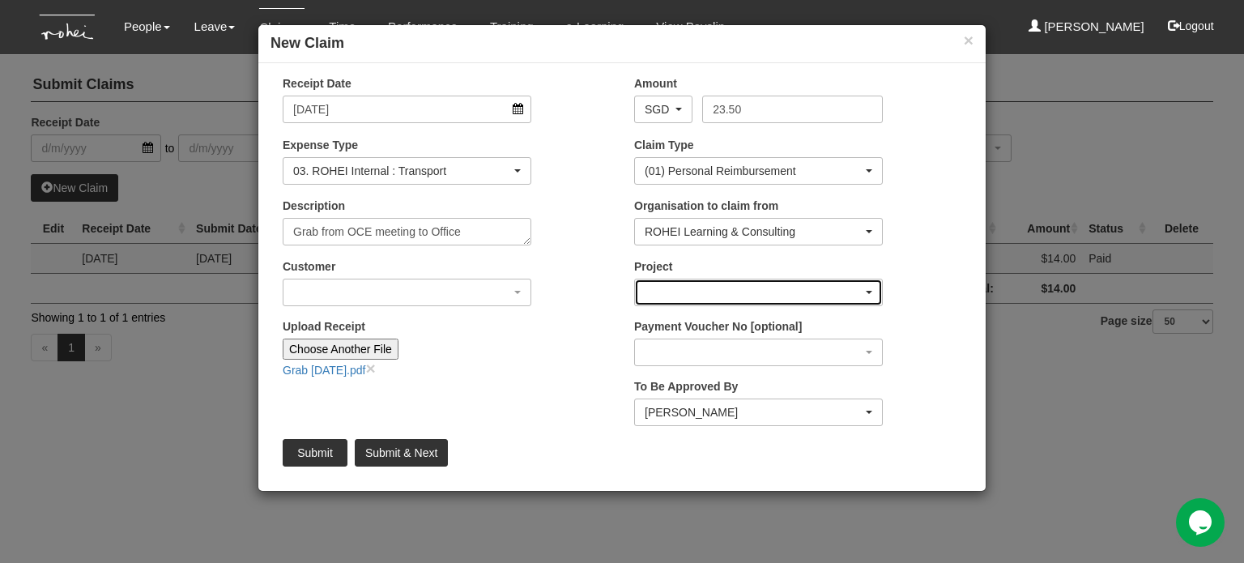
click at [757, 286] on div "button" at bounding box center [758, 292] width 247 height 26
click at [476, 317] on div "Customer (N/A) _ROHEI Internal 3M ASIA PACIFIC PRIVATE LTD [DOMAIN_NAME] AbbVie…" at bounding box center [445, 288] width 351 height 60
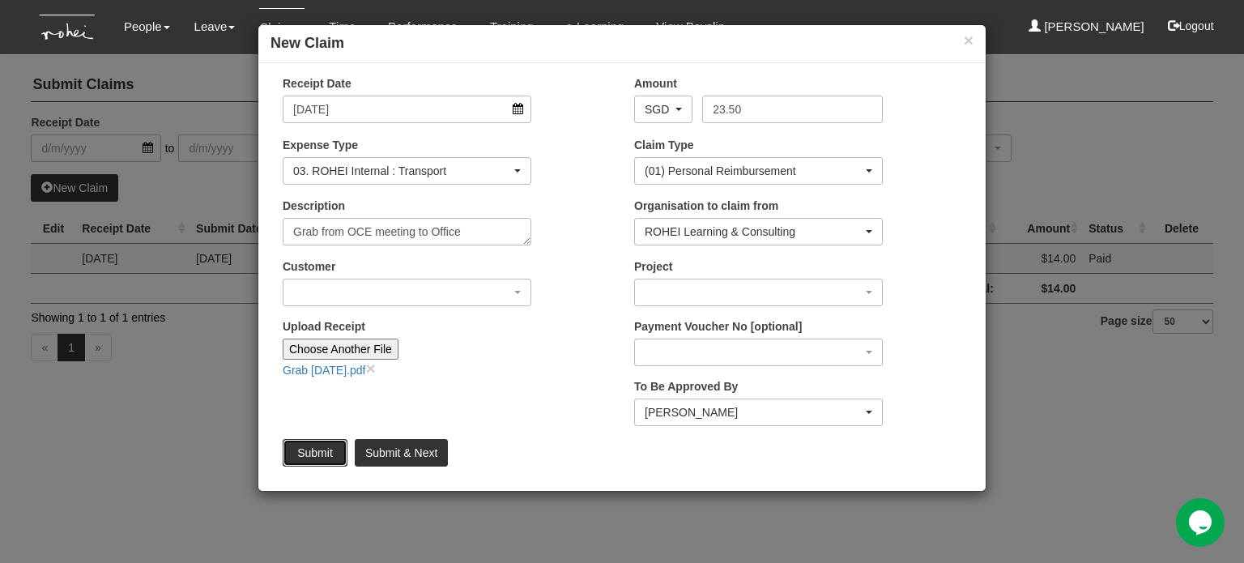
click at [309, 458] on input "Submit" at bounding box center [315, 453] width 65 height 28
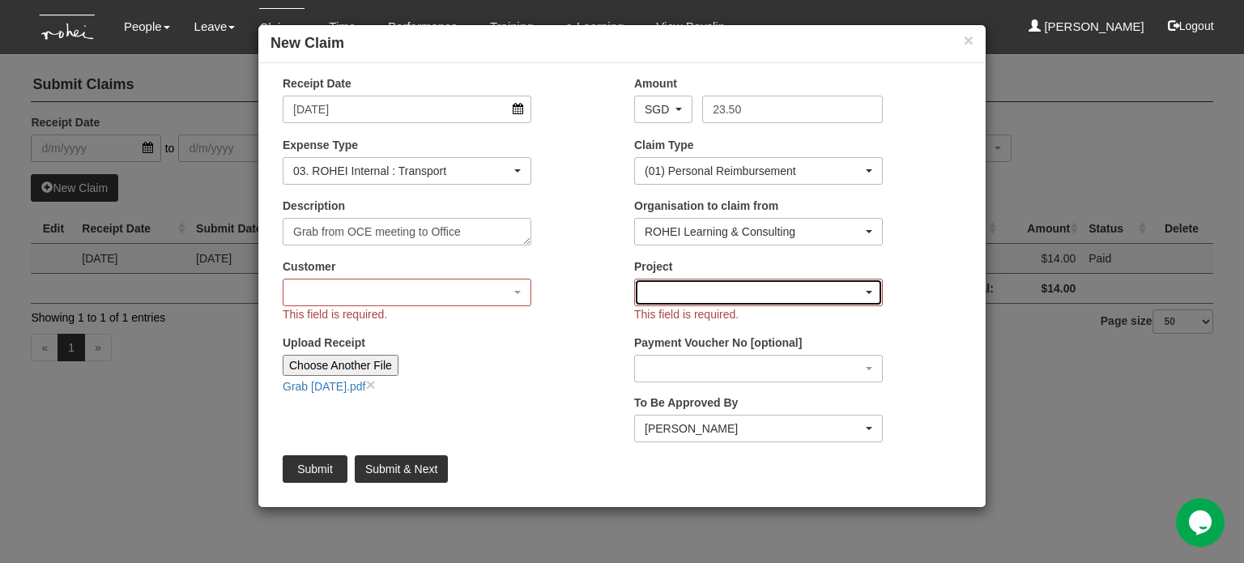
click at [833, 286] on div "button" at bounding box center [758, 292] width 247 height 26
click at [651, 320] on link at bounding box center [651, 318] width 32 height 21
click at [318, 465] on input "Submit" at bounding box center [315, 469] width 65 height 28
click at [728, 277] on div "Project This field is required." at bounding box center [758, 290] width 273 height 64
click at [411, 305] on div "Customer (N/A) _ROHEI Internal 3M ASIA PACIFIC PRIVATE LTD [DOMAIN_NAME] AbbVie…" at bounding box center [406, 290] width 273 height 64
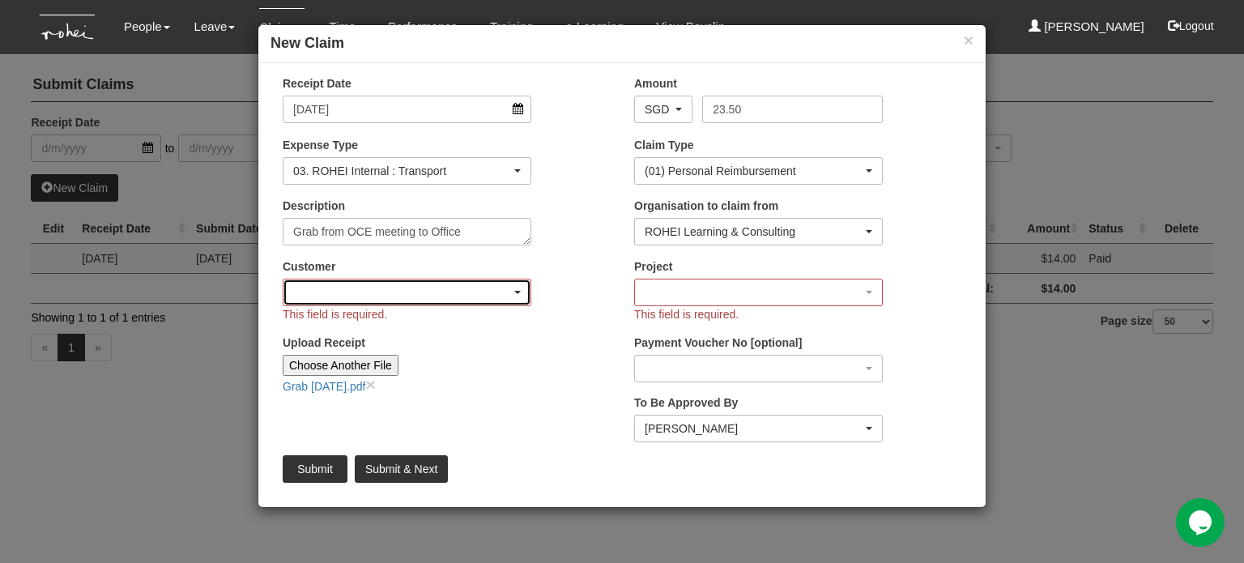
click at [431, 287] on div "button" at bounding box center [406, 292] width 247 height 26
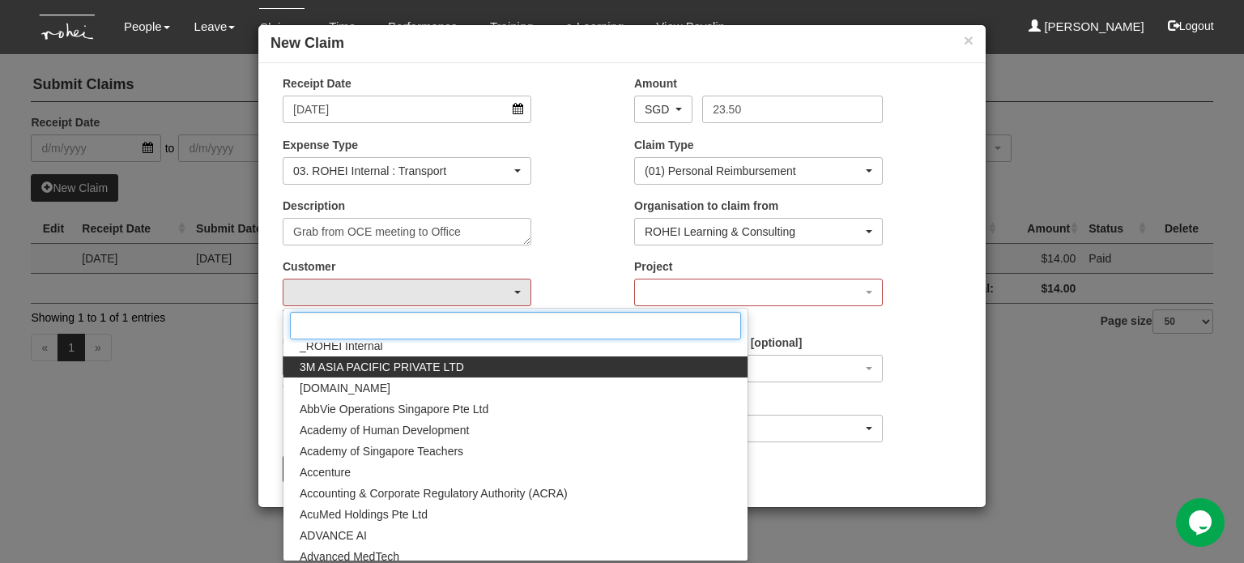
scroll to position [0, 0]
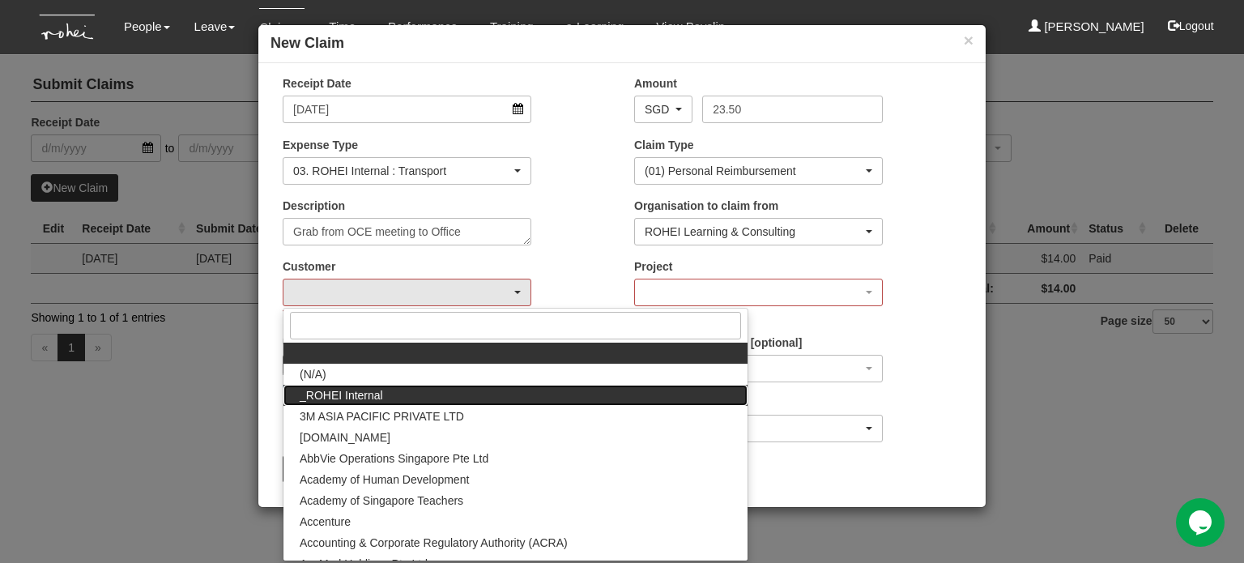
click at [403, 395] on link "_ROHEI Internal" at bounding box center [515, 395] width 464 height 21
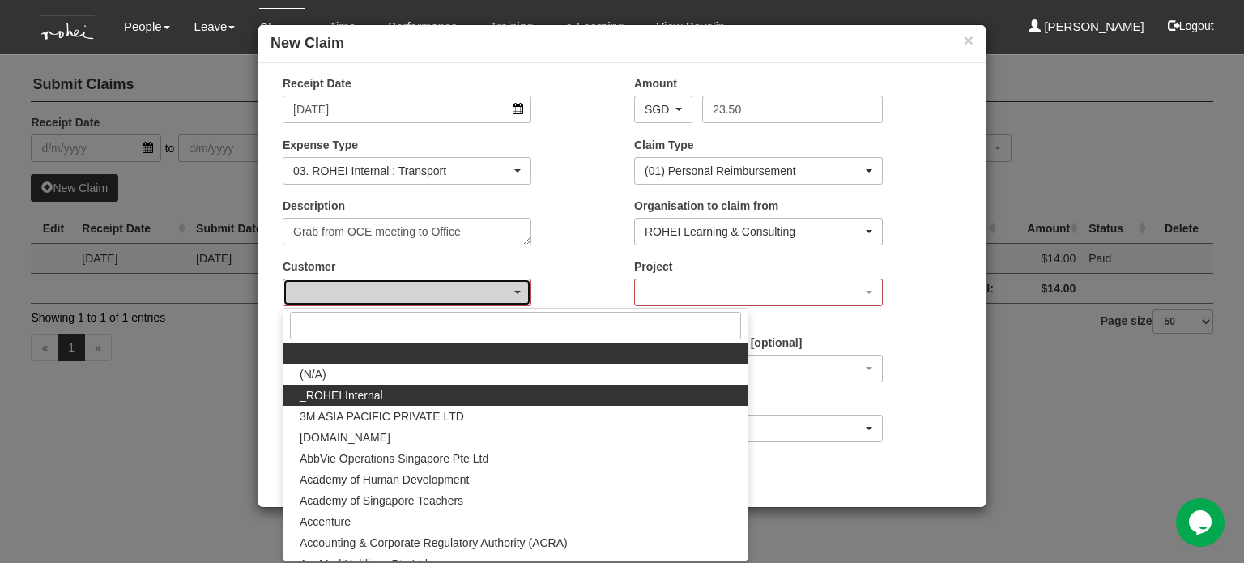
select select "397"
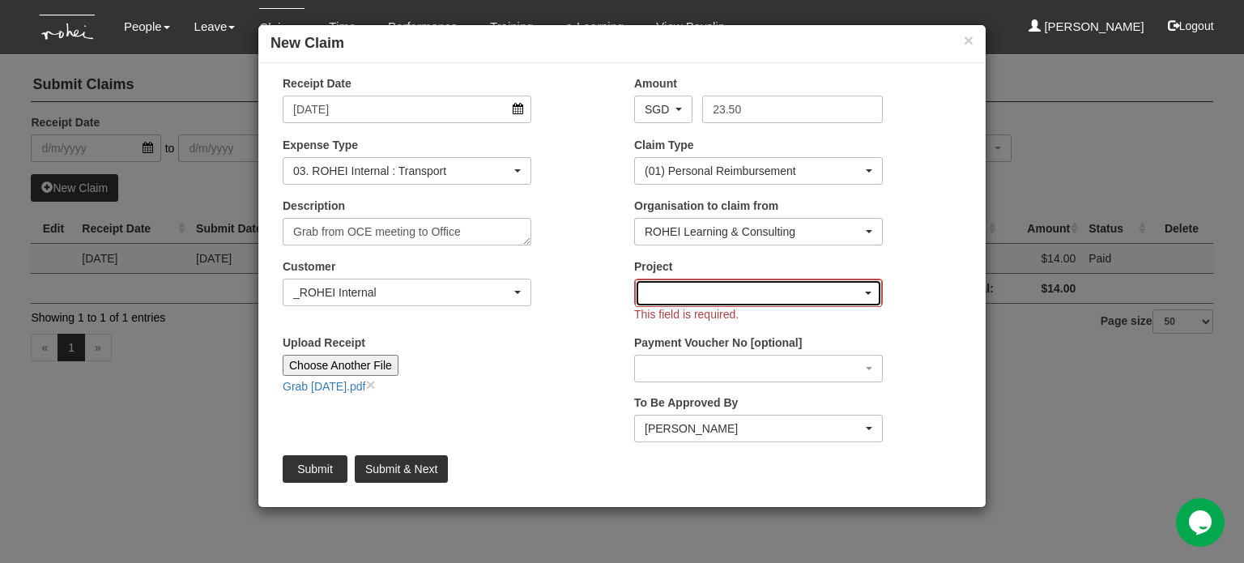
click at [732, 301] on div "button" at bounding box center [758, 293] width 245 height 26
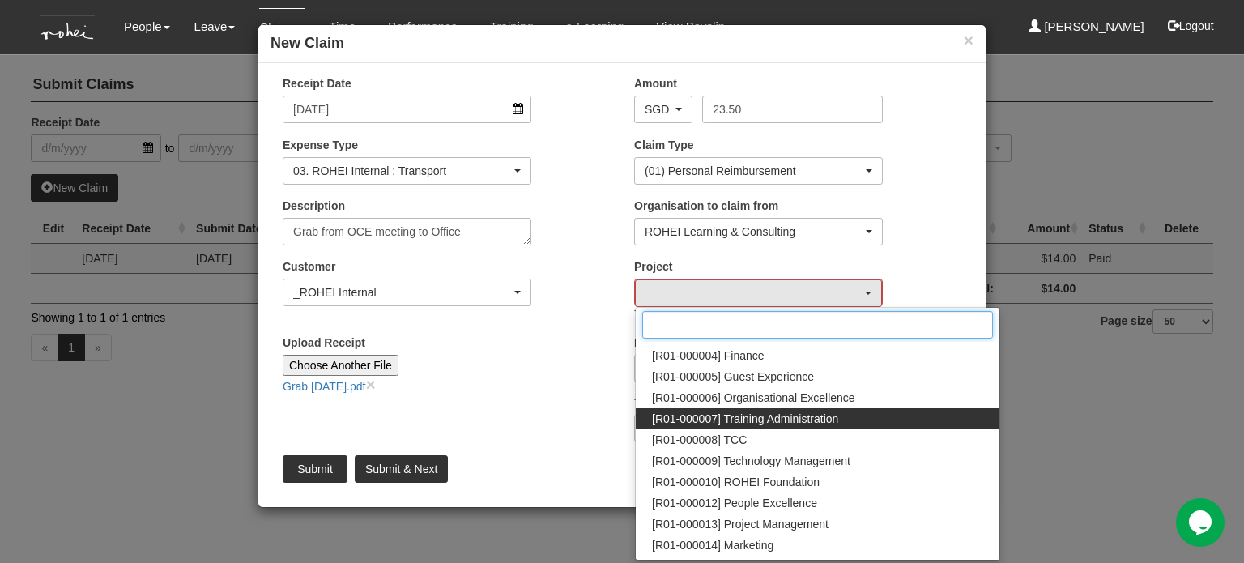
scroll to position [162, 0]
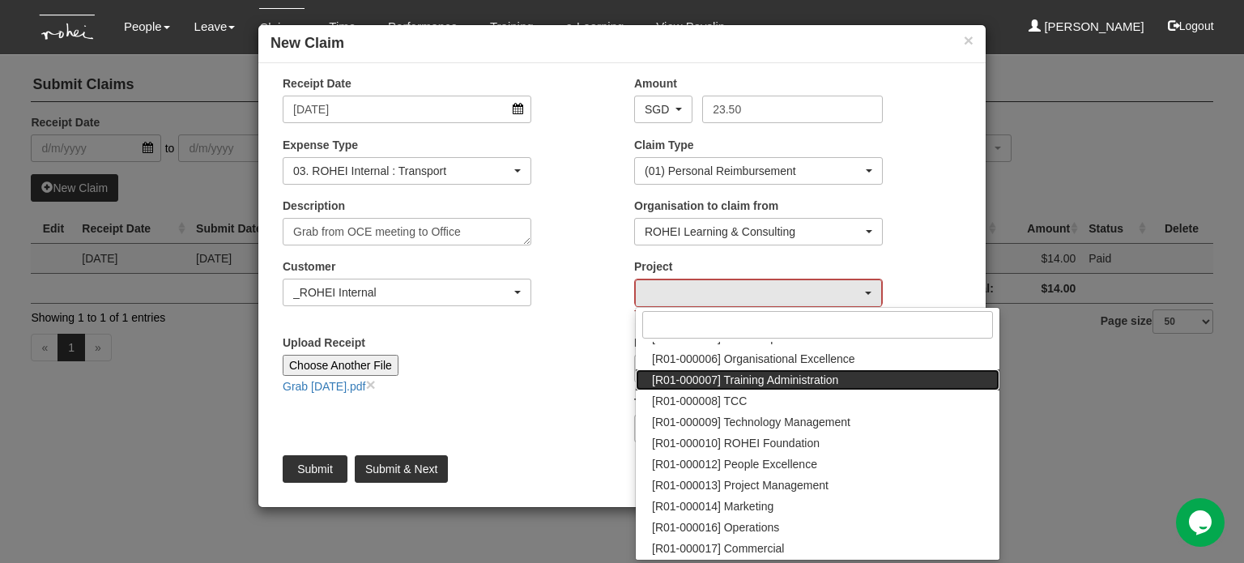
click at [811, 385] on span "[R01-000007] Training Administration" at bounding box center [745, 380] width 186 height 16
select select "1484"
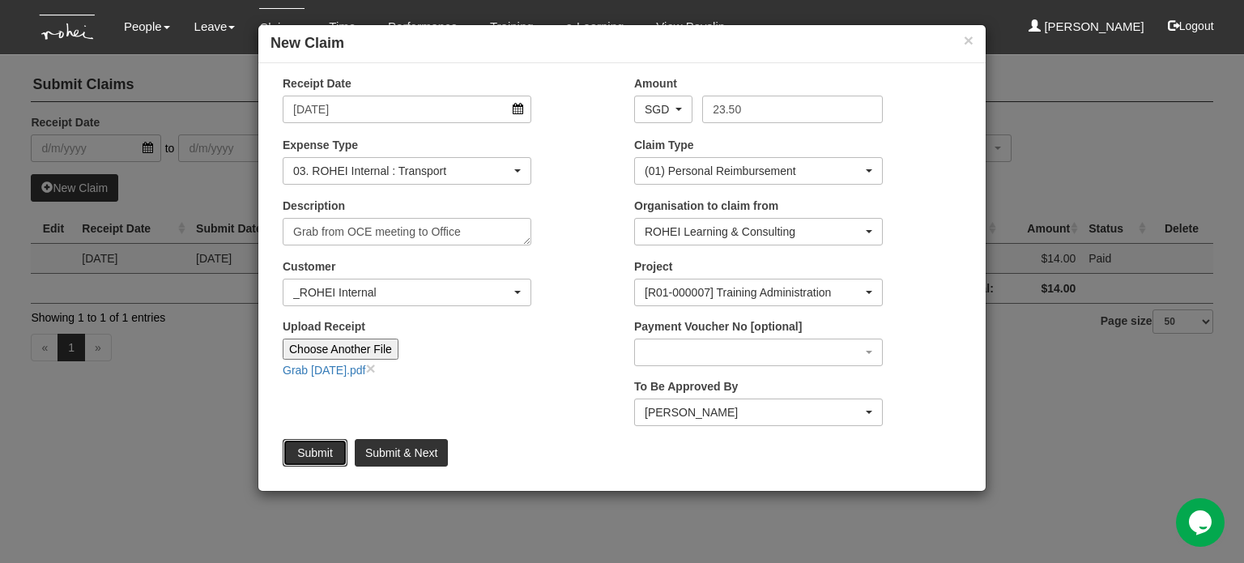
click at [312, 449] on input "Submit" at bounding box center [315, 453] width 65 height 28
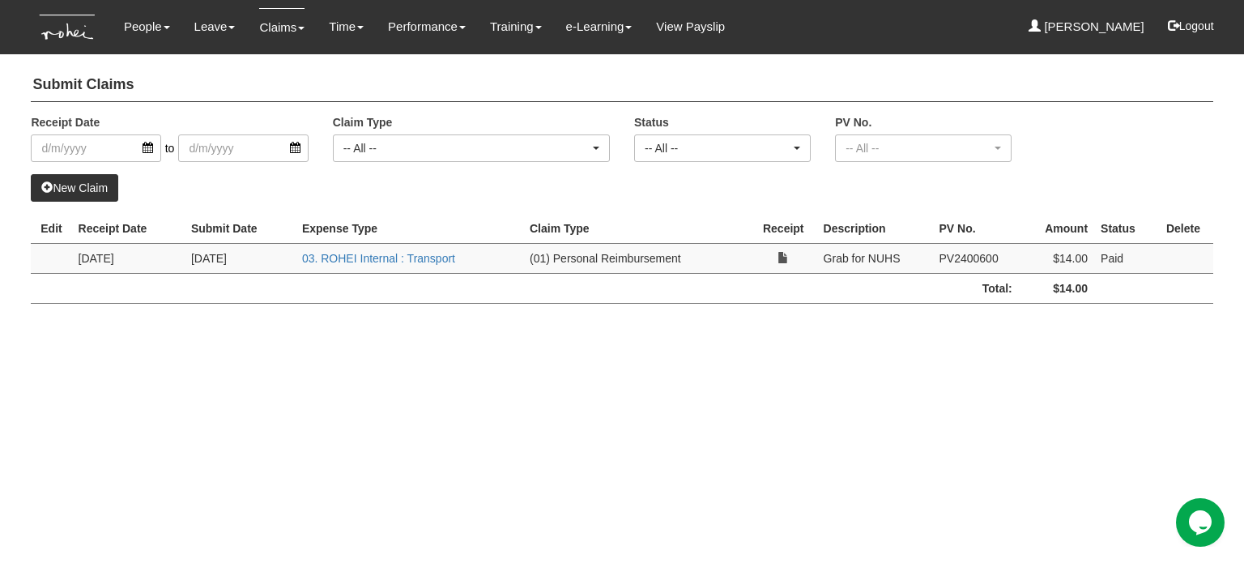
select select "50"
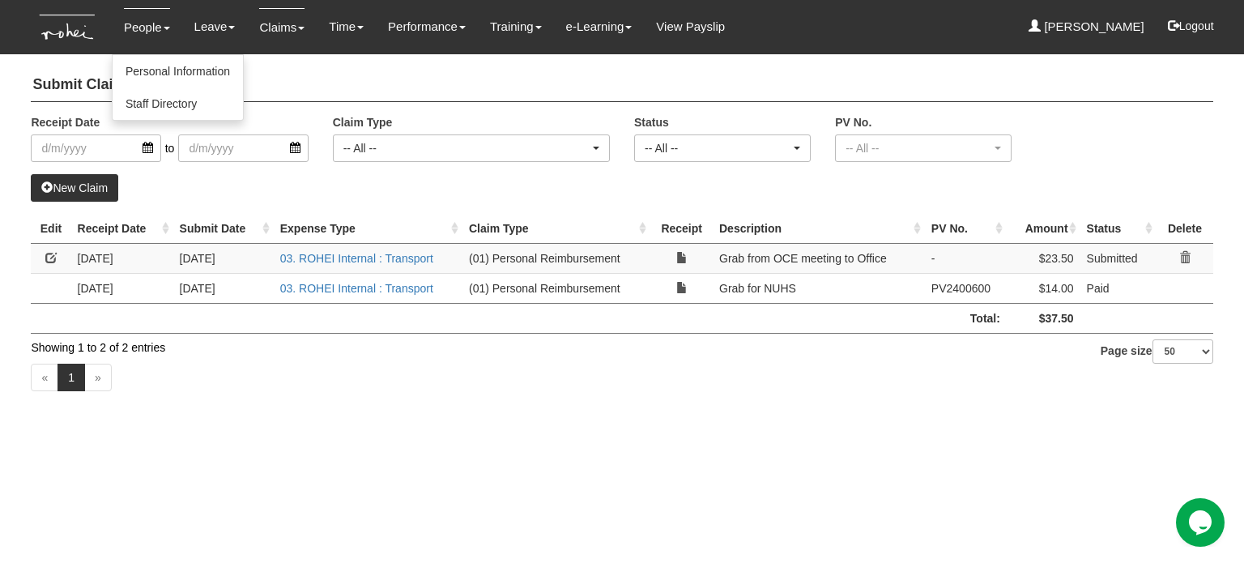
click at [159, 28] on link "People" at bounding box center [147, 27] width 46 height 38
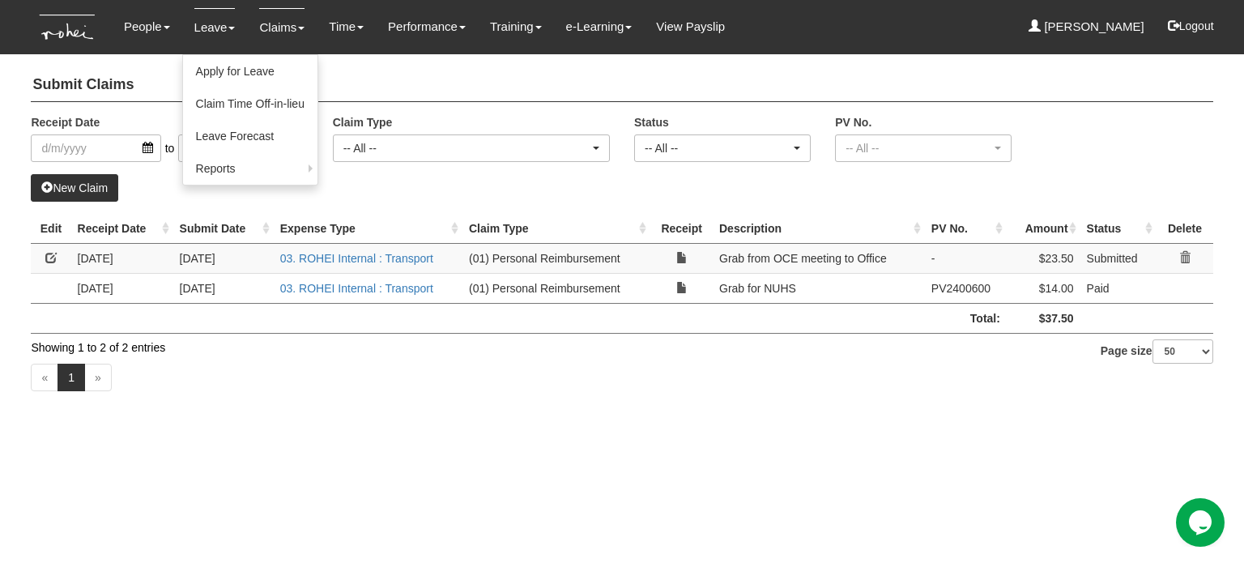
click at [230, 20] on link "Leave" at bounding box center [214, 27] width 41 height 38
click at [232, 61] on link "Apply for Leave" at bounding box center [250, 71] width 134 height 32
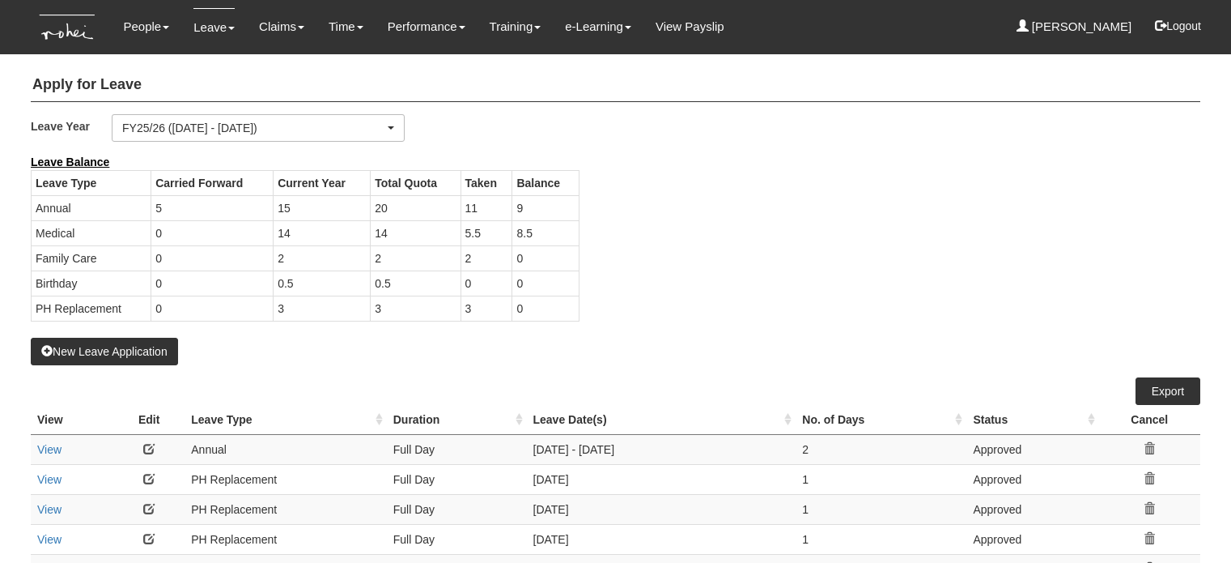
select select "50"
drag, startPoint x: 546, startPoint y: 232, endPoint x: 534, endPoint y: 232, distance: 12.1
click at [546, 232] on td "8.5" at bounding box center [545, 232] width 66 height 25
drag, startPoint x: 534, startPoint y: 232, endPoint x: 520, endPoint y: 232, distance: 14.6
click at [520, 232] on td "8.5" at bounding box center [545, 232] width 66 height 25
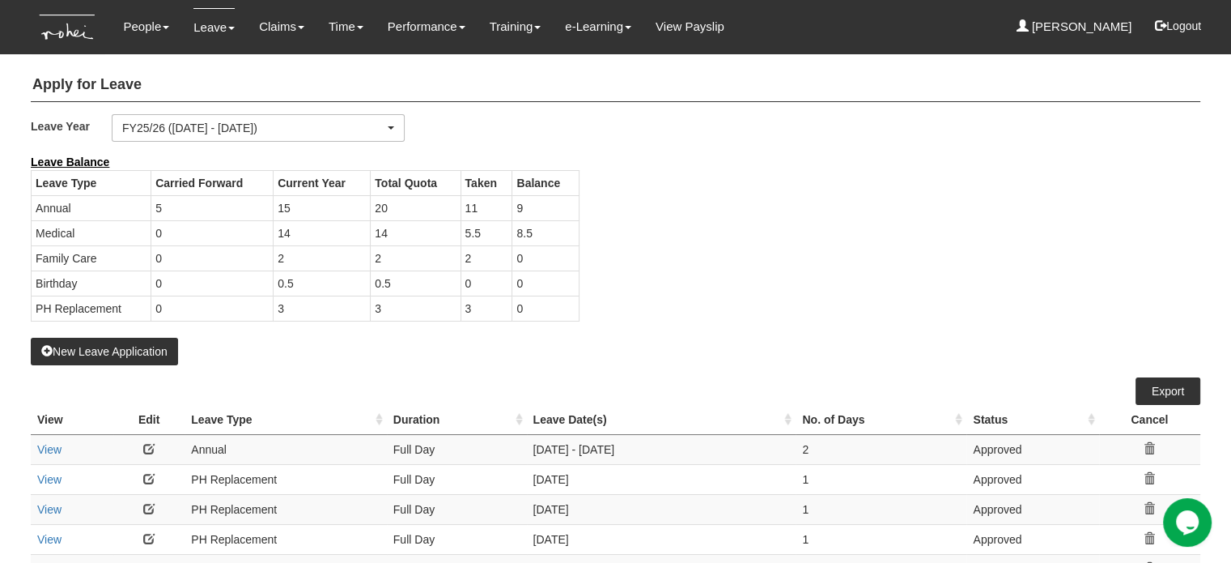
click at [531, 200] on td "9" at bounding box center [545, 207] width 66 height 25
drag, startPoint x: 530, startPoint y: 203, endPoint x: 510, endPoint y: 202, distance: 20.3
click at [510, 202] on tr "Annual 5 15 20 11 9" at bounding box center [305, 207] width 547 height 25
